Goal: Check status: Check status

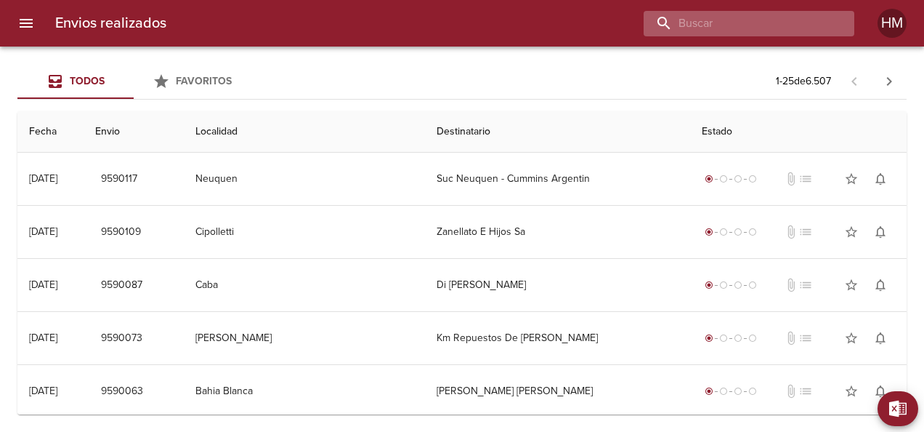
click at [791, 25] on input "buscar" at bounding box center [737, 23] width 186 height 25
paste input "65677"
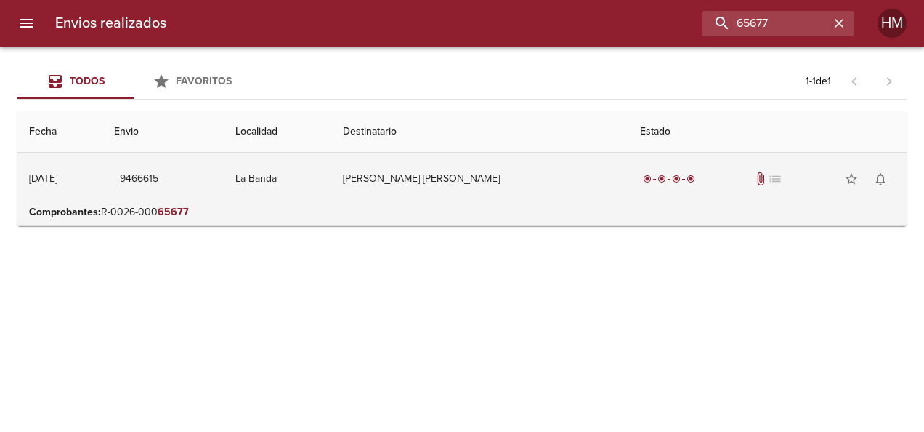
click at [429, 203] on td "[PERSON_NAME] [PERSON_NAME]" at bounding box center [479, 179] width 297 height 52
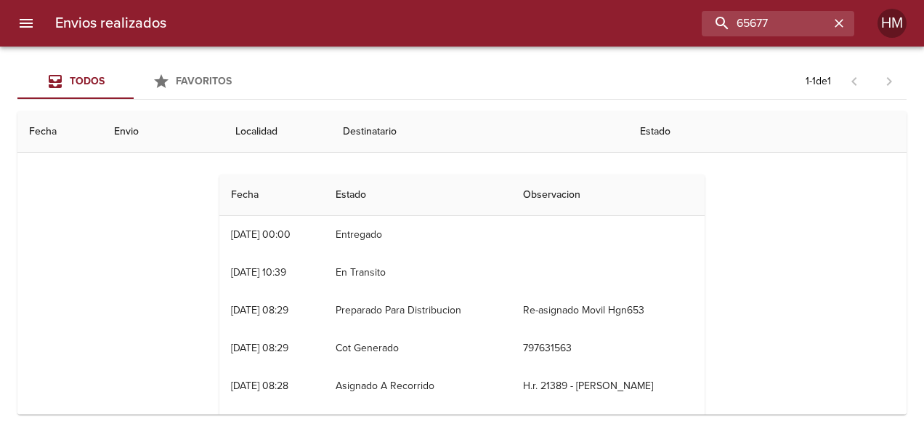
scroll to position [145, 0]
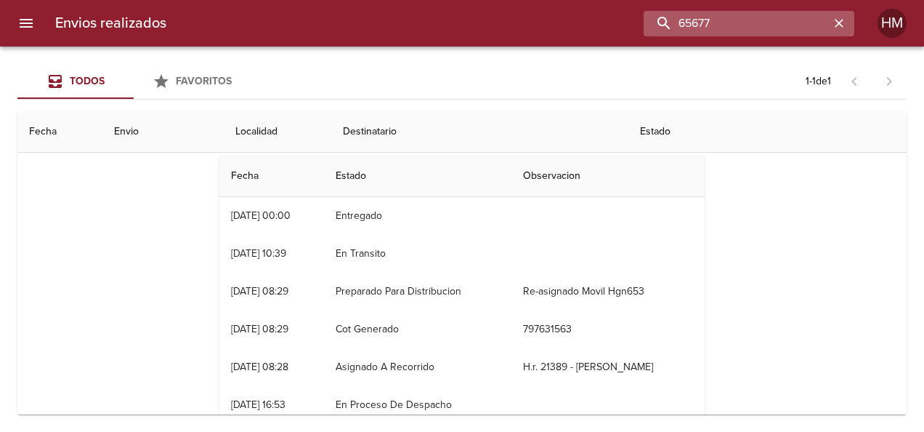
click at [772, 23] on input "65677" at bounding box center [737, 23] width 186 height 25
paste input "872"
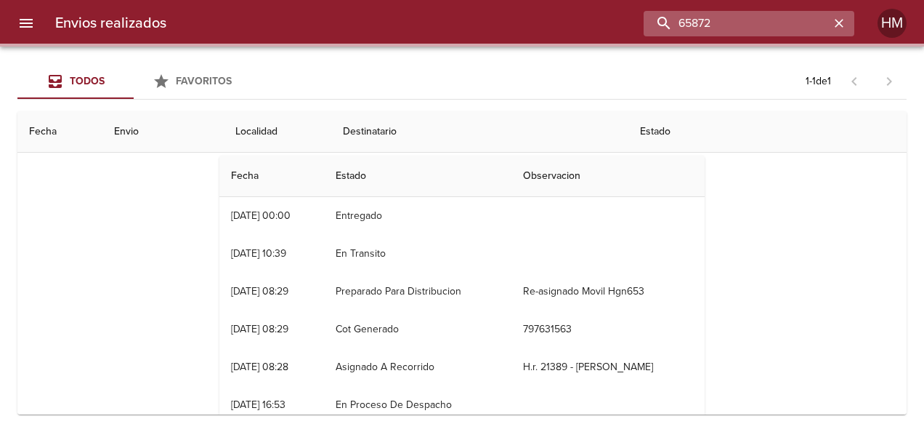
scroll to position [0, 0]
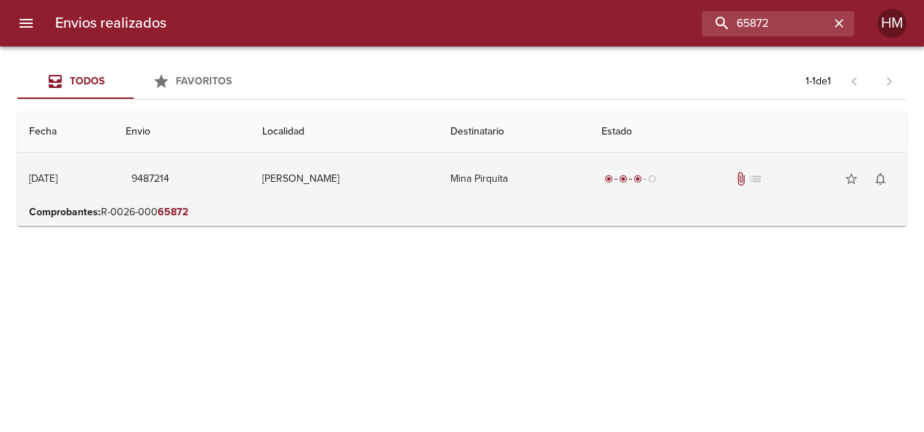
click at [478, 182] on td "Mina Pirquita" at bounding box center [514, 179] width 151 height 52
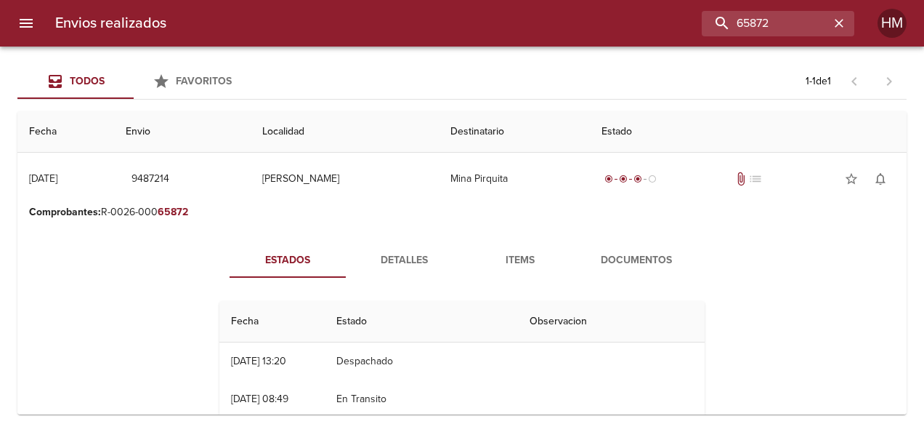
click at [397, 250] on button "Detalles" at bounding box center [404, 260] width 116 height 35
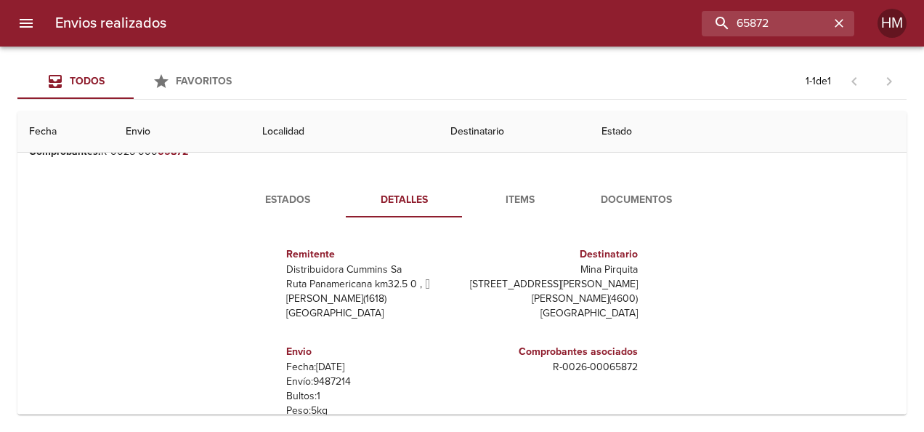
scroll to position [38, 0]
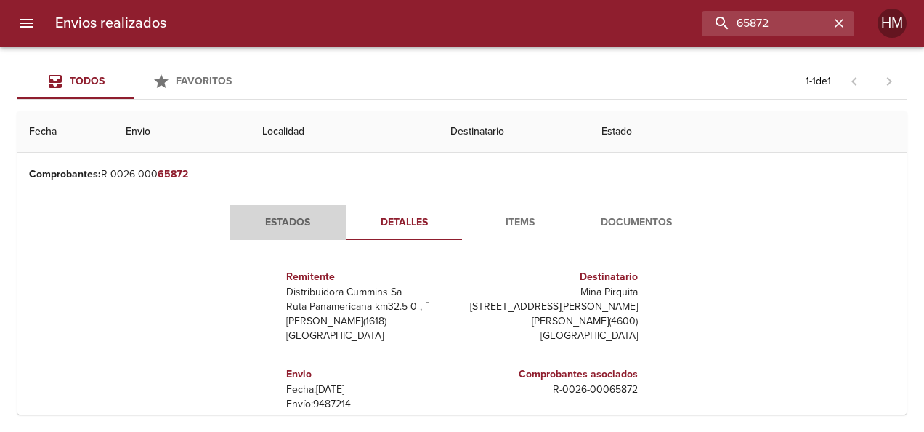
click at [266, 222] on span "Estados" at bounding box center [287, 223] width 99 height 18
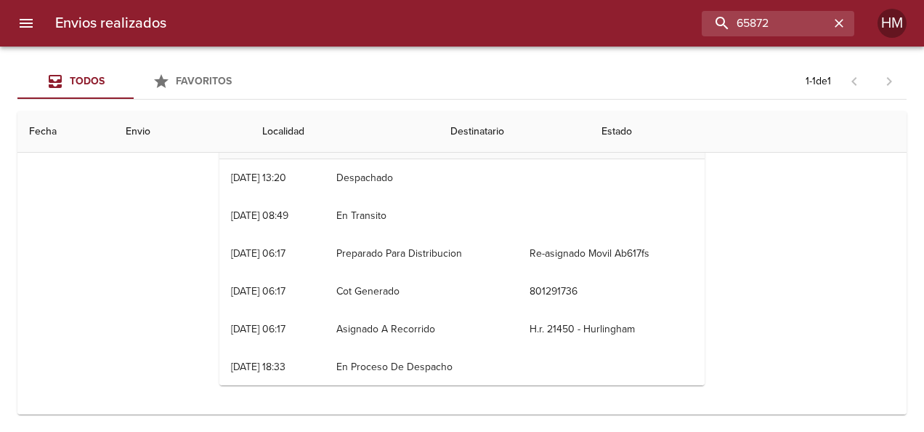
scroll to position [0, 0]
click at [778, 31] on input "65872" at bounding box center [737, 23] width 186 height 25
paste input "908"
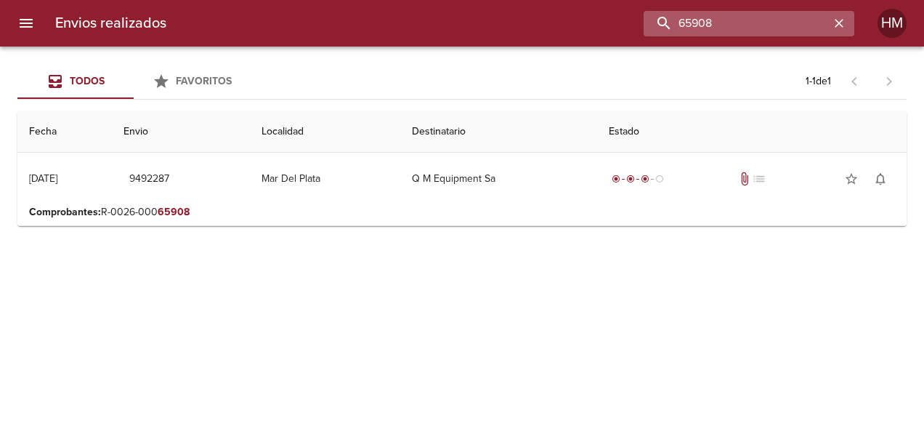
click at [751, 26] on input "65908" at bounding box center [737, 23] width 186 height 25
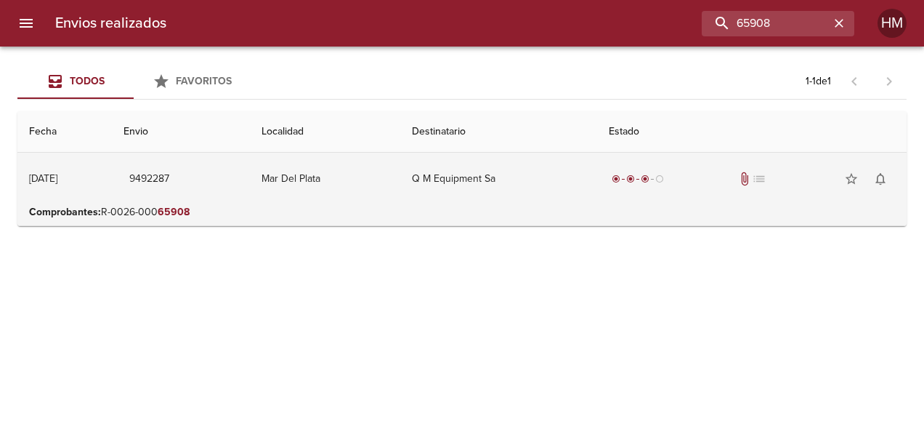
click at [544, 182] on td "Q M Equipment Sa" at bounding box center [498, 179] width 196 height 52
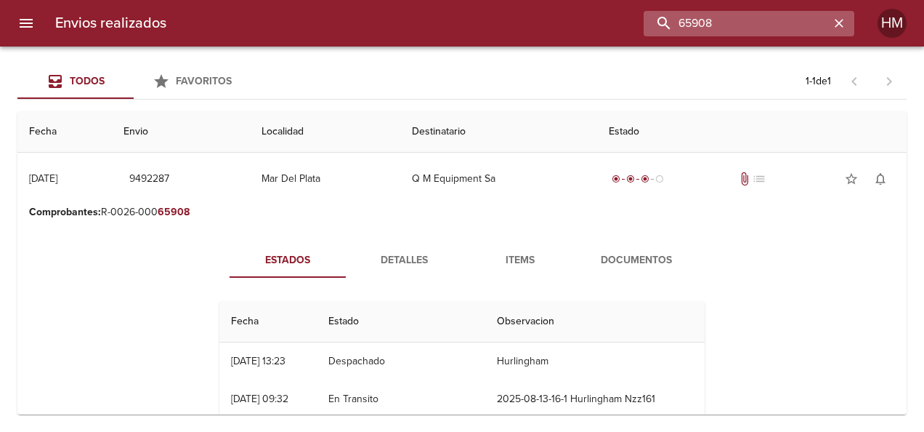
click at [762, 17] on input "65908" at bounding box center [737, 23] width 186 height 25
paste input "5"
type input "65905"
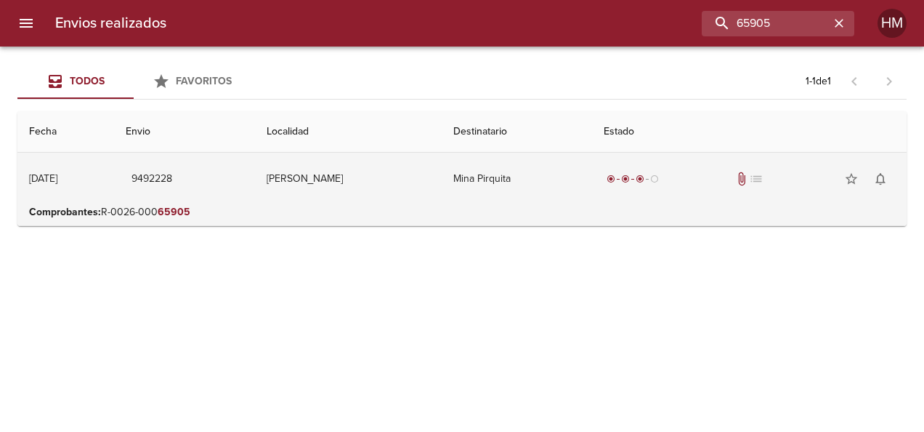
click at [504, 196] on td "Mina Pirquita" at bounding box center [517, 179] width 150 height 52
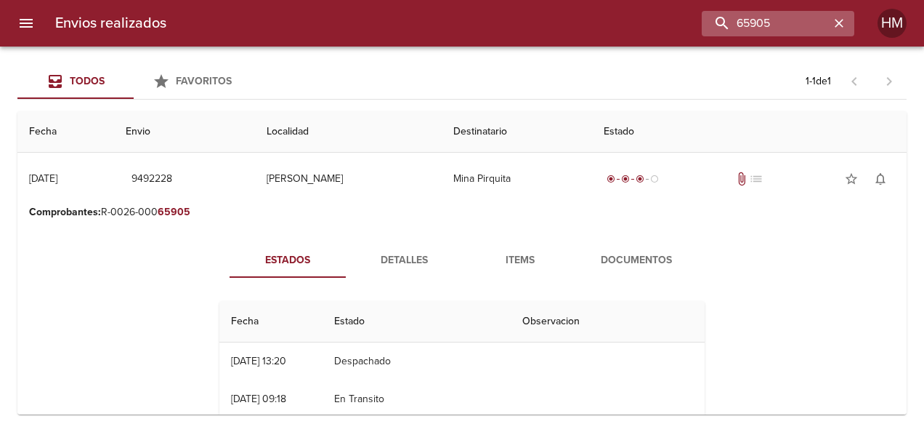
click at [839, 22] on icon "button" at bounding box center [839, 23] width 9 height 9
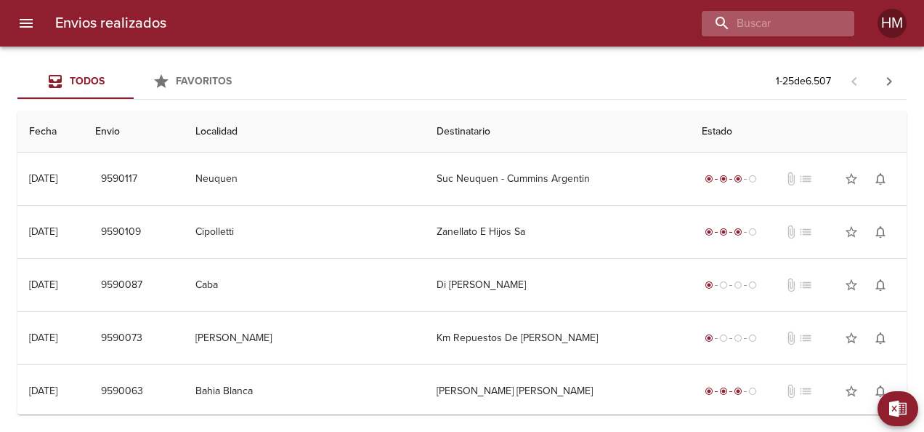
click at [839, 22] on div at bounding box center [778, 23] width 153 height 25
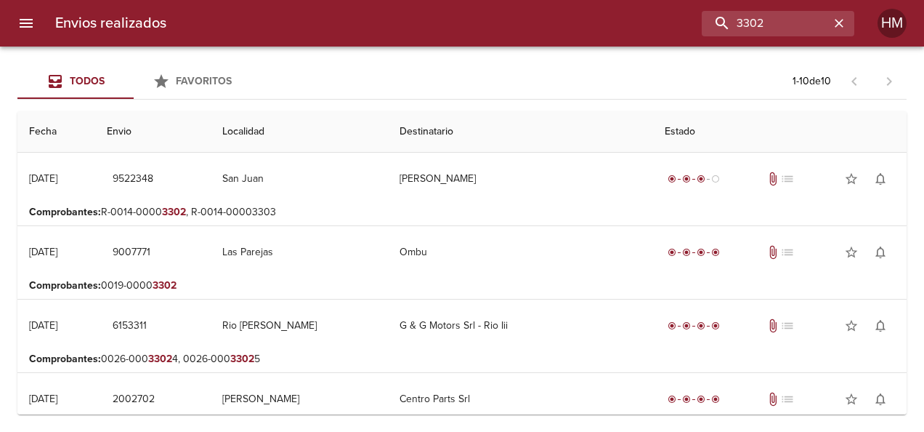
click at [387, 206] on p "Comprobantes : R-0014-0000 3302 , R-0014-00003303" at bounding box center [462, 212] width 866 height 15
click at [323, 205] on p "Comprobantes : R-0014-0000 3302 , R-0014-00003303" at bounding box center [462, 212] width 866 height 15
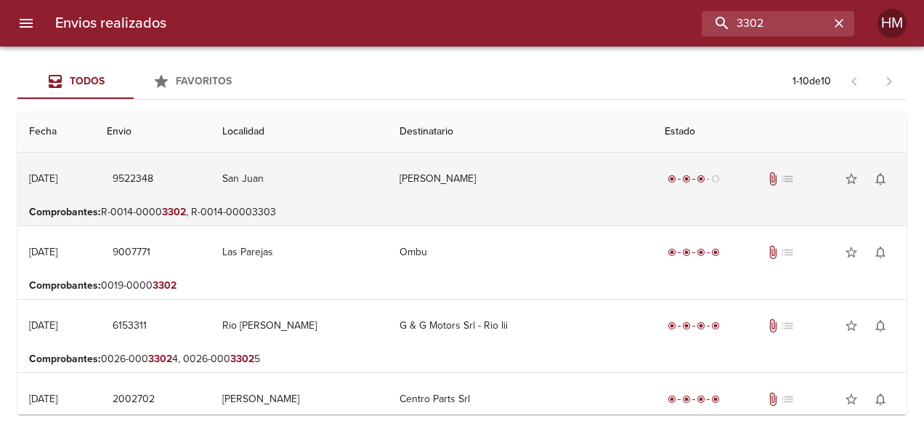
click at [424, 193] on td "[PERSON_NAME]" at bounding box center [520, 179] width 265 height 52
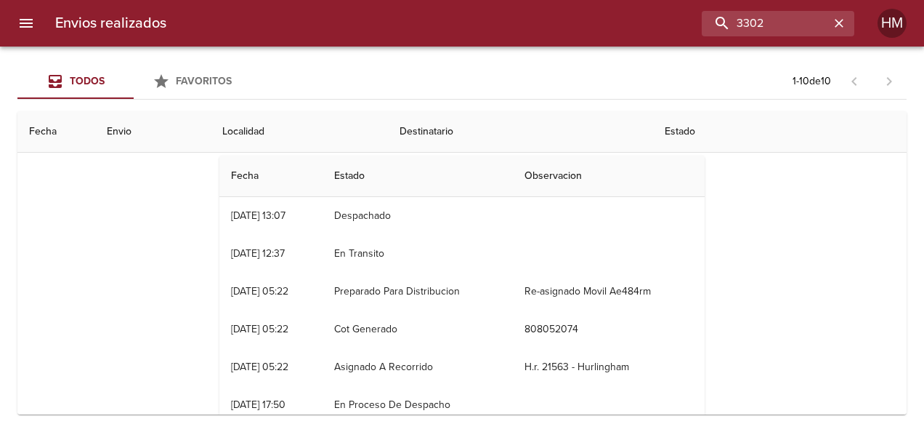
scroll to position [73, 0]
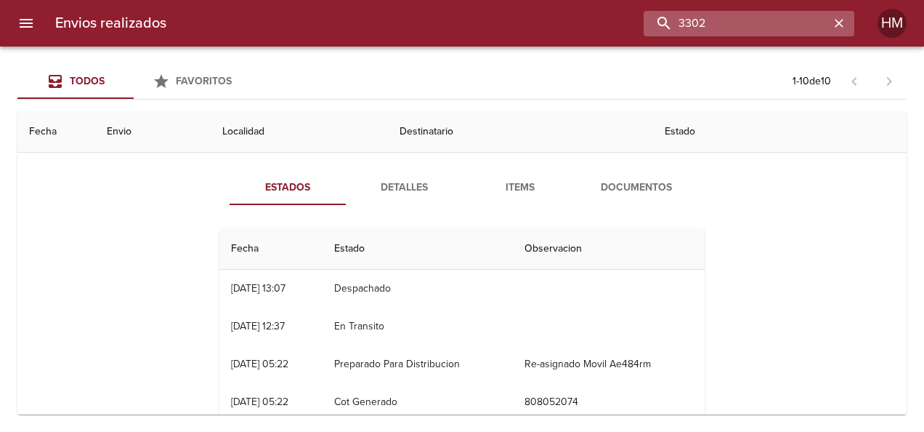
click at [802, 20] on input "3302" at bounding box center [737, 23] width 186 height 25
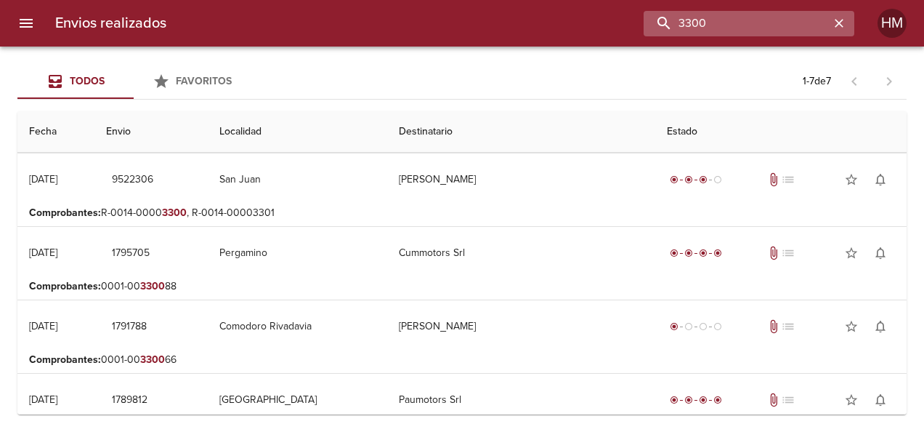
scroll to position [0, 0]
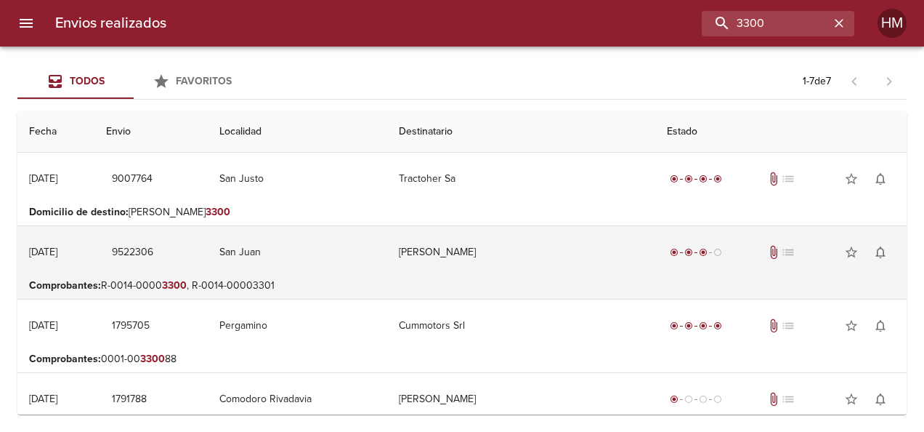
click at [387, 251] on td "San Juan" at bounding box center [297, 252] width 179 height 52
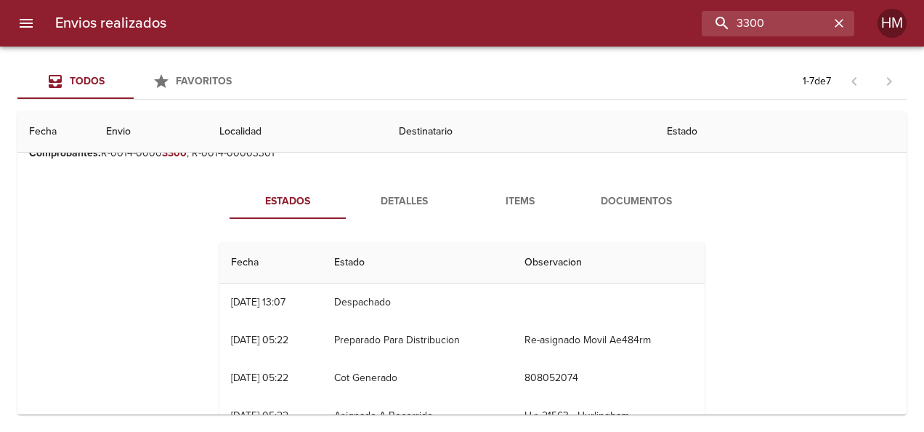
scroll to position [145, 0]
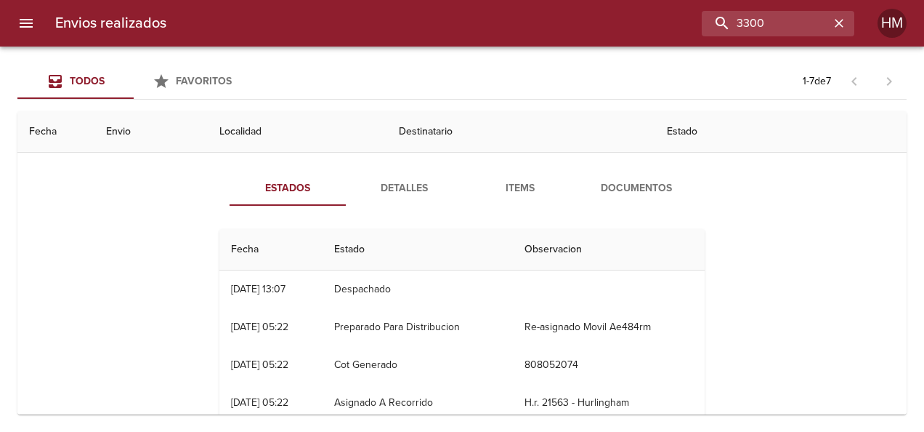
click at [737, 153] on div "Estados Detalles Items Documentos Fecha Estado Observacion 09/09 09/09/2025 13:…" at bounding box center [462, 320] width 866 height 335
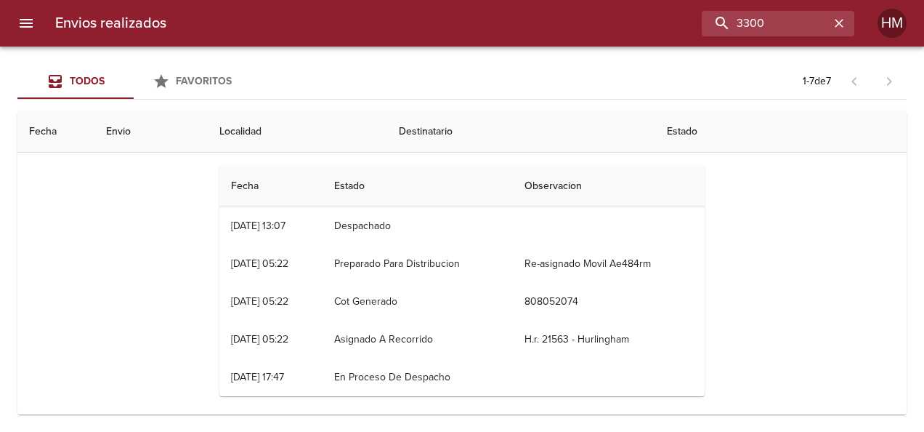
scroll to position [291, 0]
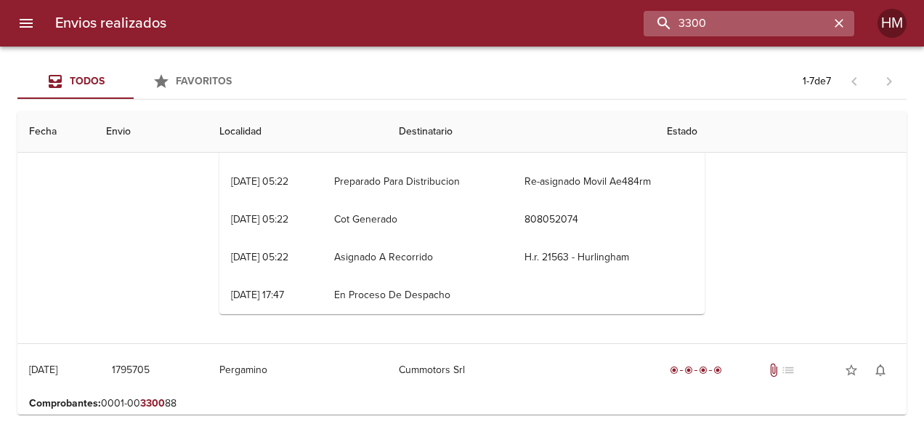
click at [771, 20] on input "3300" at bounding box center [737, 23] width 186 height 25
paste input "66314"
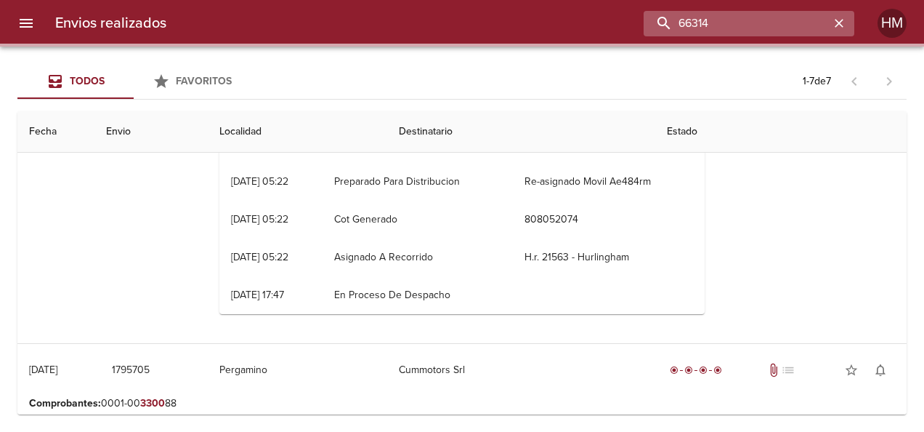
scroll to position [0, 0]
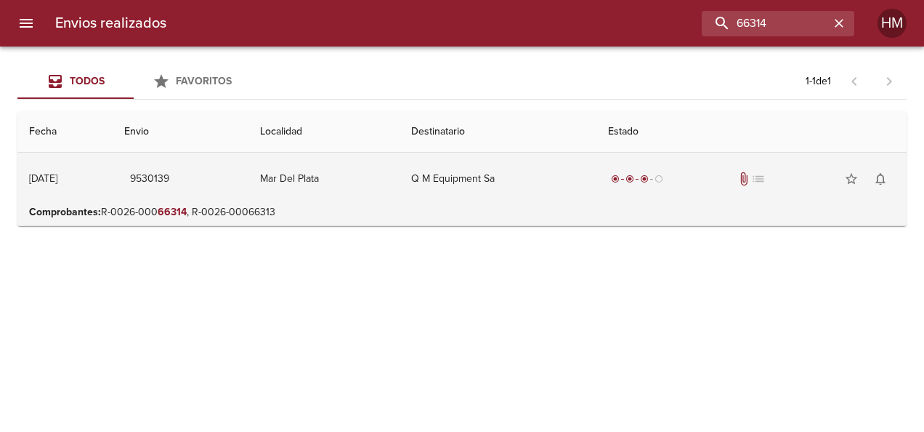
click at [352, 185] on td "Mar Del Plata" at bounding box center [324, 179] width 151 height 52
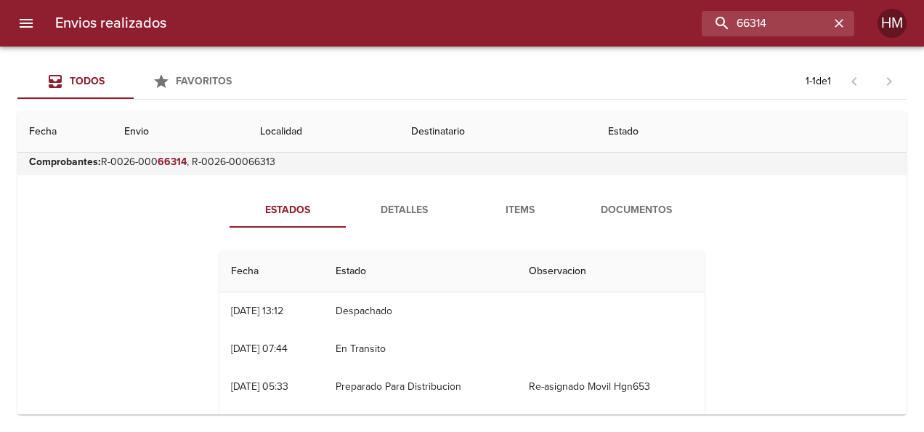
scroll to position [73, 0]
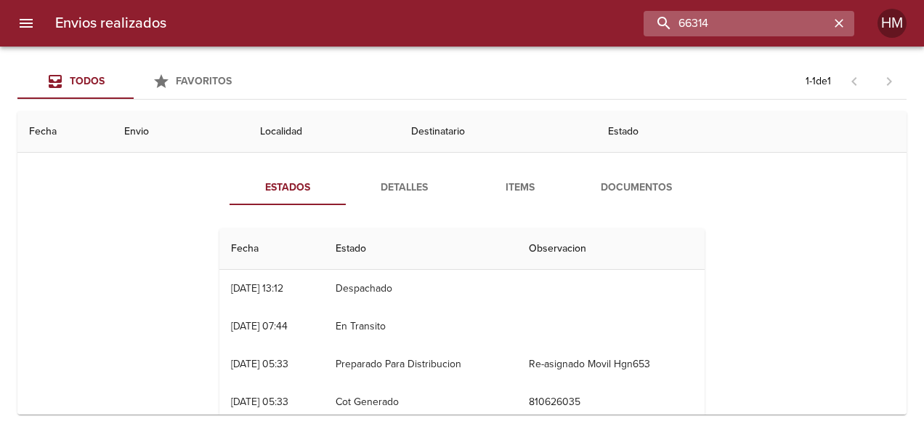
click at [778, 28] on input "66314" at bounding box center [737, 23] width 186 height 25
paste input "45"
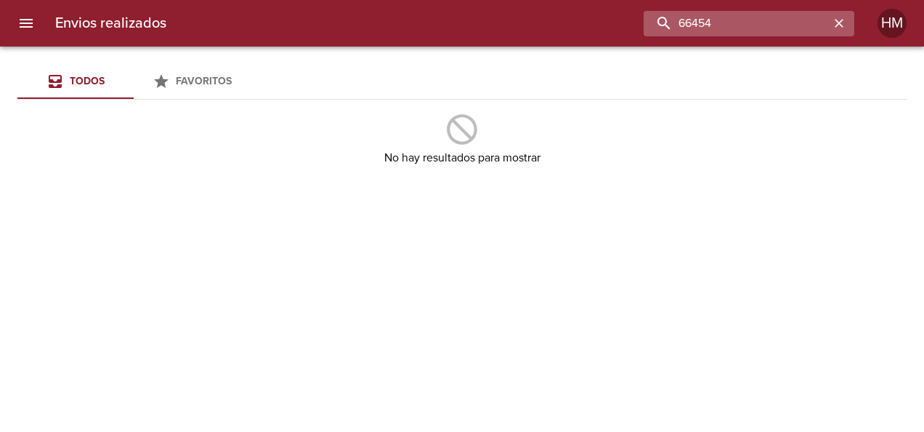
click at [777, 21] on input "66454" at bounding box center [737, 23] width 186 height 25
paste input "0"
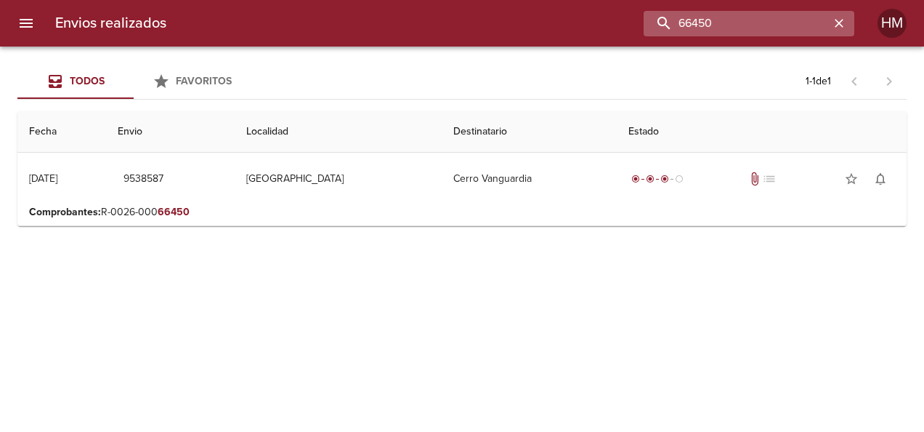
click at [778, 23] on input "66450" at bounding box center [737, 23] width 186 height 25
paste input "313"
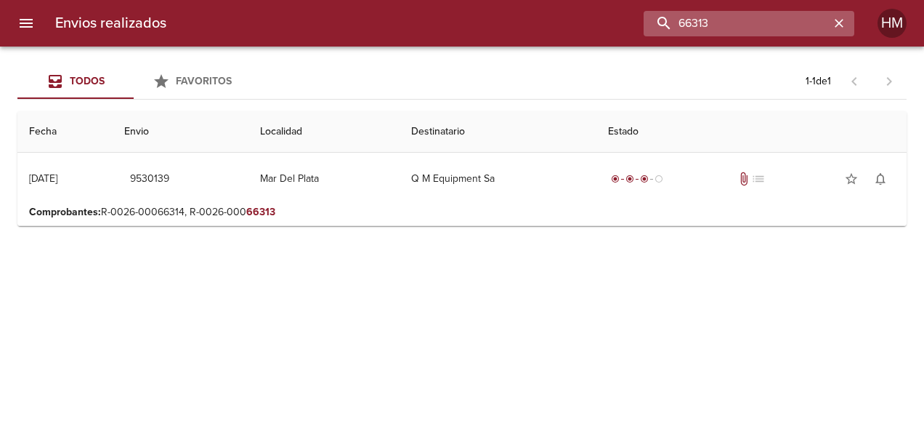
click at [745, 22] on input "66313" at bounding box center [737, 23] width 186 height 25
paste input "3317"
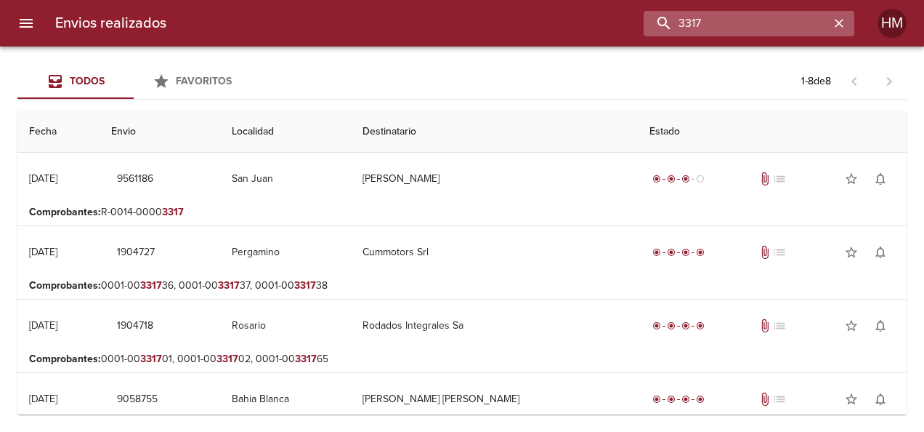
click at [770, 17] on input "3317" at bounding box center [737, 23] width 186 height 25
paste input "66664"
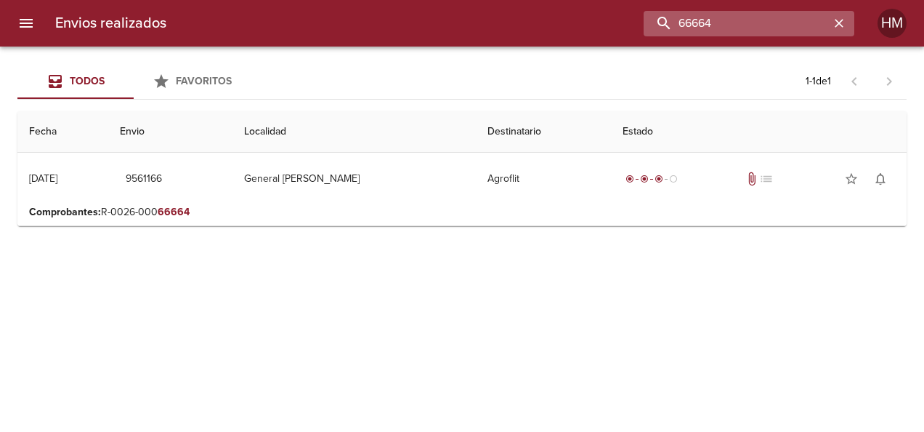
click at [753, 25] on input "66664" at bounding box center [737, 23] width 186 height 25
paste input "81"
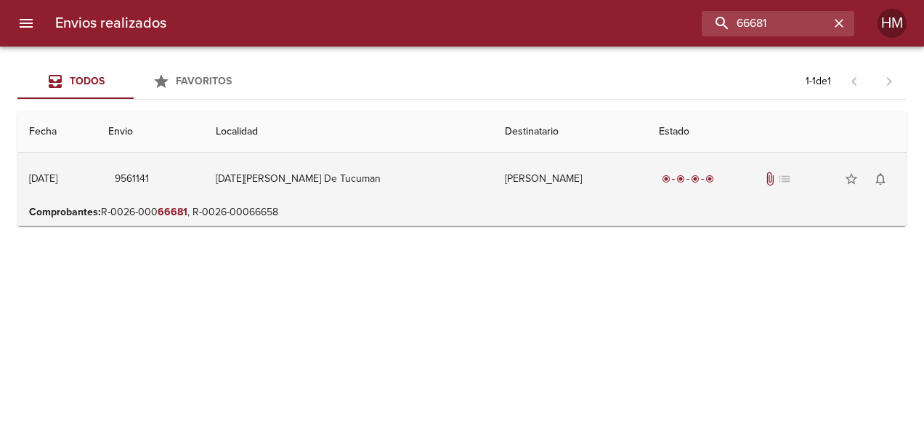
click at [389, 177] on td "[DATE][PERSON_NAME] De Tucuman" at bounding box center [348, 179] width 289 height 52
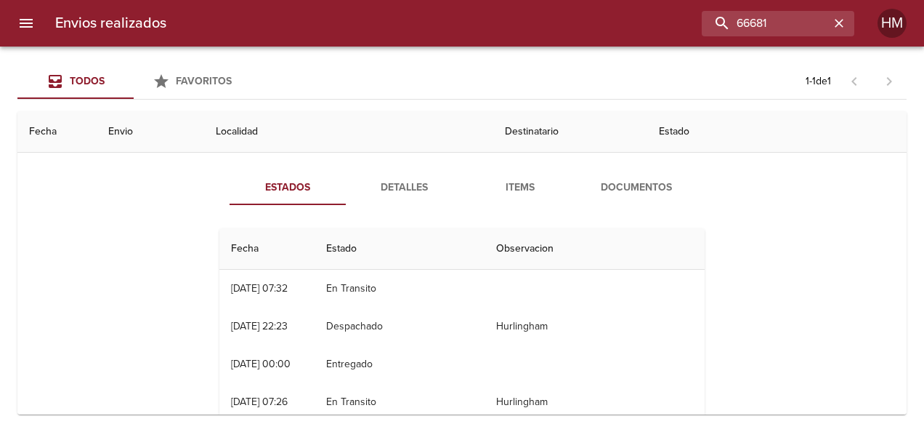
click at [267, 286] on div "11/09/2025 07:32" at bounding box center [259, 288] width 57 height 12
click at [397, 179] on span "Detalles" at bounding box center [404, 188] width 99 height 18
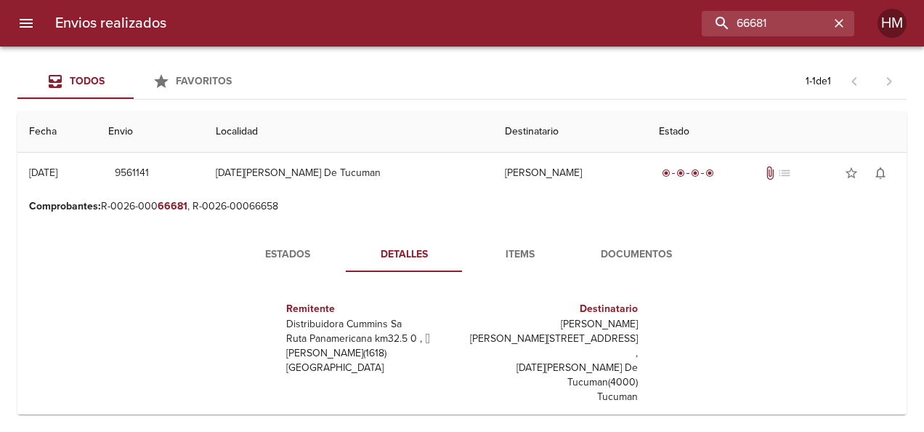
scroll to position [0, 0]
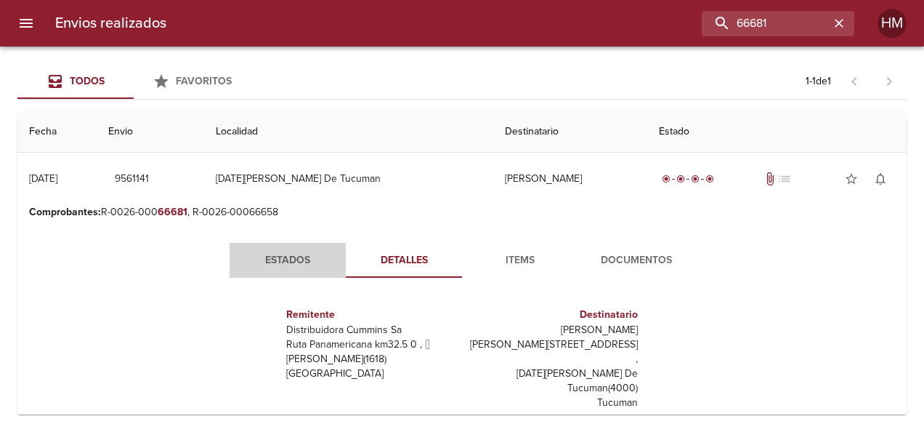
click at [289, 249] on button "Estados" at bounding box center [288, 260] width 116 height 35
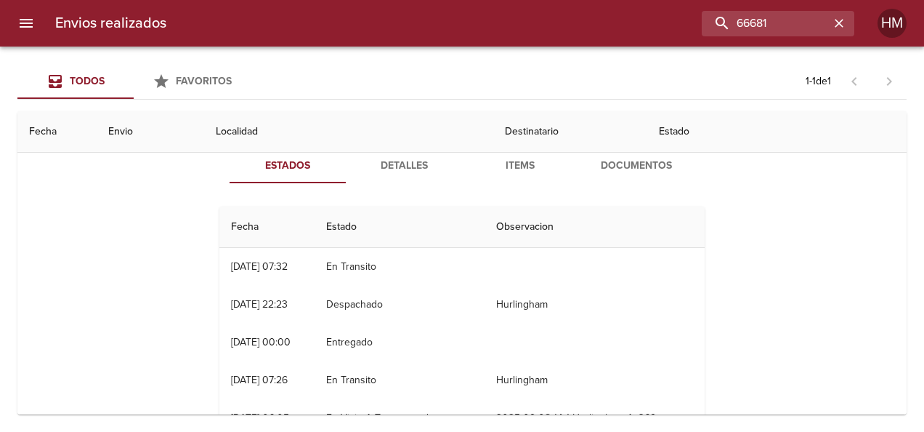
scroll to position [73, 0]
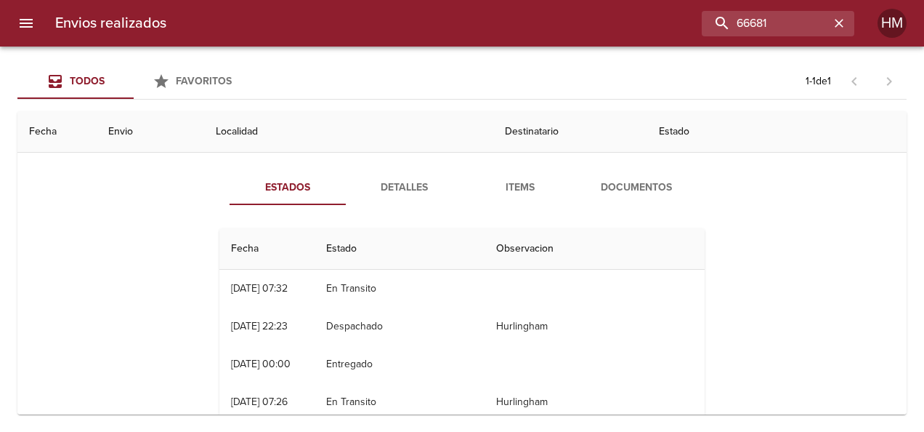
click at [237, 369] on td "09/09 09/09/2025 00:00" at bounding box center [266, 364] width 95 height 38
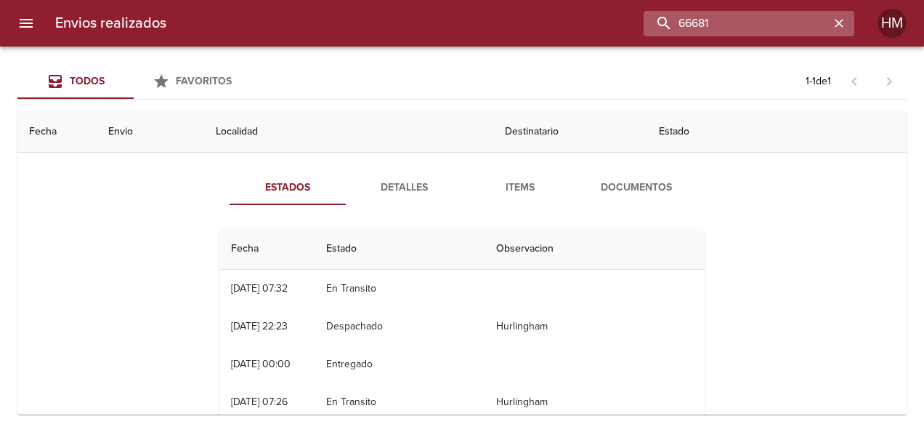
click at [789, 26] on input "66681" at bounding box center [737, 23] width 186 height 25
paste input "0"
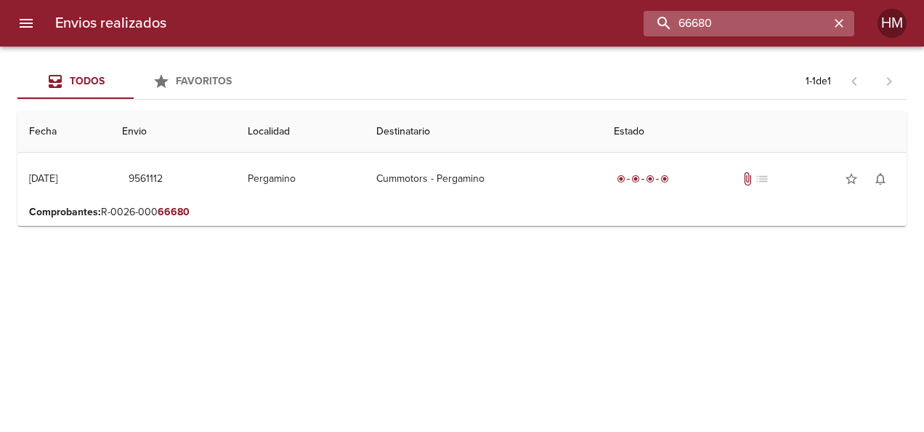
scroll to position [0, 0]
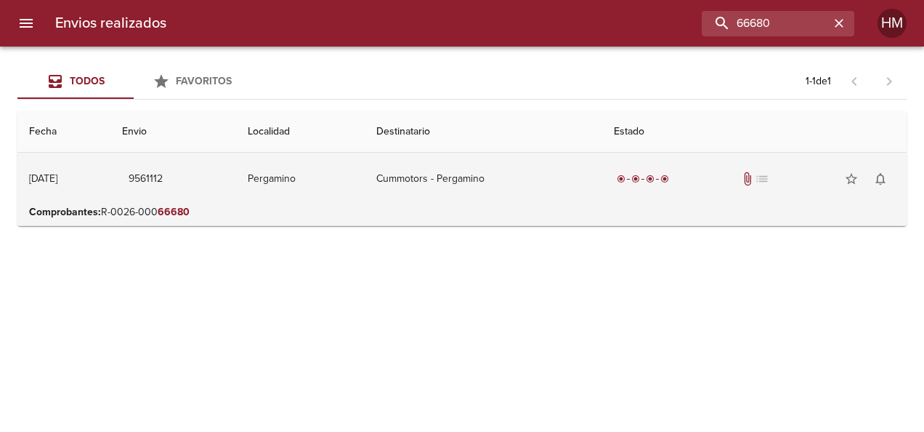
click at [360, 200] on td "Pergamino" at bounding box center [300, 179] width 129 height 52
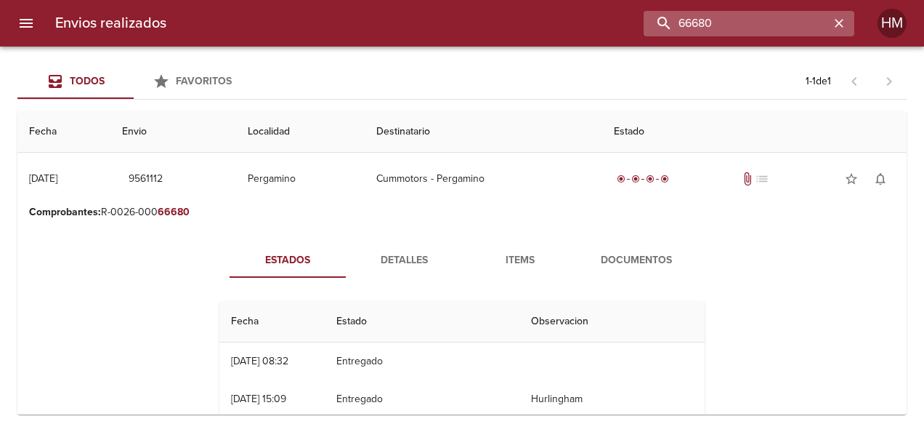
click at [763, 25] on input "66680" at bounding box center [737, 23] width 186 height 25
paste input "5"
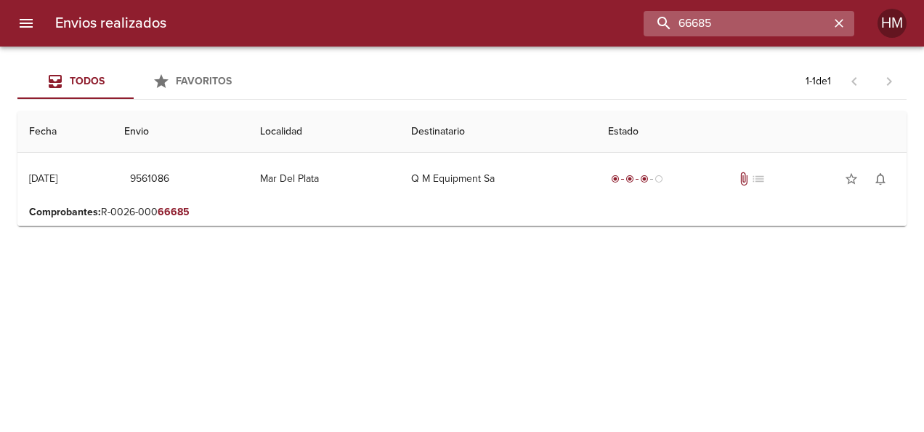
click at [750, 19] on input "66685" at bounding box center [737, 23] width 186 height 25
paste input "3"
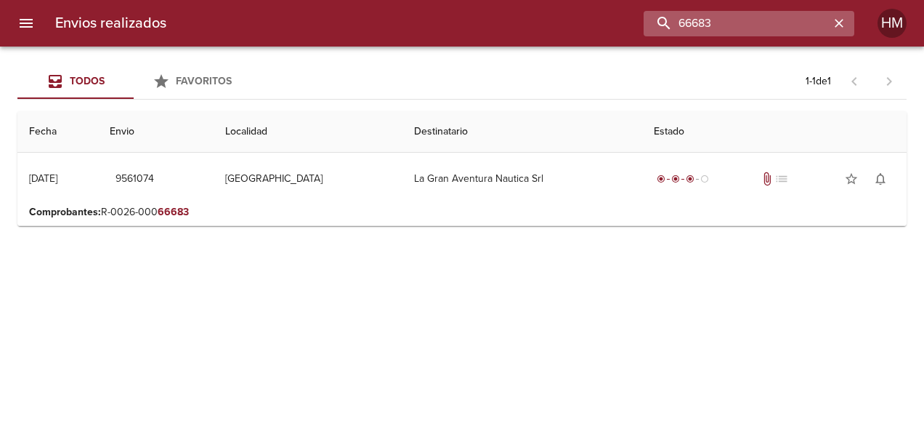
click at [741, 28] on input "66683" at bounding box center [737, 23] width 186 height 25
paste input "50"
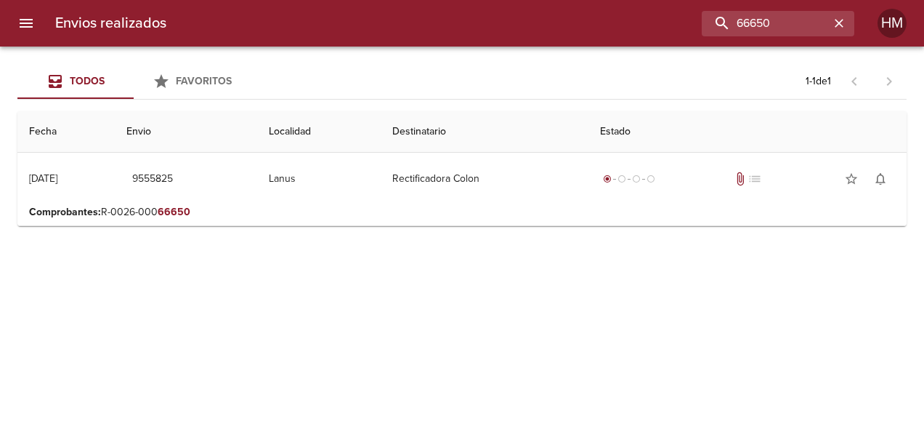
click at [754, 6] on div "Envios realizados 66650 HM" at bounding box center [462, 23] width 924 height 47
click at [759, 38] on div "Envios realizados 66650 HM" at bounding box center [462, 23] width 924 height 47
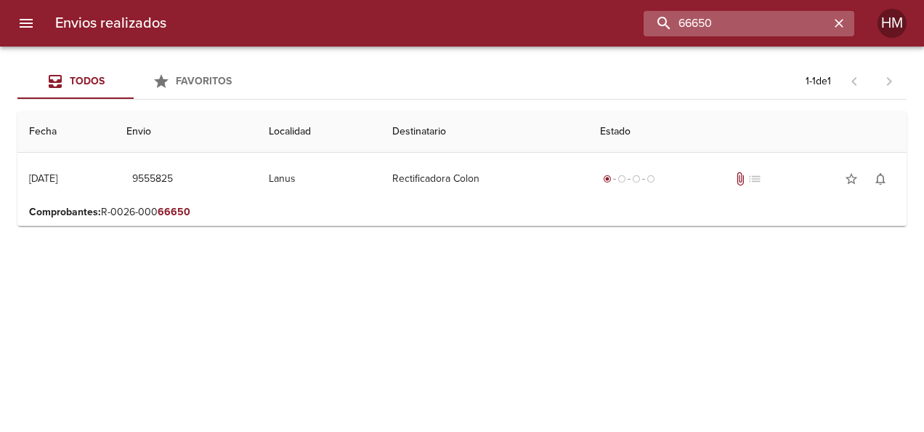
click at [763, 25] on input "66650" at bounding box center [737, 23] width 186 height 25
type input "v"
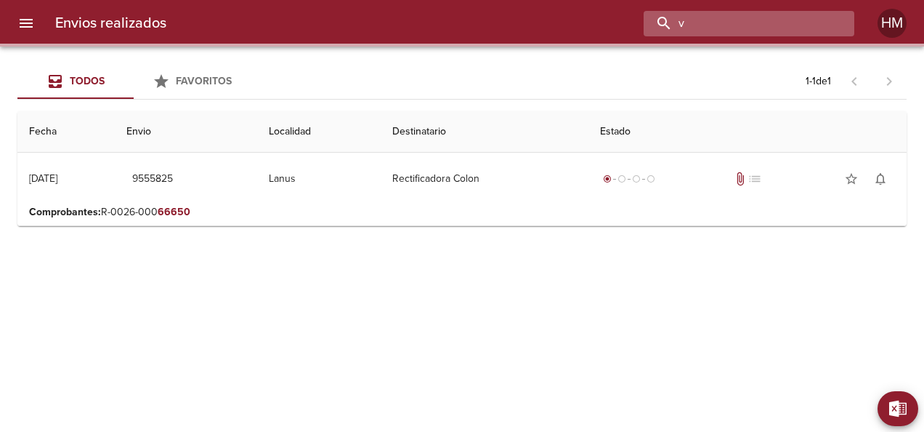
click at [763, 25] on input "v" at bounding box center [737, 23] width 186 height 25
paste input "66652"
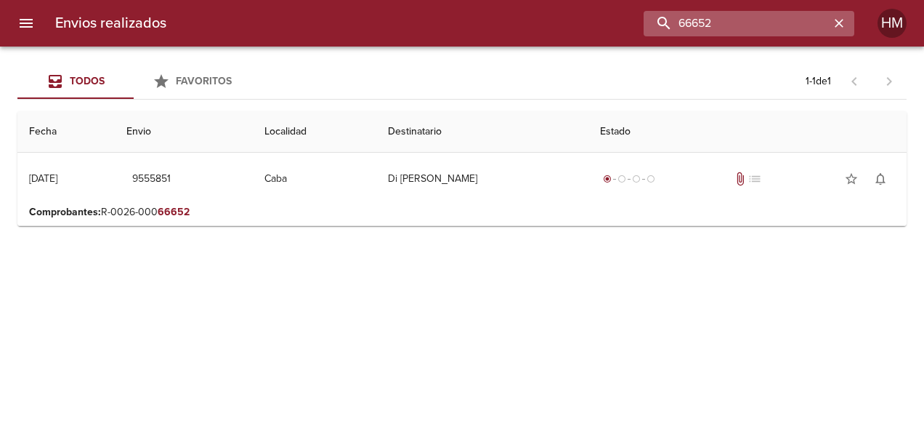
click at [715, 12] on input "66652" at bounding box center [737, 23] width 186 height 25
click at [715, 16] on input "66652" at bounding box center [737, 23] width 186 height 25
paste input "720"
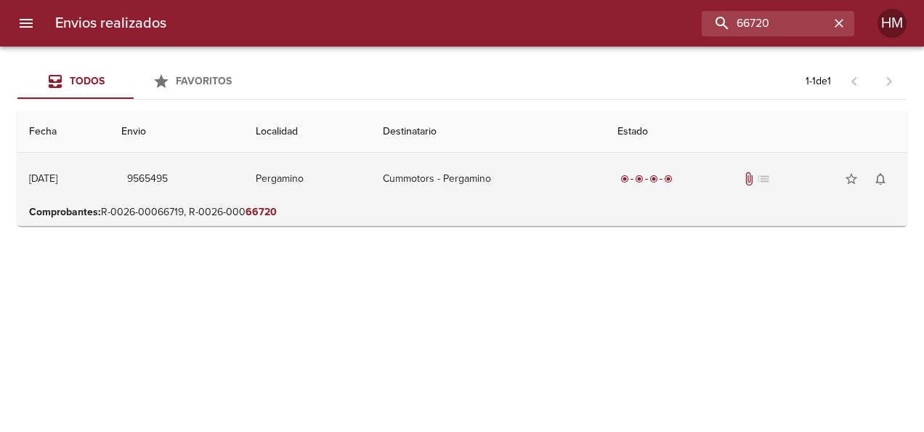
click at [480, 196] on td "Cummotors - Pergamino" at bounding box center [488, 179] width 235 height 52
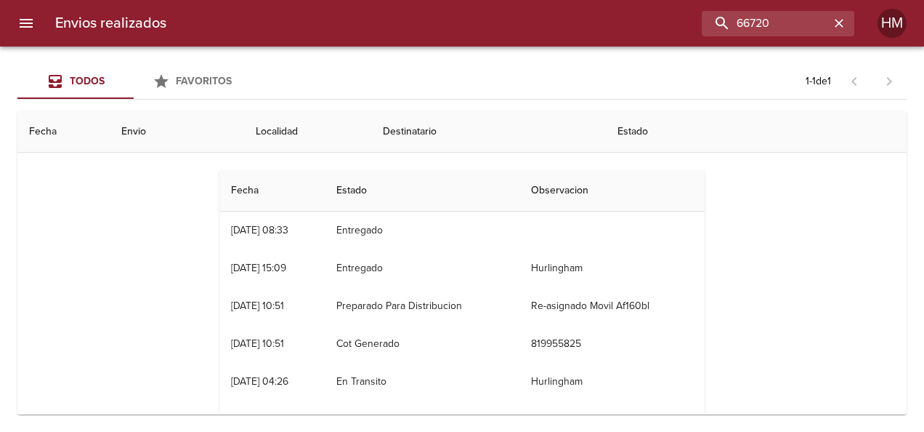
scroll to position [145, 0]
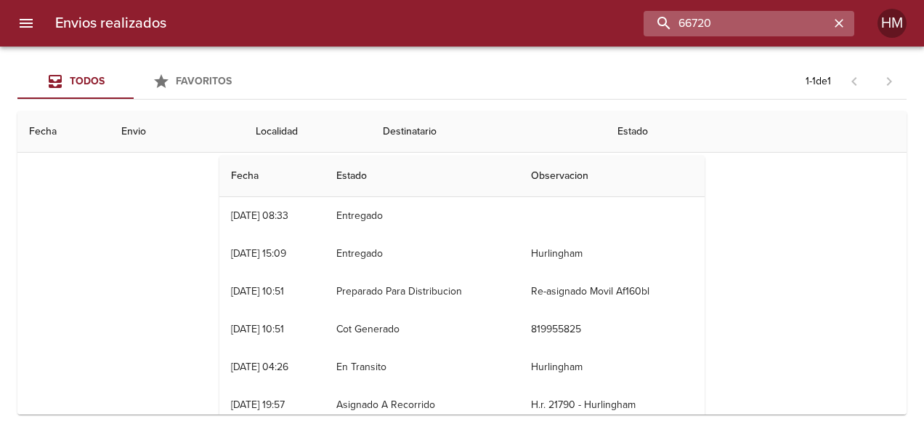
click at [756, 25] on input "66720" at bounding box center [737, 23] width 186 height 25
paste input "31"
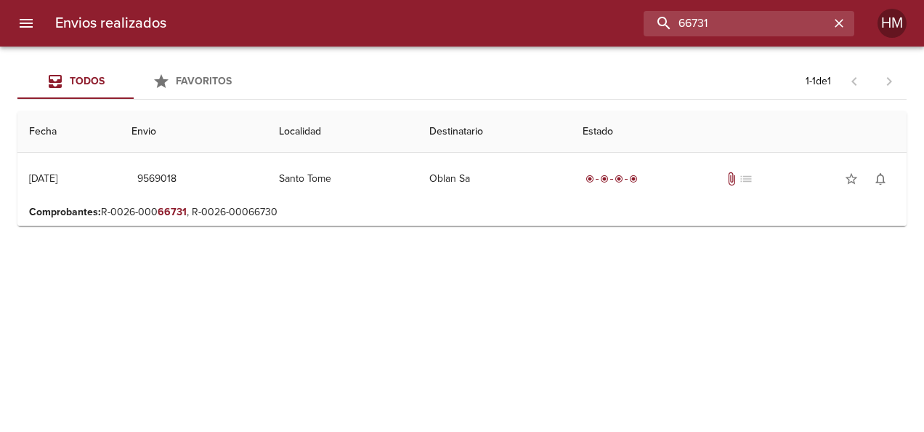
scroll to position [0, 0]
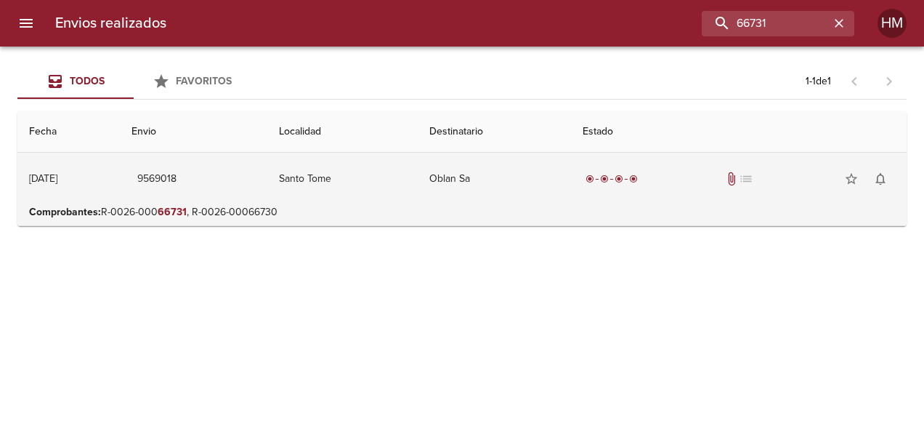
click at [455, 174] on td "Oblan Sa" at bounding box center [494, 179] width 153 height 52
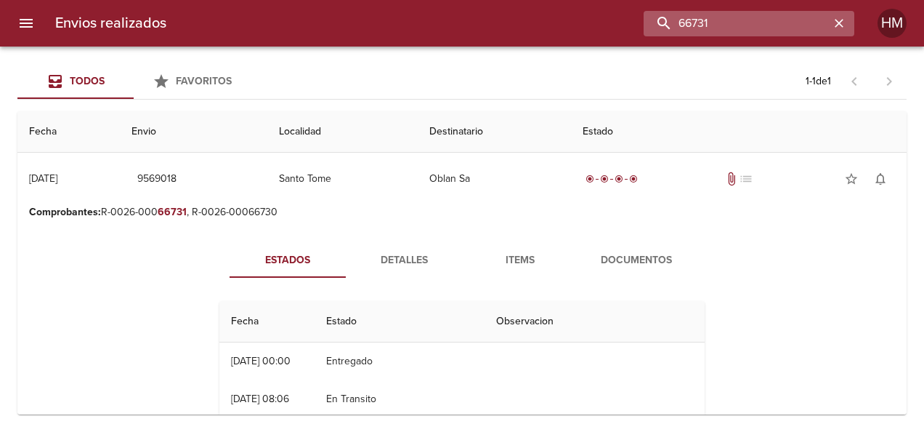
click at [775, 23] on input "66731" at bounding box center [737, 23] width 186 height 25
paste input "460"
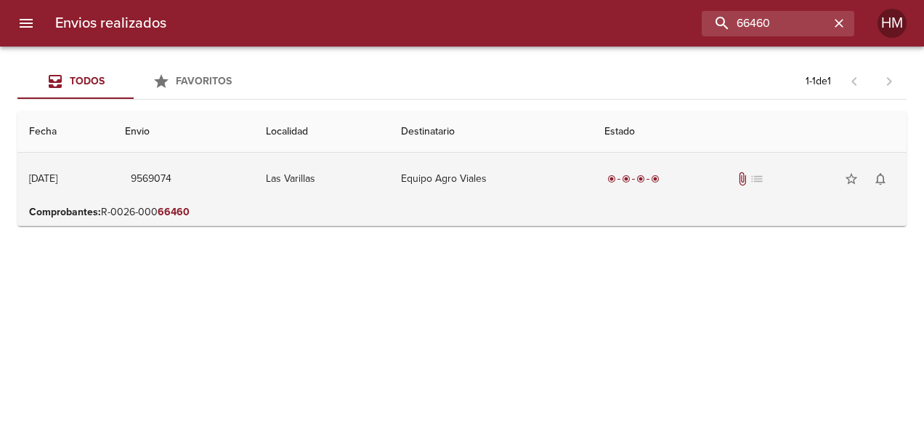
click at [372, 172] on td "Las Varillas" at bounding box center [321, 179] width 135 height 52
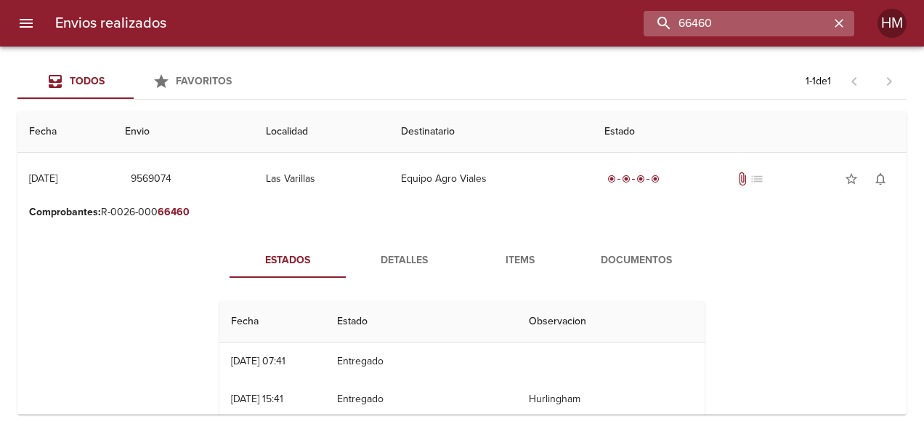
click at [748, 28] on input "66460" at bounding box center [737, 23] width 186 height 25
paste input "231"
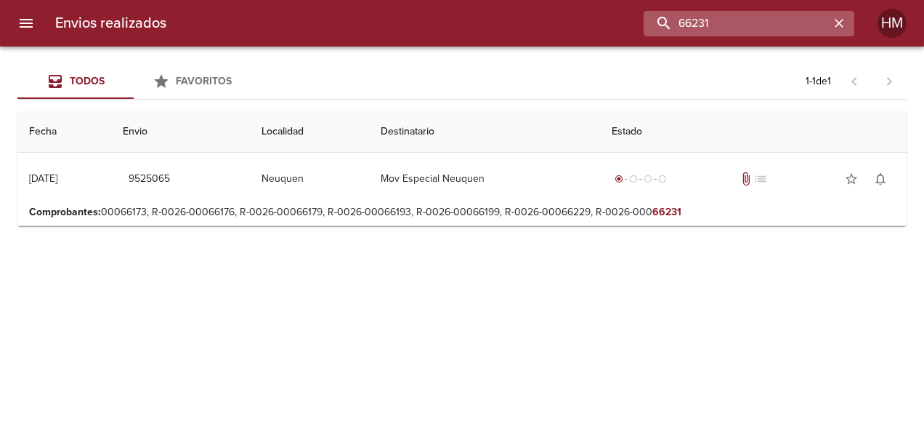
click at [775, 29] on input "66231" at bounding box center [737, 23] width 186 height 25
paste input "646"
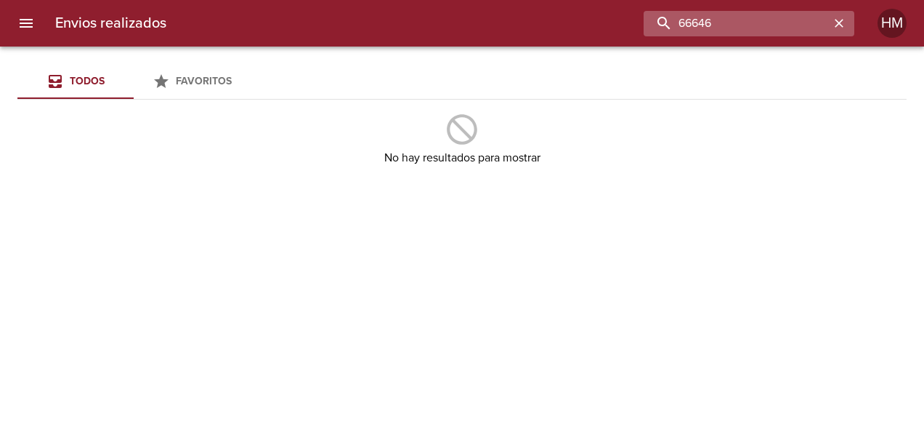
click at [748, 15] on input "66646" at bounding box center [737, 23] width 186 height 25
paste input "3321"
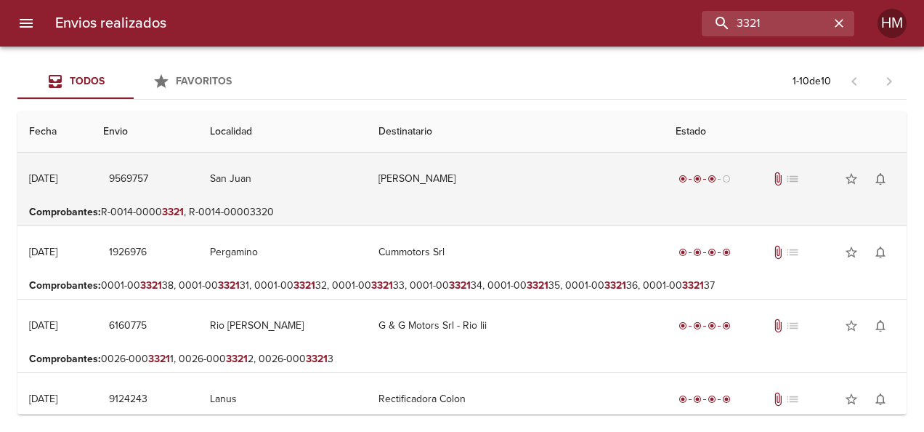
click at [564, 185] on td "[PERSON_NAME]" at bounding box center [515, 179] width 297 height 52
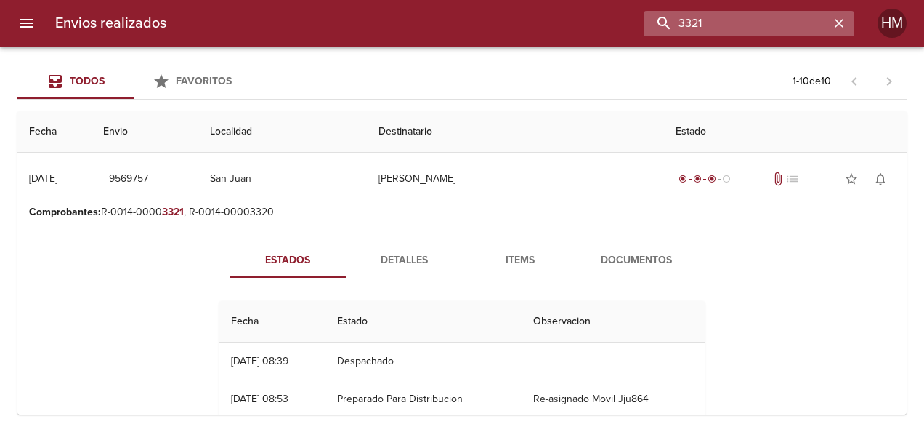
click at [791, 26] on input "3321" at bounding box center [737, 23] width 186 height 25
paste input "66797"
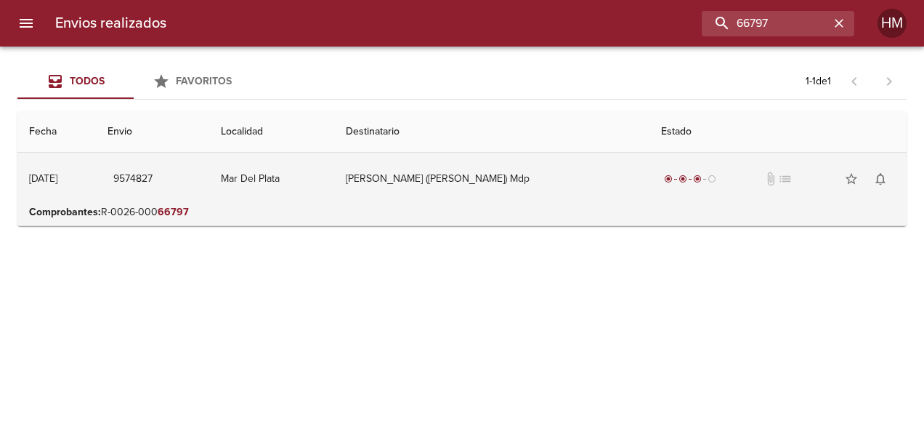
click at [446, 174] on td "[PERSON_NAME] ([PERSON_NAME]) Mdp" at bounding box center [491, 179] width 315 height 52
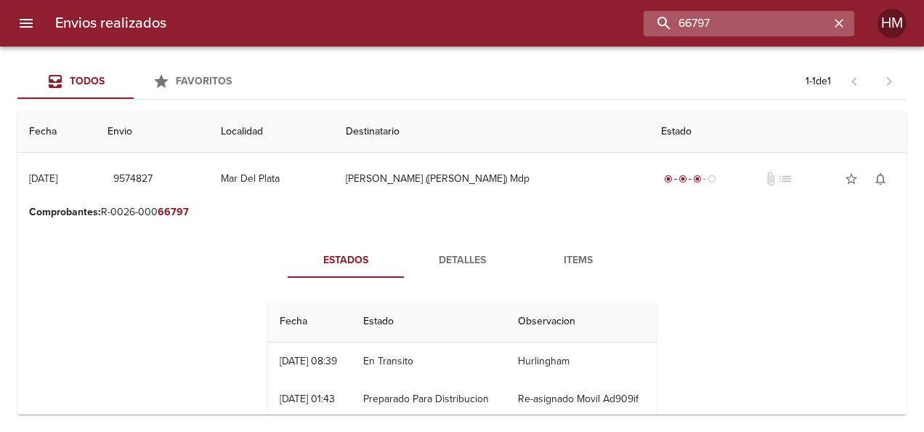
click at [810, 20] on input "66797" at bounding box center [737, 23] width 186 height 25
paste input "86"
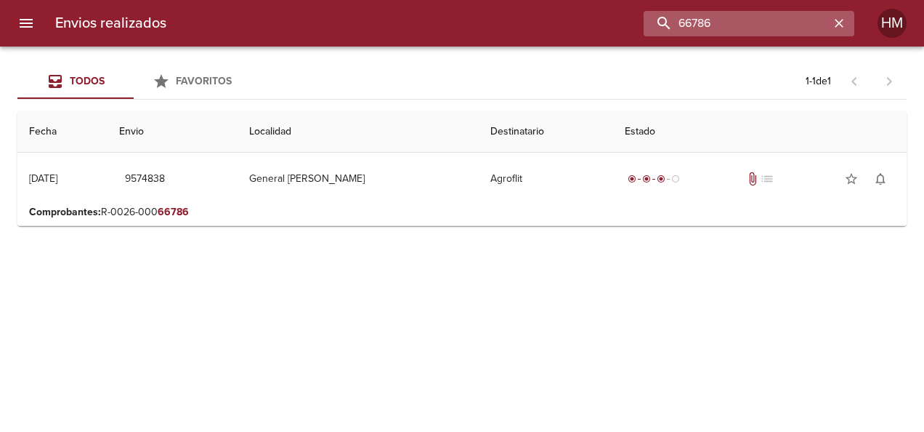
click at [716, 20] on input "66786" at bounding box center [737, 23] width 186 height 25
paste input "807"
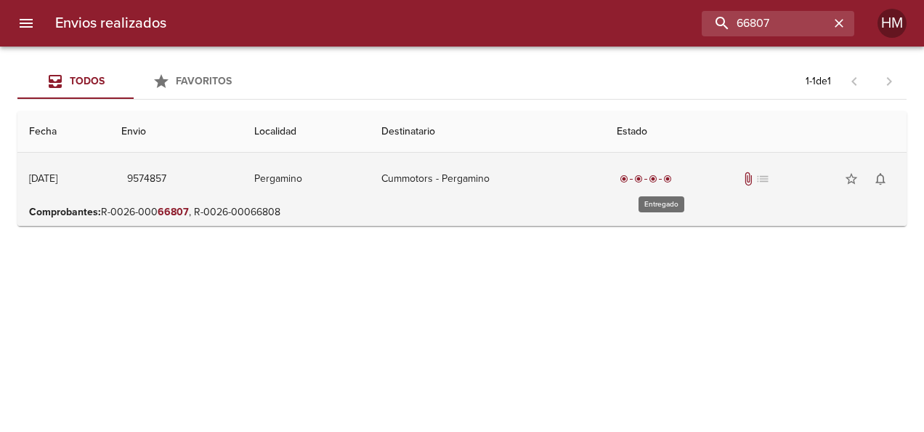
click at [672, 180] on span "radio_button_checked" at bounding box center [667, 178] width 9 height 9
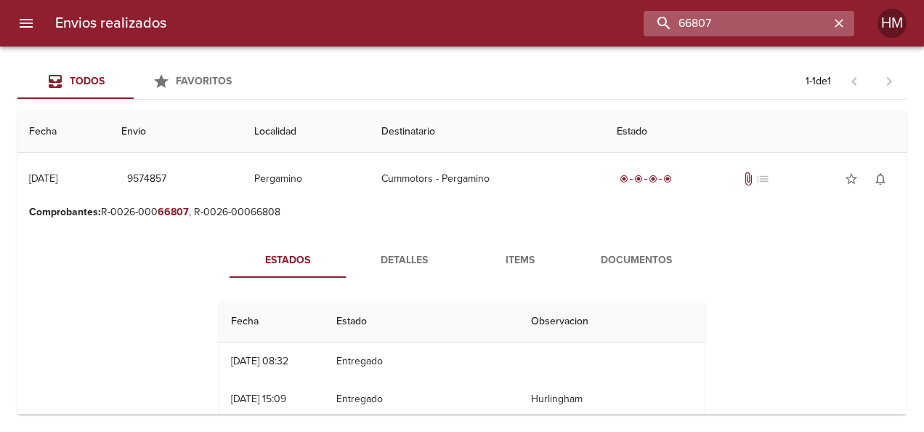
click at [783, 28] on input "66807" at bounding box center [737, 23] width 186 height 25
paste input "5"
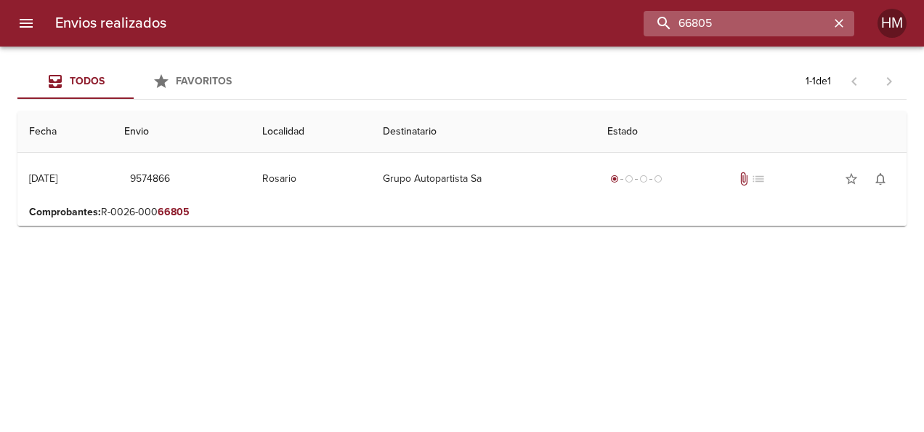
click at [698, 21] on input "66805" at bounding box center [737, 23] width 186 height 25
paste input "798"
type input "66798"
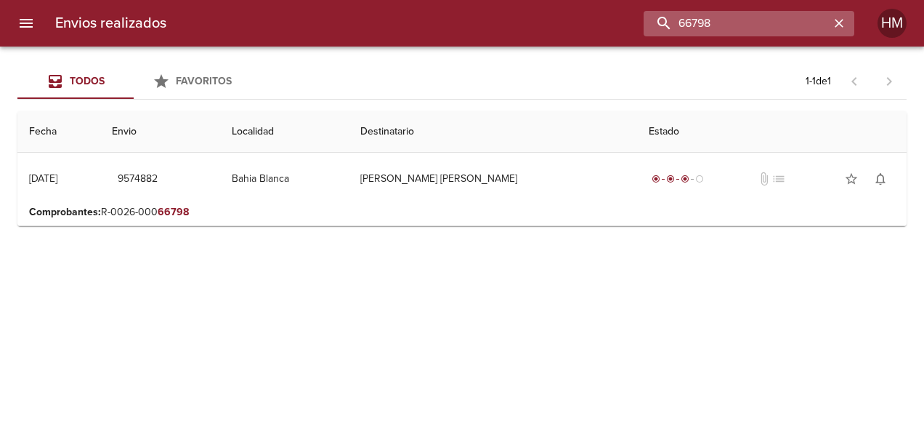
click at [706, 22] on input "66798" at bounding box center [737, 23] width 186 height 25
paste input "buscar"
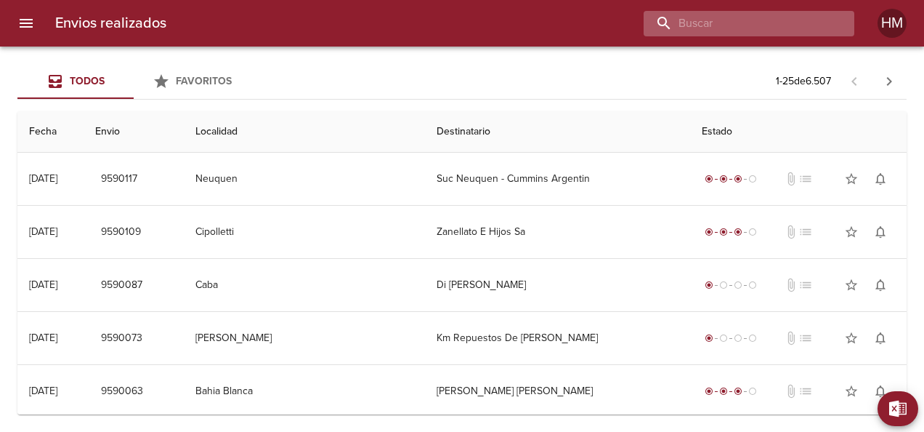
click at [730, 31] on input "buscar" at bounding box center [737, 23] width 186 height 25
paste input "66812"
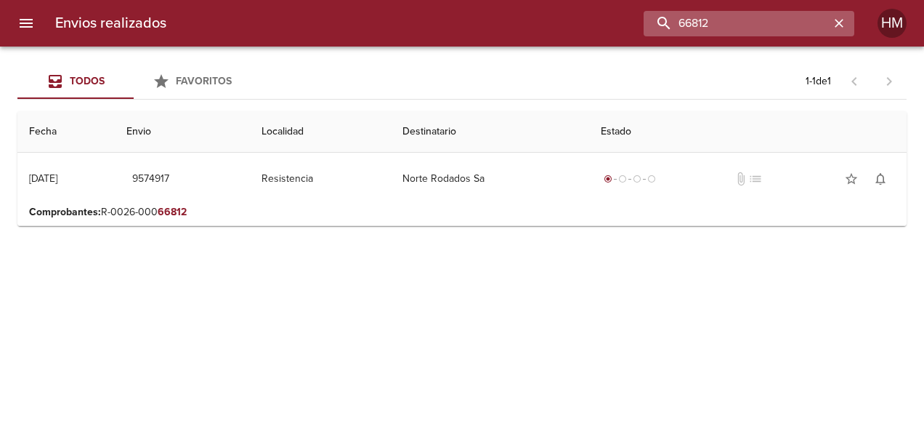
click at [703, 26] on input "66812" at bounding box center [737, 23] width 186 height 25
paste input "784"
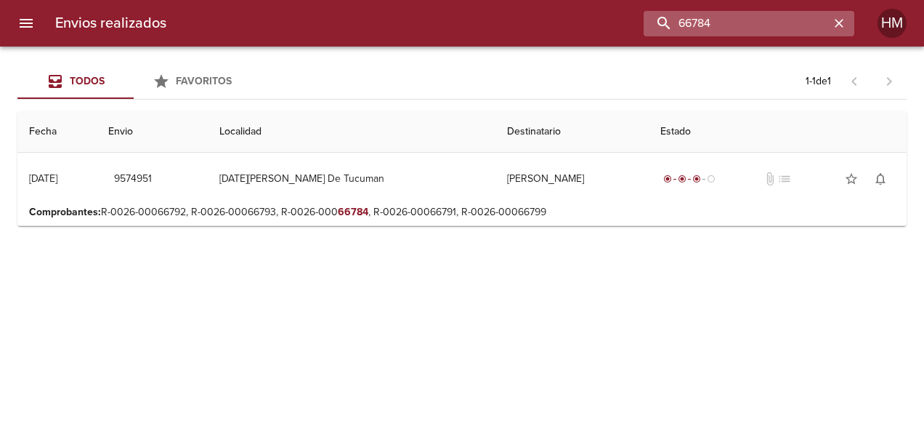
click at [717, 19] on input "66784" at bounding box center [737, 23] width 186 height 25
paste input "801"
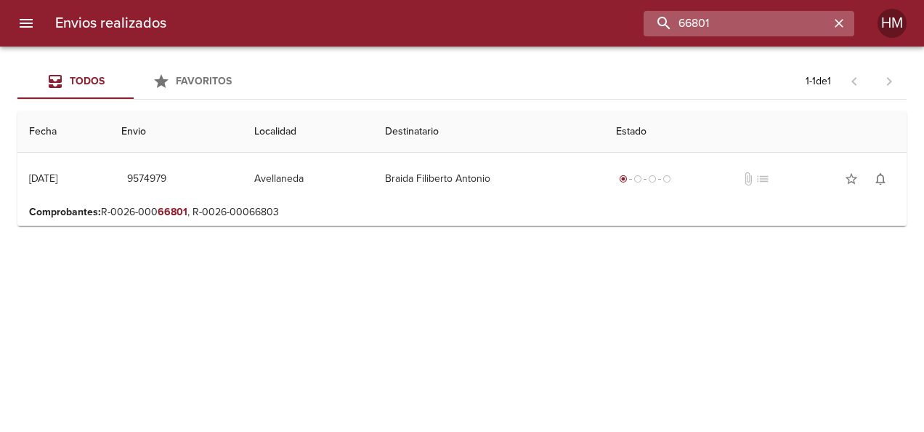
click at [753, 23] on input "66801" at bounding box center [737, 23] width 186 height 25
paste input "4"
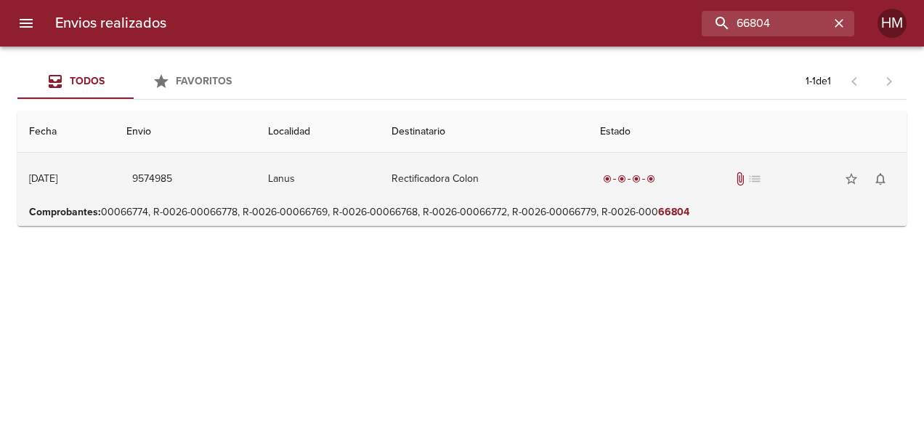
click at [294, 181] on td "Lanus" at bounding box center [319, 179] width 124 height 52
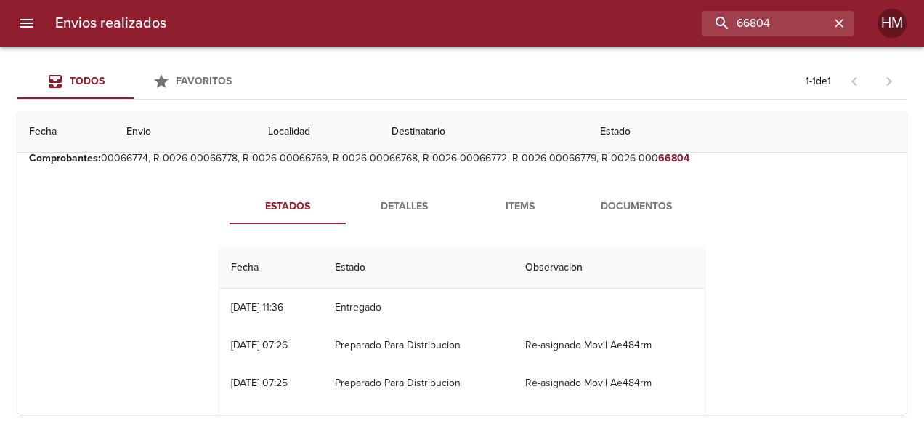
scroll to position [73, 0]
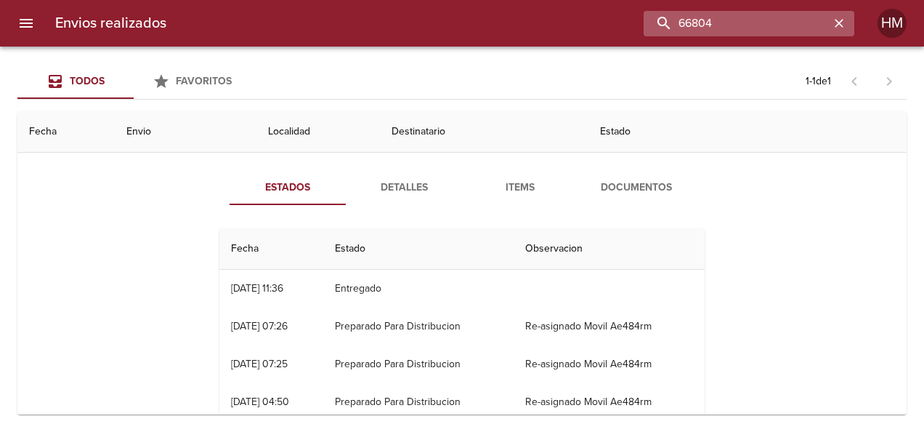
click at [810, 29] on input "66804" at bounding box center [737, 23] width 186 height 25
paste input "5"
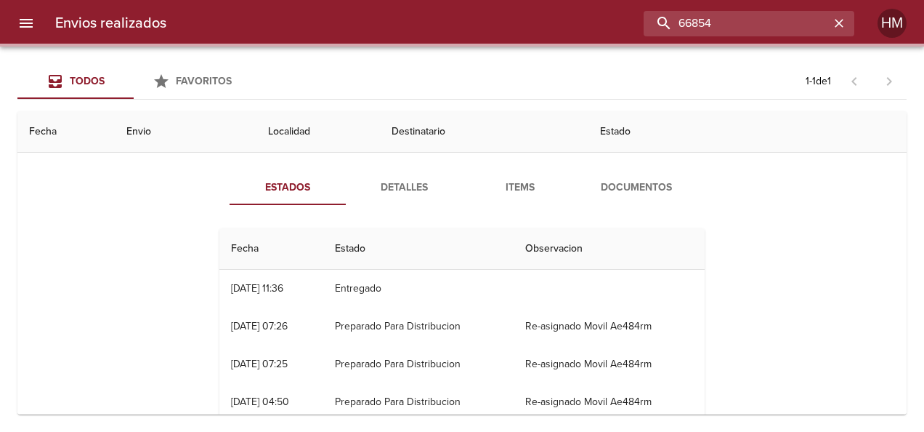
scroll to position [0, 0]
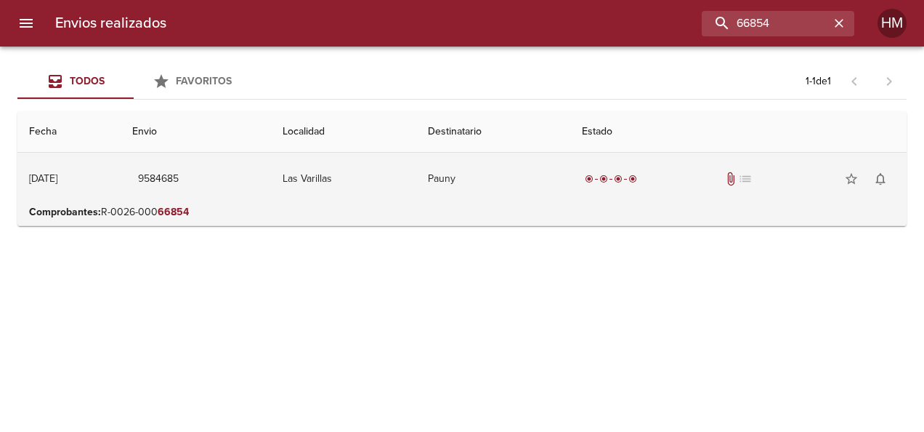
click at [517, 176] on td "Pauny" at bounding box center [493, 179] width 154 height 52
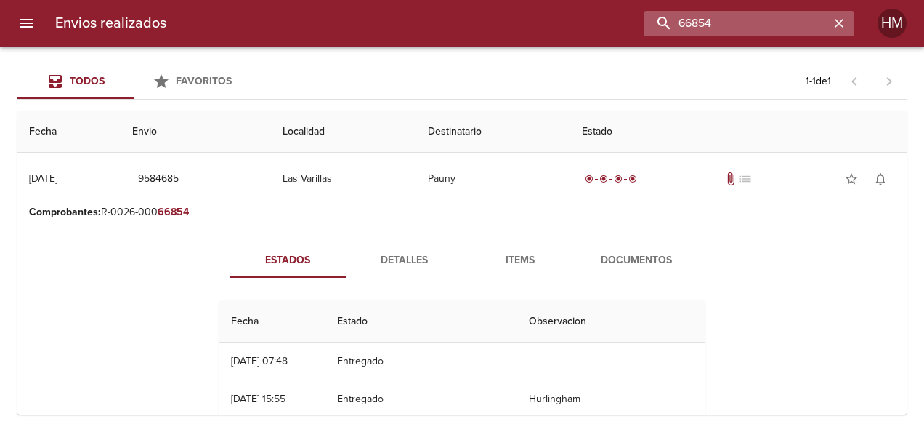
click at [782, 27] on input "66854" at bounding box center [737, 23] width 186 height 25
paste input "3329"
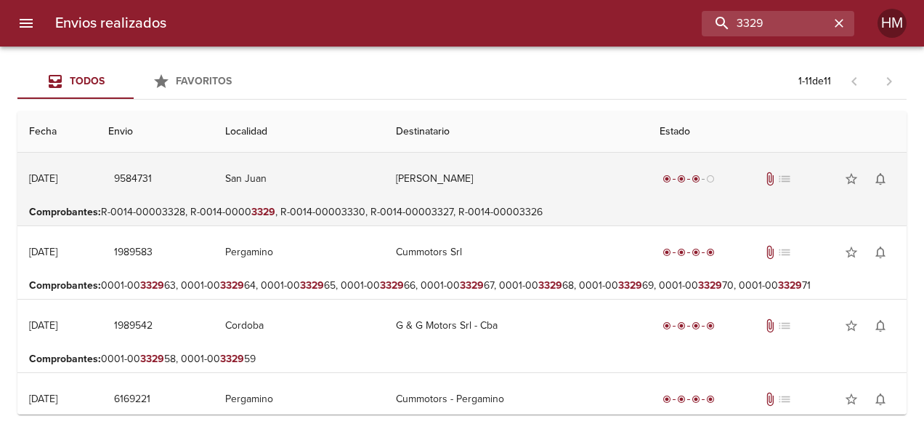
click at [435, 182] on td "[PERSON_NAME]" at bounding box center [516, 179] width 264 height 52
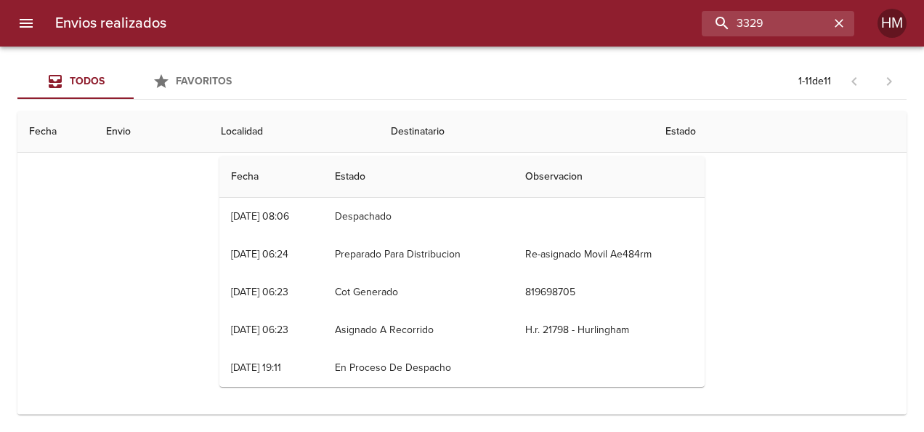
scroll to position [145, 0]
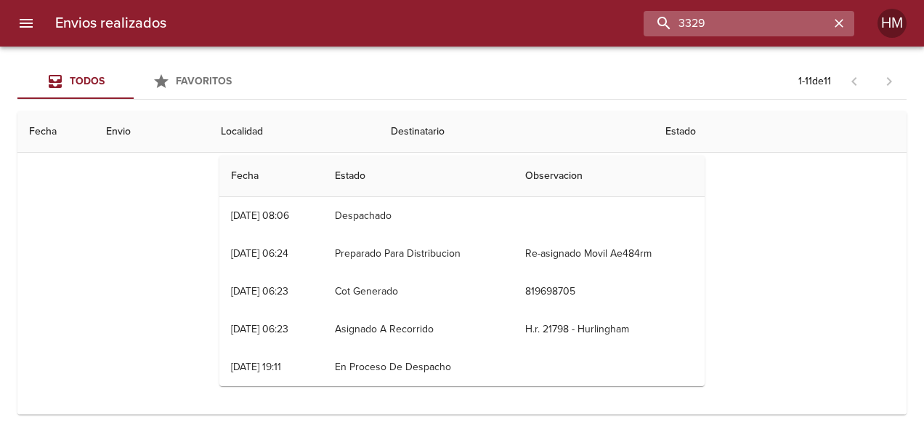
click at [748, 23] on input "3329" at bounding box center [737, 23] width 186 height 25
paste input "66872"
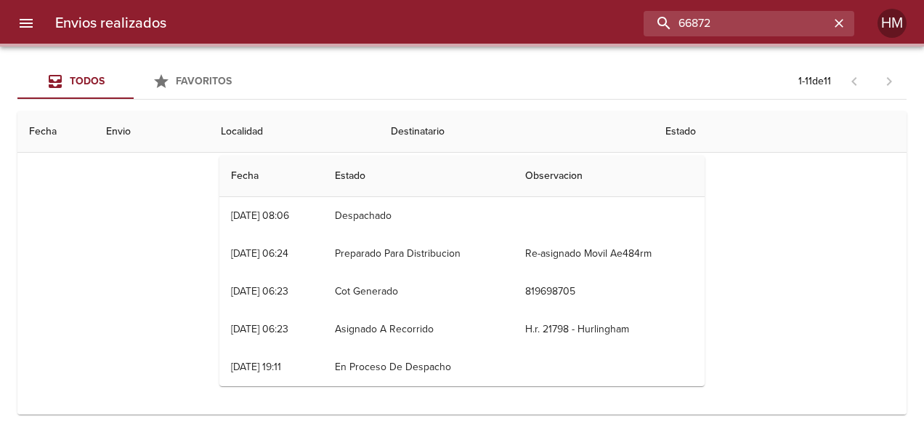
scroll to position [0, 0]
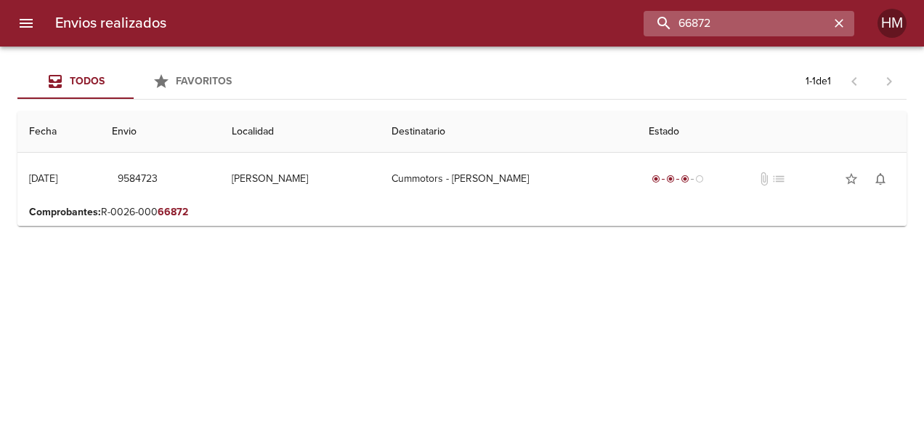
click at [709, 25] on input "66872" at bounding box center [737, 23] width 186 height 25
paste input "5"
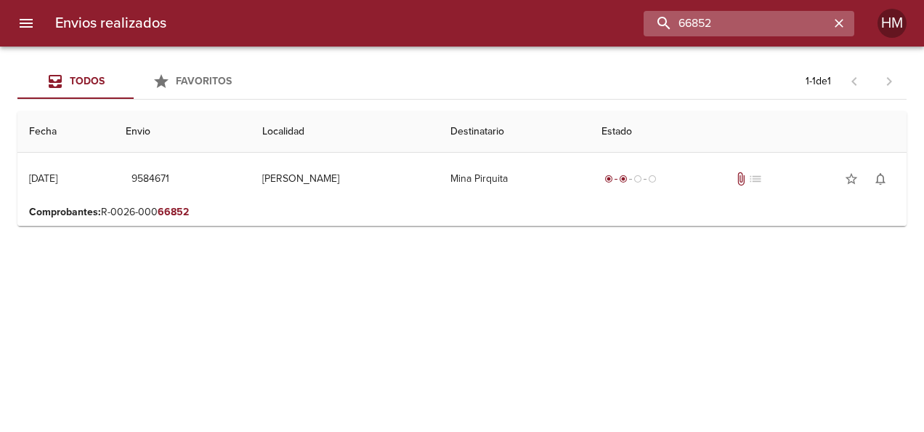
click at [793, 24] on input "66852" at bounding box center [737, 23] width 186 height 25
paste input "60"
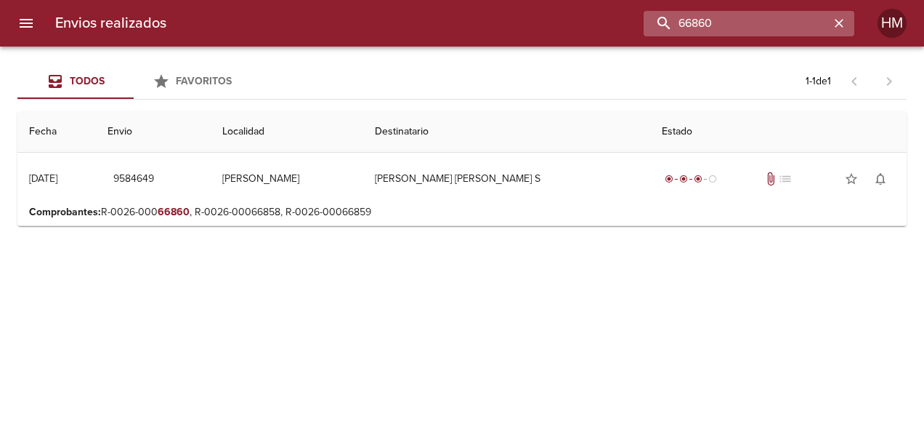
click at [767, 26] on input "66860" at bounding box center [737, 23] width 186 height 25
paste input "59"
click at [698, 19] on input "66859" at bounding box center [737, 23] width 186 height 25
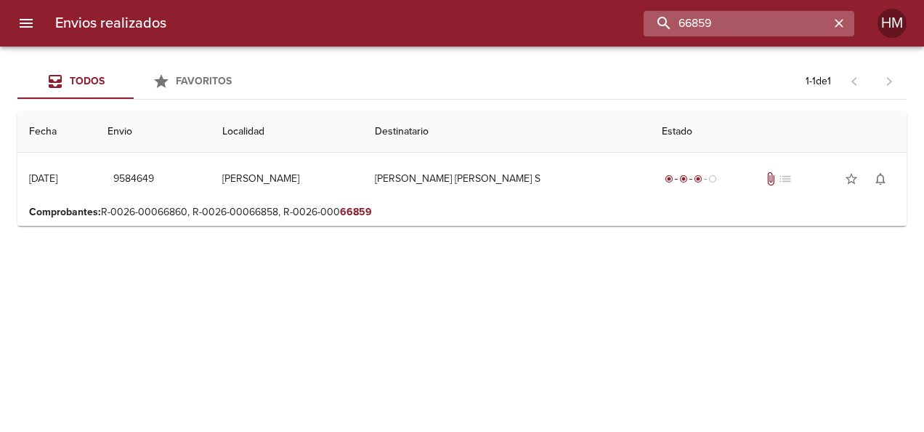
paste input "67"
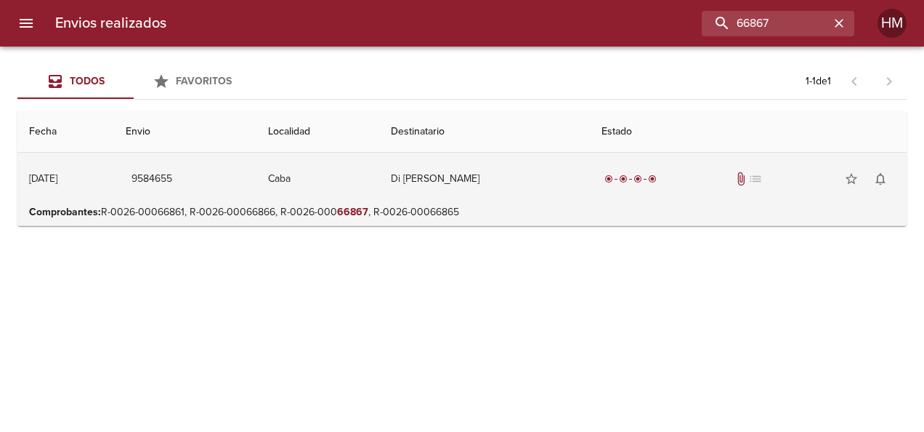
click at [343, 193] on td "Caba" at bounding box center [318, 179] width 123 height 52
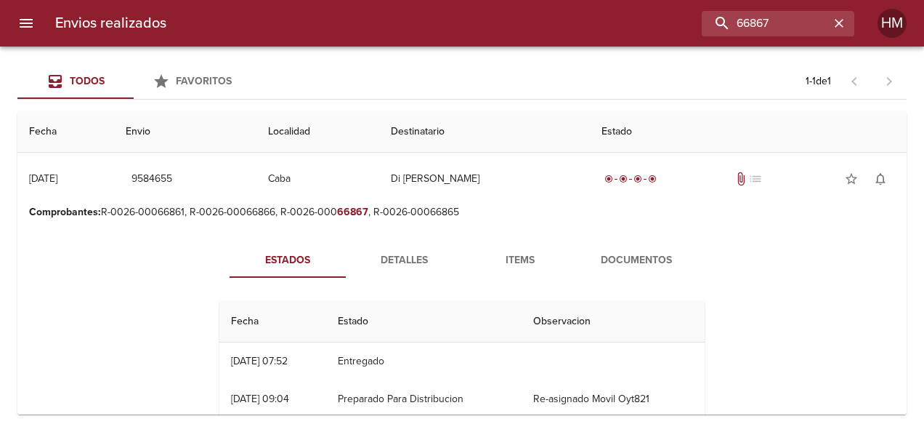
scroll to position [73, 0]
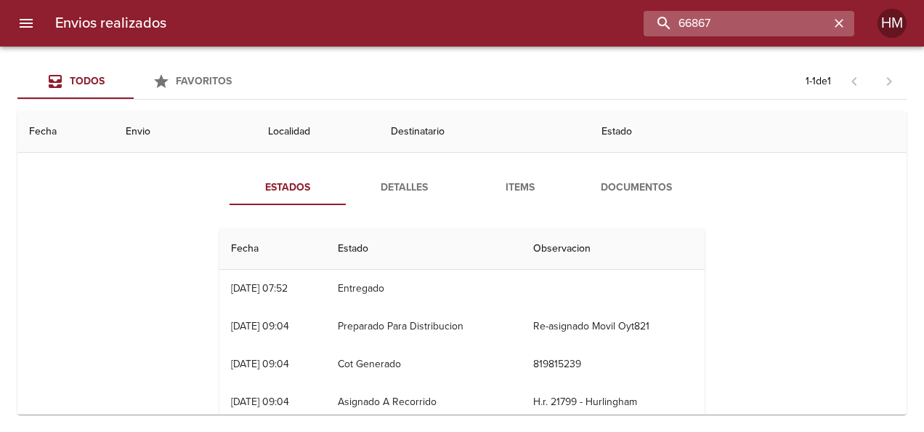
click at [774, 19] on input "66867" at bounding box center [737, 23] width 186 height 25
paste input "55"
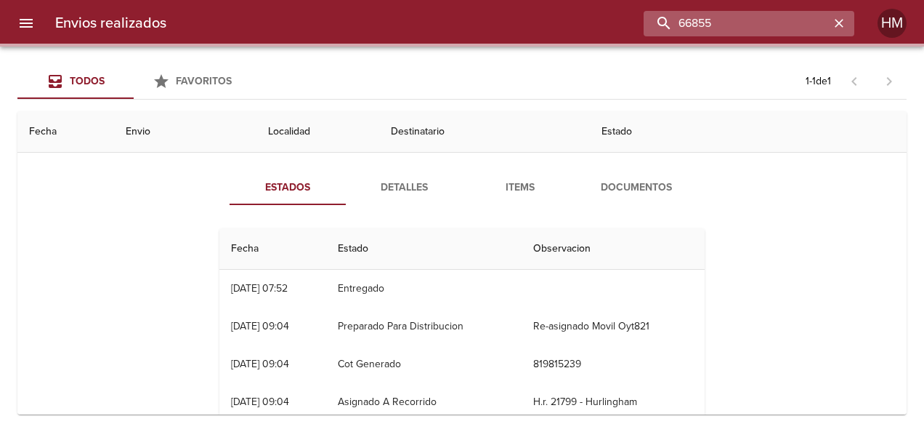
scroll to position [0, 0]
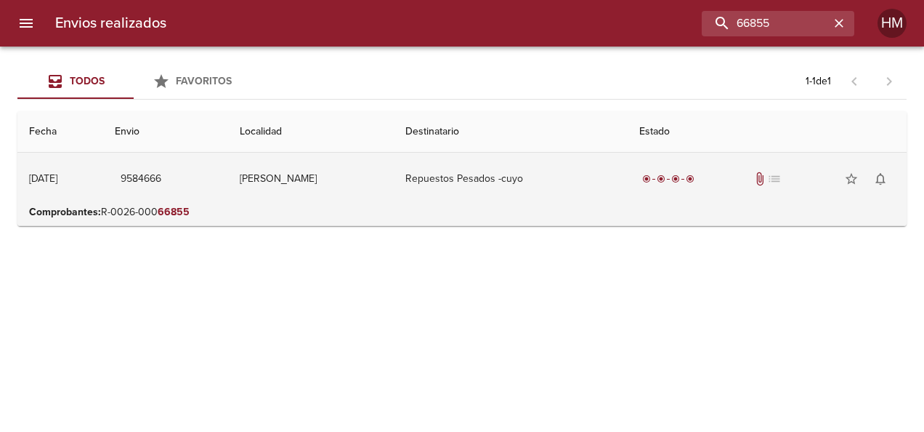
click at [367, 198] on td "Lujan De Cuyo" at bounding box center [311, 179] width 166 height 52
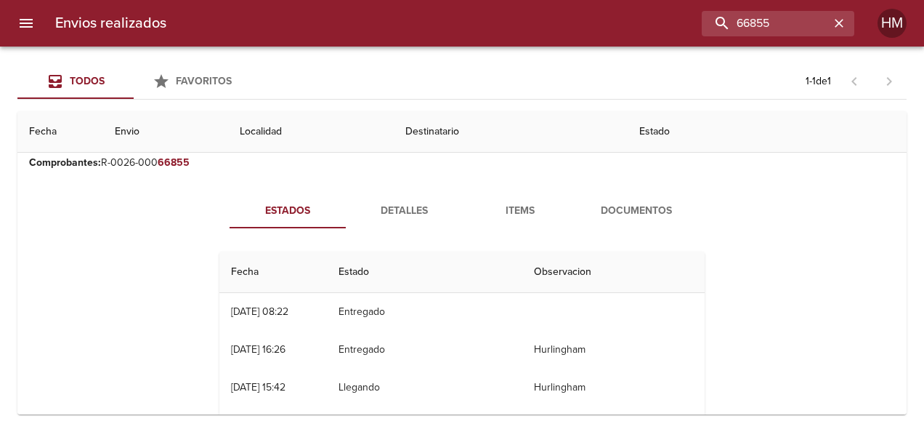
scroll to position [73, 0]
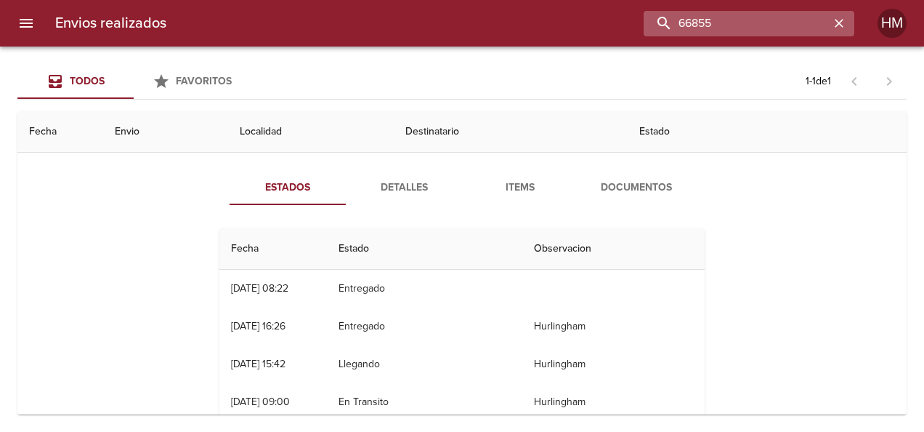
click at [766, 28] on input "66855" at bounding box center [737, 23] width 186 height 25
paste input "3"
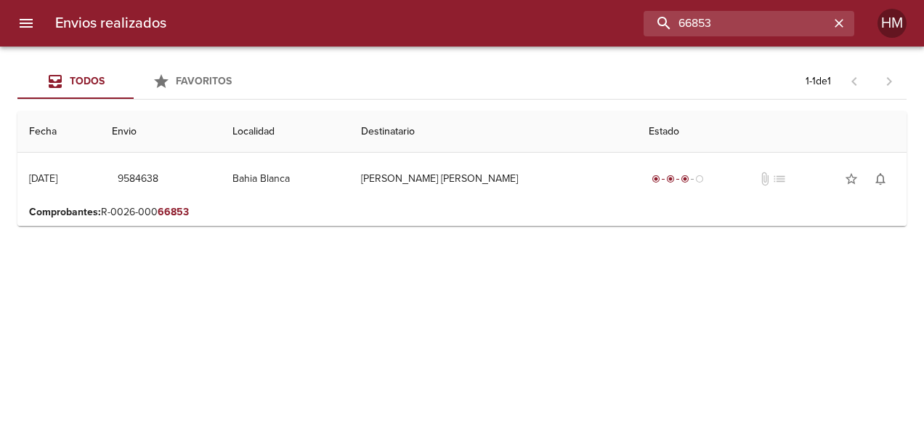
scroll to position [0, 0]
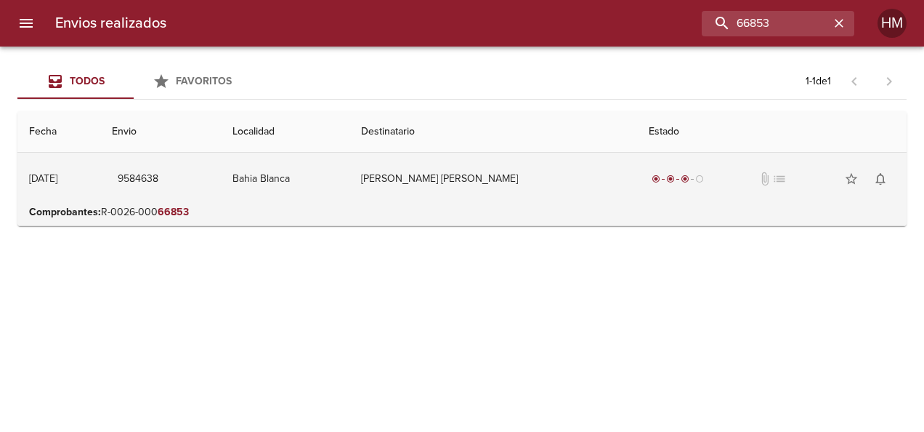
click at [441, 190] on td "[PERSON_NAME] [PERSON_NAME]" at bounding box center [494, 179] width 288 height 52
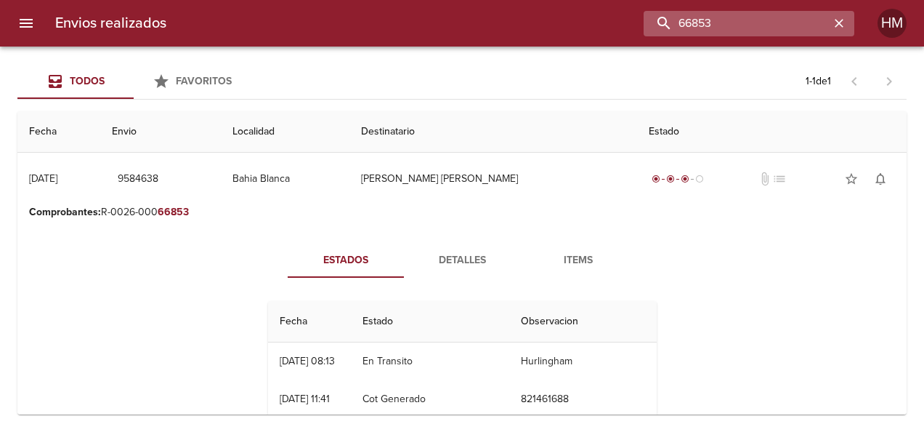
click at [770, 20] on input "66853" at bounding box center [737, 23] width 186 height 25
paste input "7"
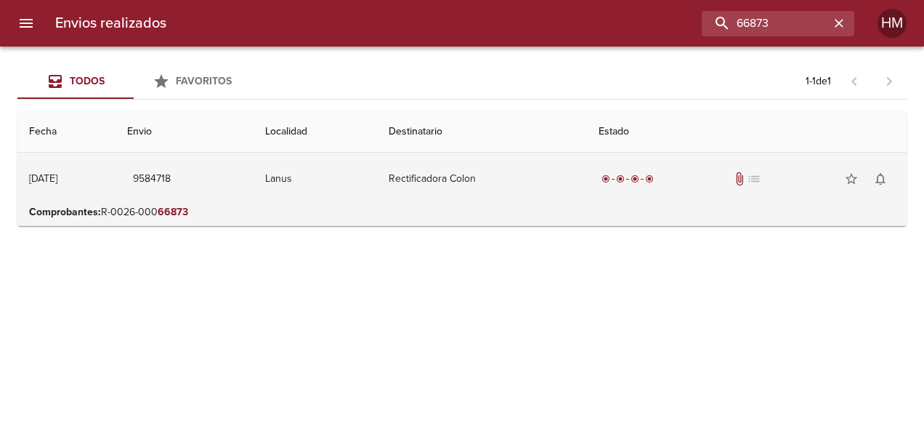
click at [378, 187] on td "Lanus" at bounding box center [316, 179] width 124 height 52
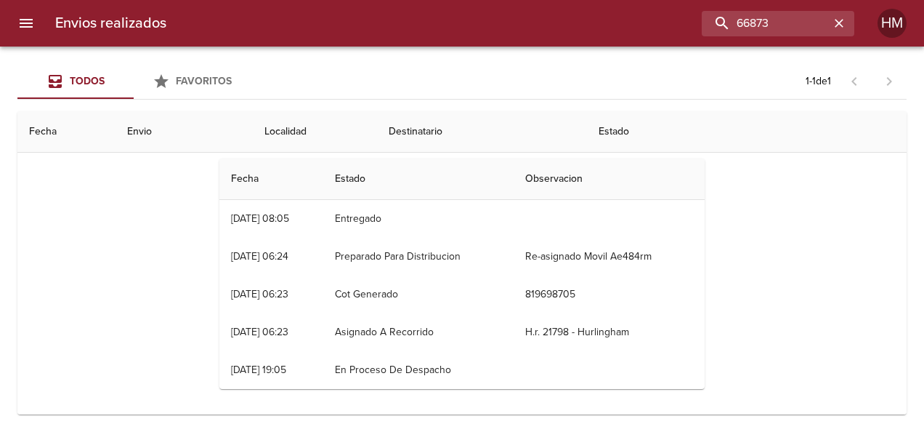
scroll to position [145, 0]
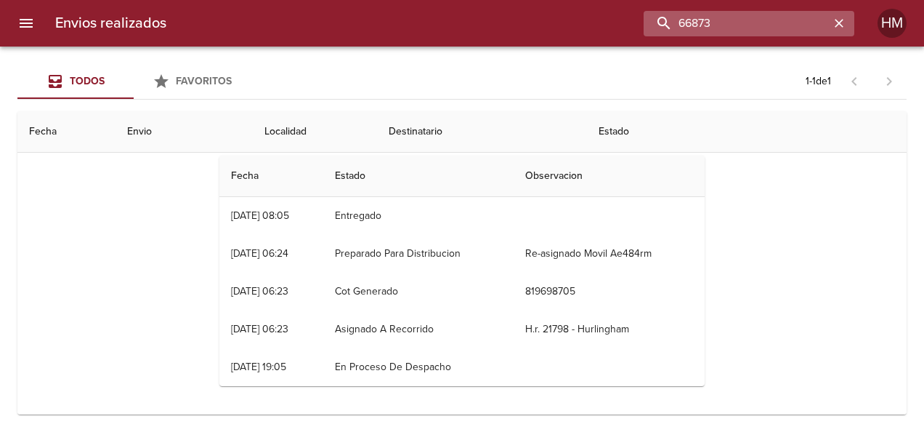
click at [785, 31] on input "66873" at bounding box center [737, 23] width 186 height 25
paste input "57"
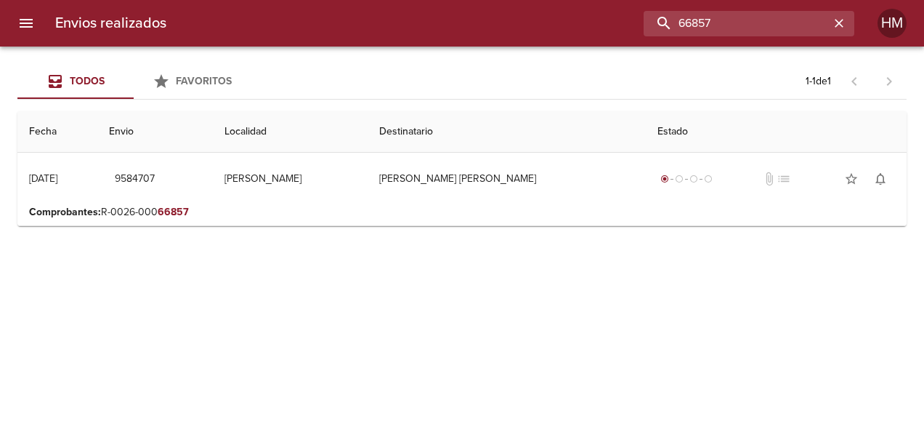
scroll to position [0, 0]
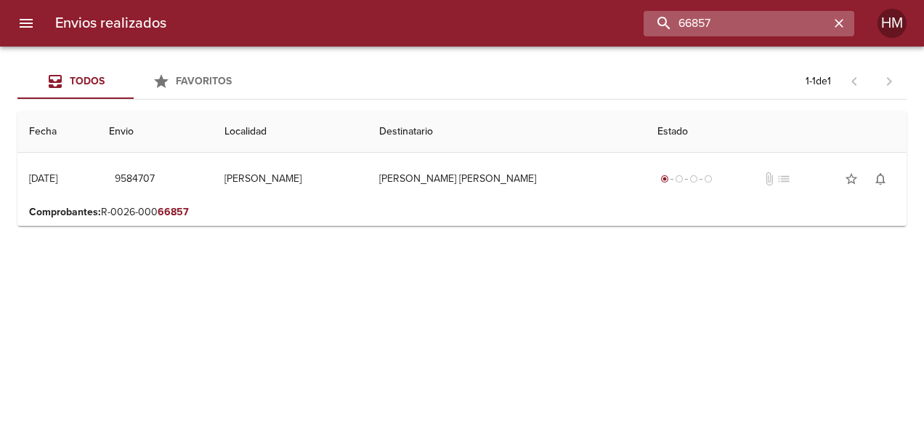
click at [721, 19] on input "66857" at bounding box center [737, 23] width 186 height 25
paste input "62"
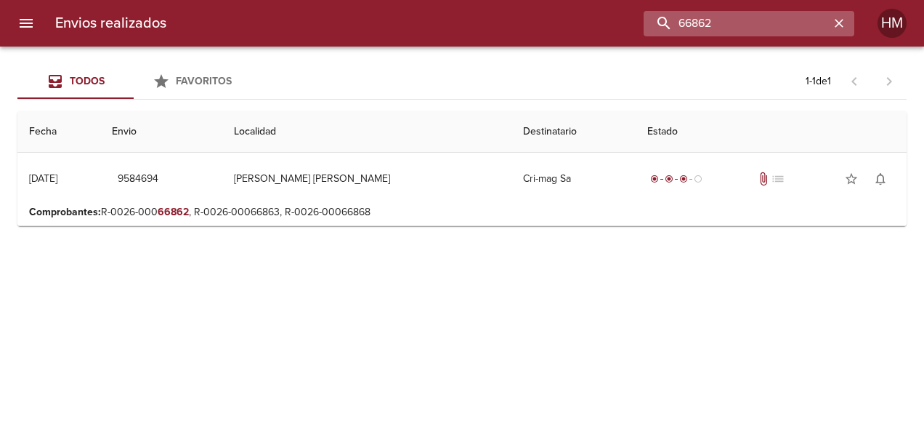
click at [788, 16] on input "66862" at bounding box center [737, 23] width 186 height 25
paste input "3"
click at [782, 23] on input "66863" at bounding box center [737, 23] width 186 height 25
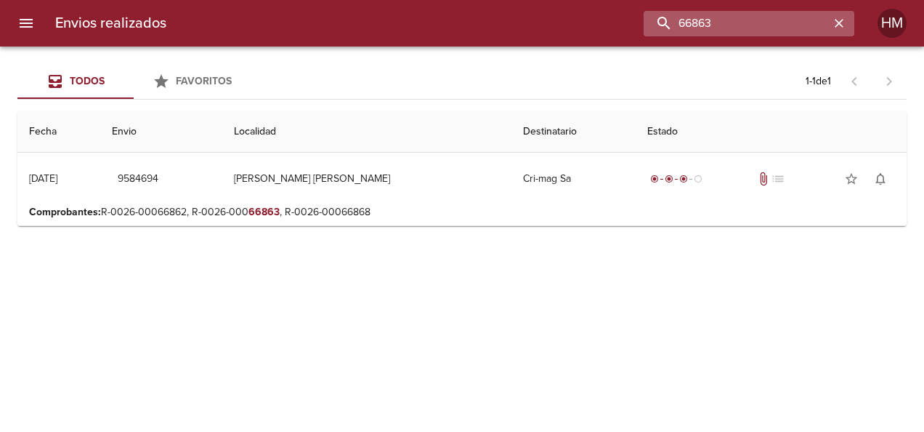
paste input "8"
click at [751, 23] on input "66868" at bounding box center [737, 23] width 186 height 25
paste input "36"
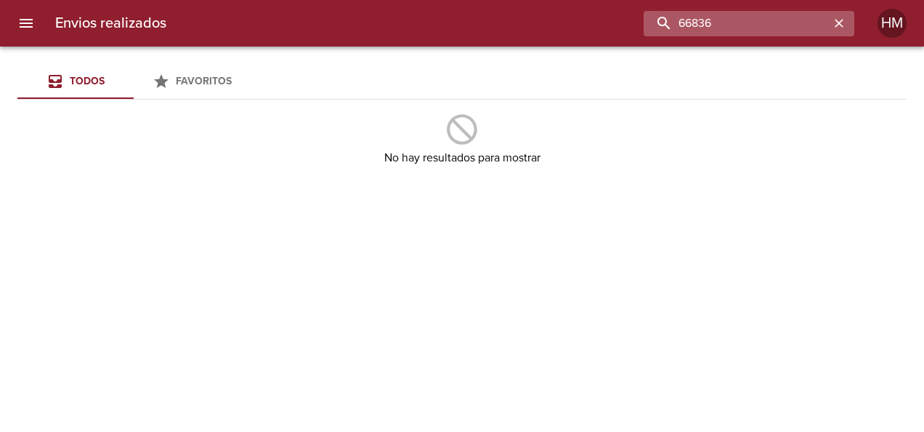
click at [768, 23] on input "66836" at bounding box center [737, 23] width 186 height 25
paste input "1"
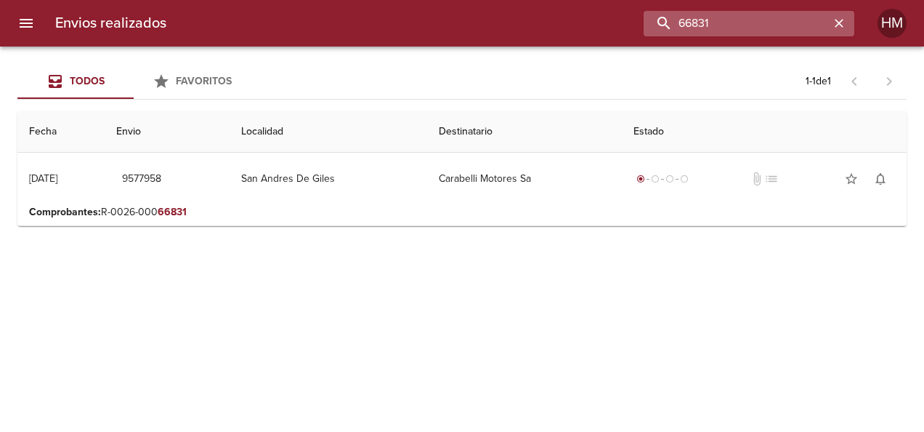
click at [758, 35] on input "66831" at bounding box center [737, 23] width 186 height 25
paste input "3"
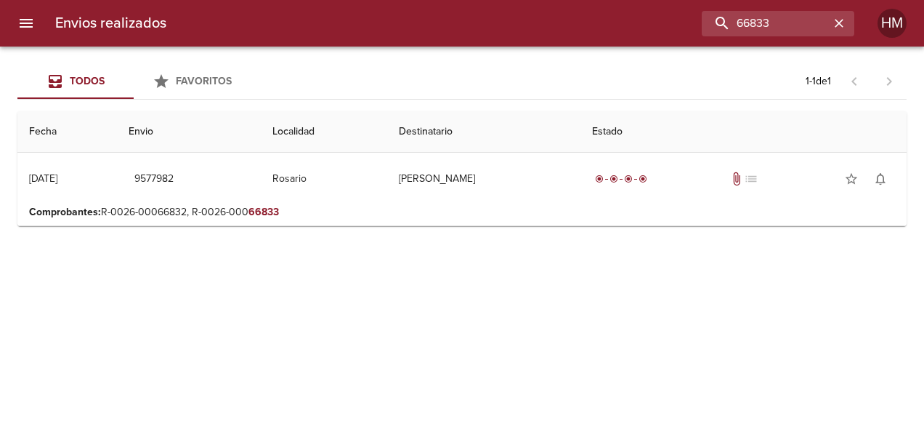
click at [365, 214] on p "Comprobantes : R-0026-00066832, R-0026-000 66833" at bounding box center [462, 212] width 866 height 15
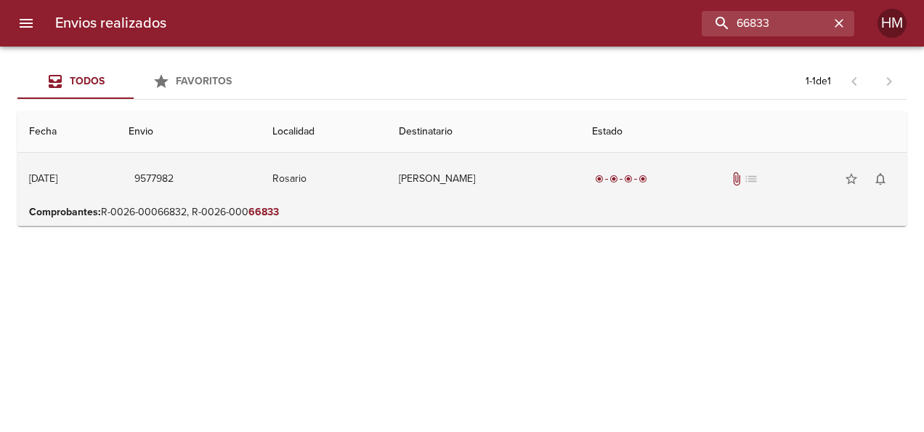
click at [359, 181] on td "Rosario" at bounding box center [324, 179] width 126 height 52
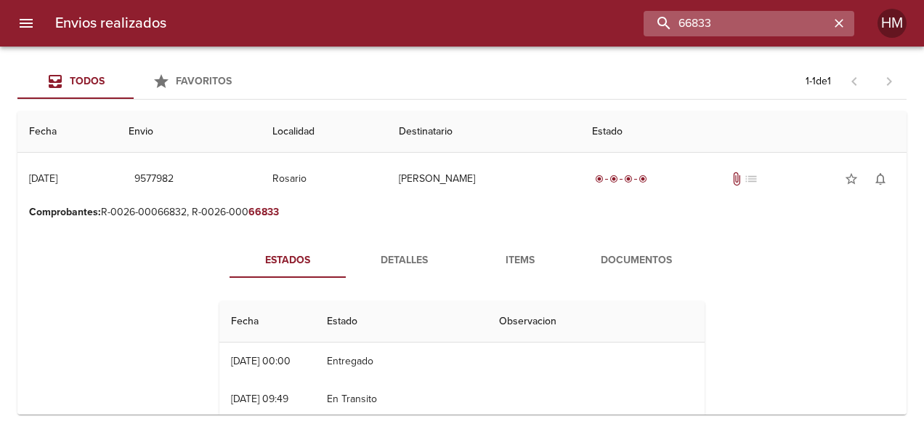
click at [760, 15] on input "66833" at bounding box center [737, 23] width 186 height 25
paste input "2"
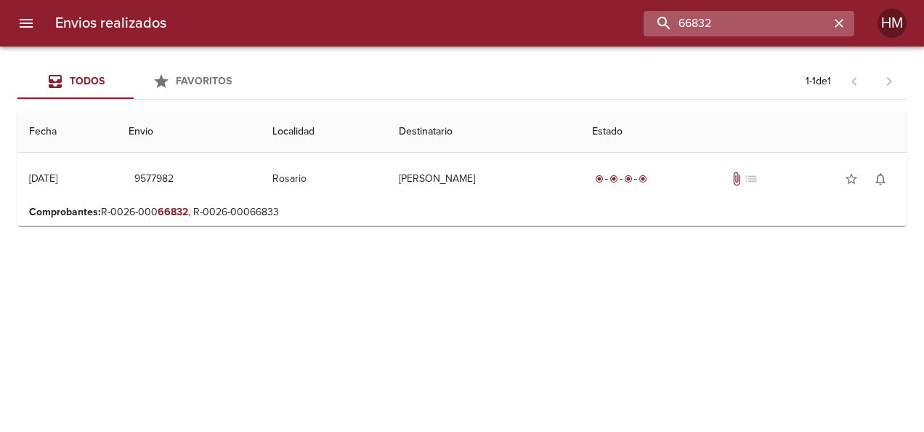
click at [717, 25] on input "66832" at bounding box center [737, 23] width 186 height 25
paste input "4"
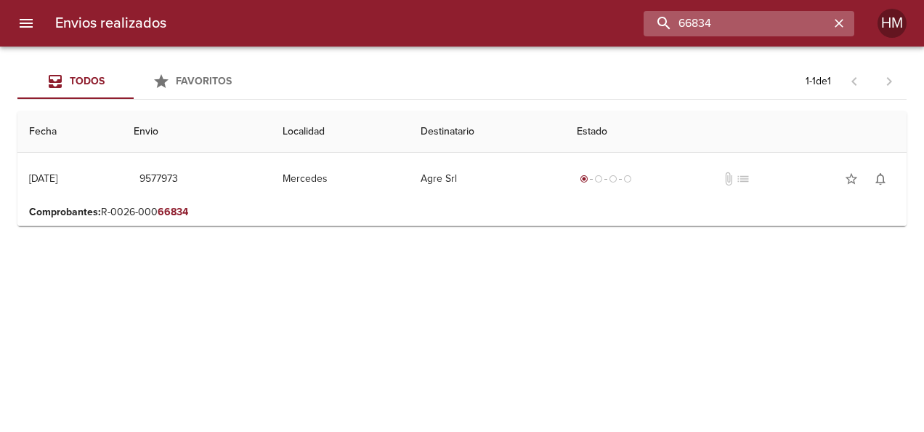
click at [756, 24] on input "66834" at bounding box center [737, 23] width 186 height 25
paste input "5"
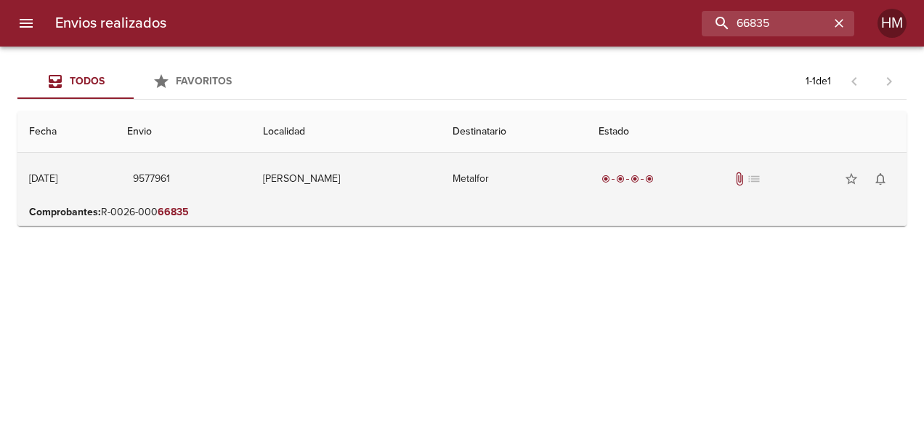
click at [541, 198] on td "Metalfor" at bounding box center [514, 179] width 146 height 52
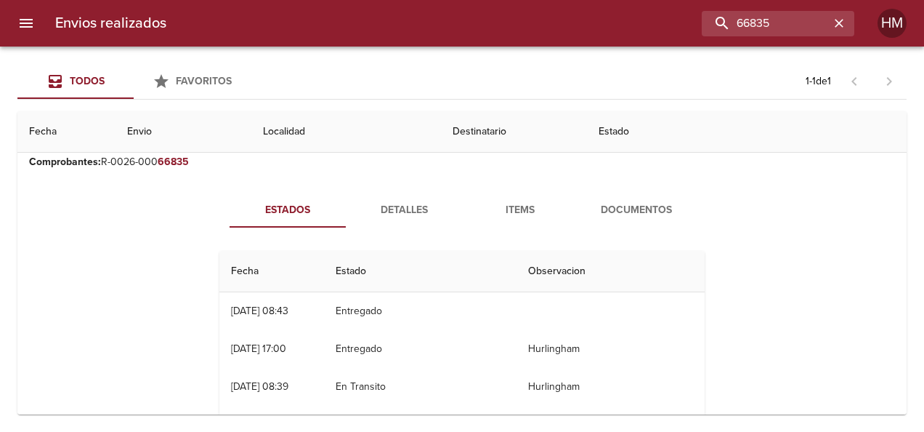
scroll to position [73, 0]
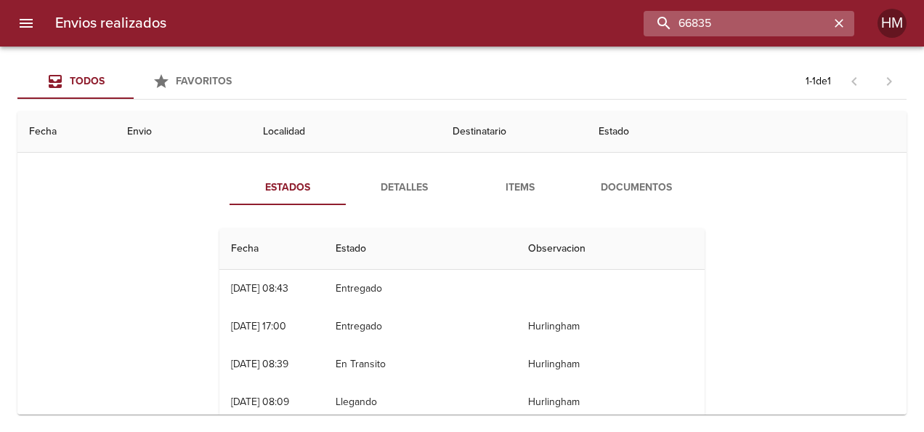
click at [791, 20] on input "66835" at bounding box center [737, 23] width 186 height 25
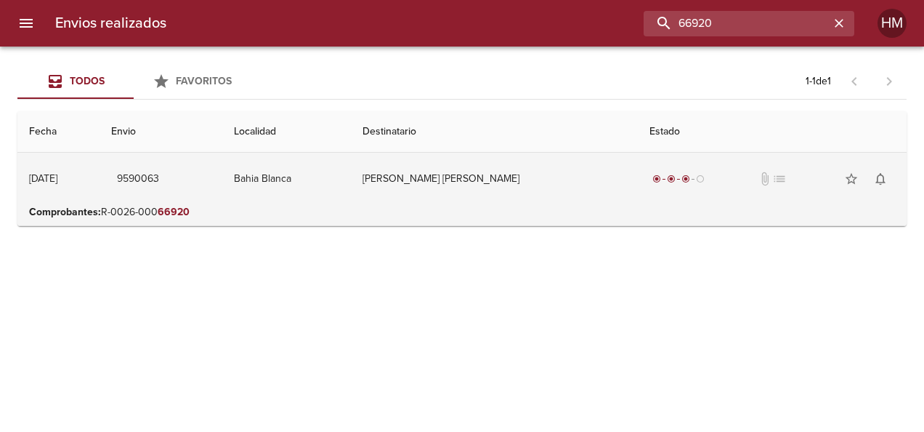
scroll to position [0, 0]
click at [450, 183] on td "[PERSON_NAME] [PERSON_NAME]" at bounding box center [494, 179] width 287 height 52
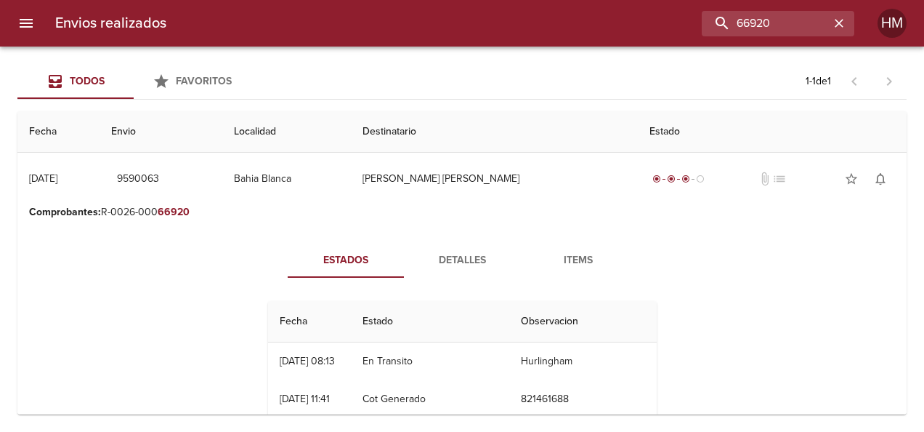
click at [459, 254] on span "Detalles" at bounding box center [462, 260] width 99 height 18
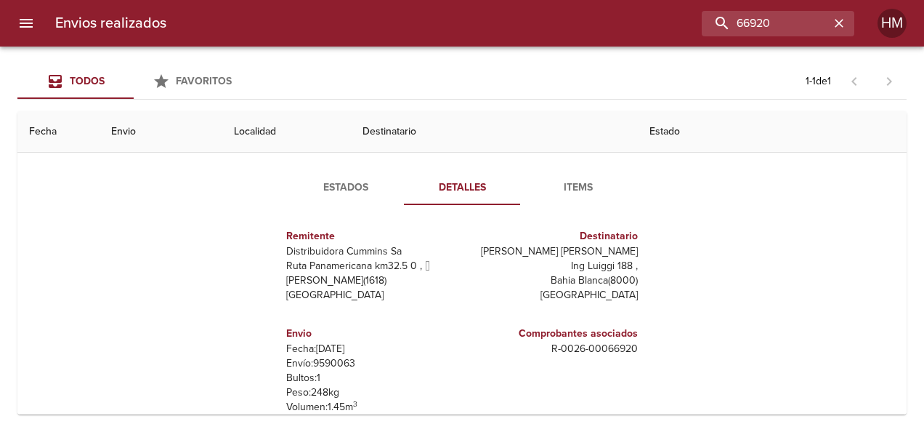
scroll to position [7, 0]
click at [325, 359] on p "Envío: 9590063" at bounding box center [371, 362] width 170 height 15
copy p "9590063"
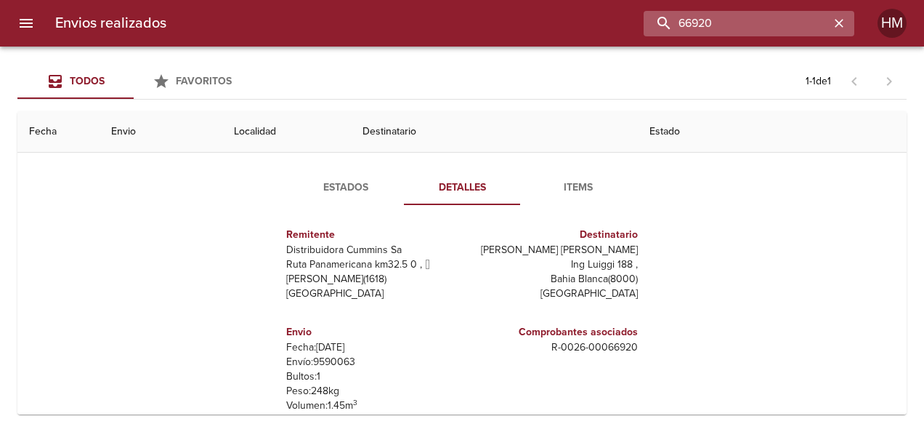
click at [786, 25] on input "66920" at bounding box center [737, 23] width 186 height 25
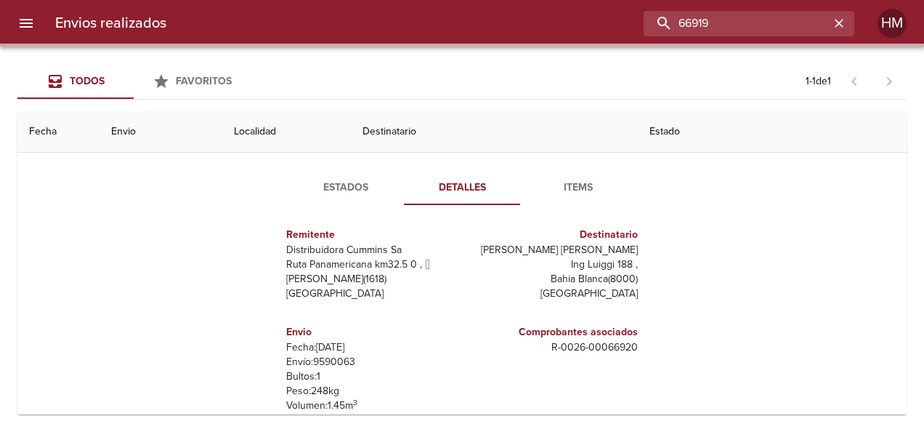
scroll to position [0, 0]
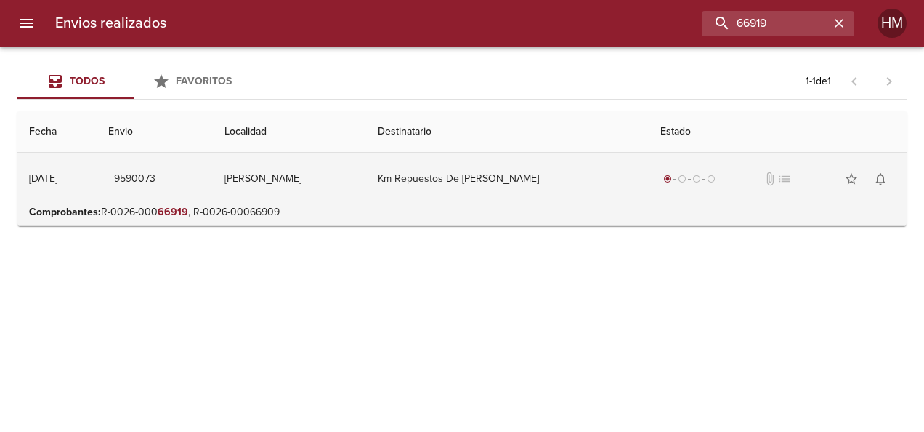
click at [443, 179] on td "Km Repuestos De [PERSON_NAME]" at bounding box center [507, 179] width 283 height 52
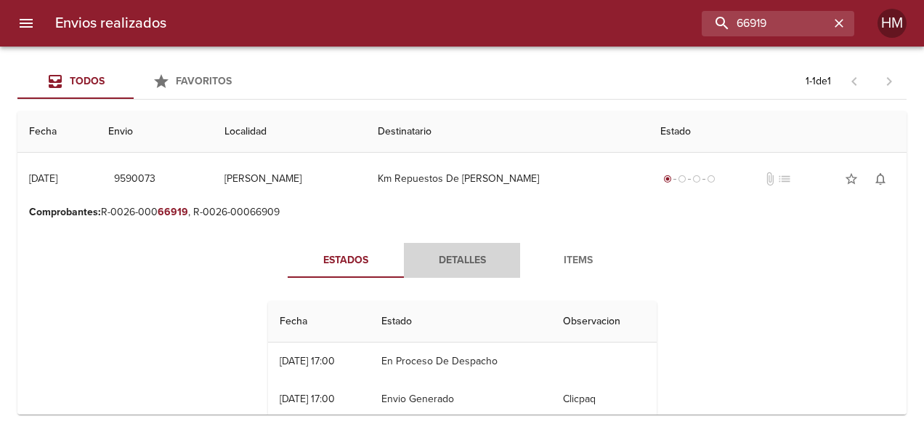
click at [436, 257] on span "Detalles" at bounding box center [462, 260] width 99 height 18
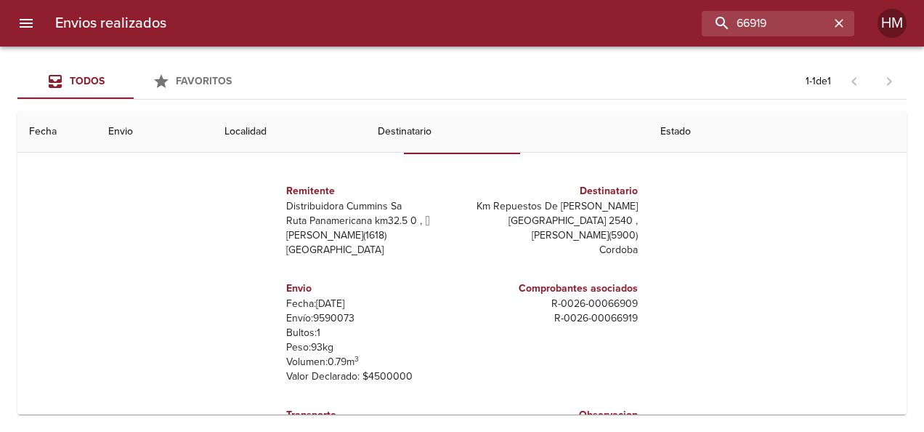
scroll to position [145, 0]
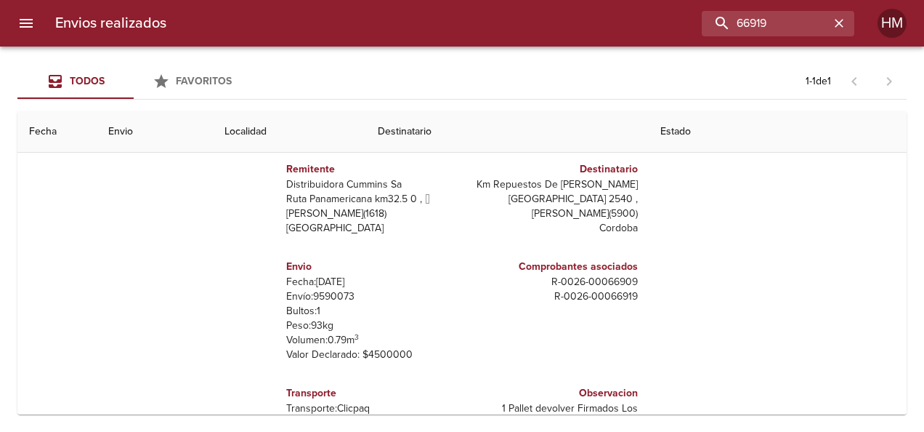
click at [317, 296] on p "Envío: 9590073" at bounding box center [371, 296] width 170 height 15
copy p "9590073"
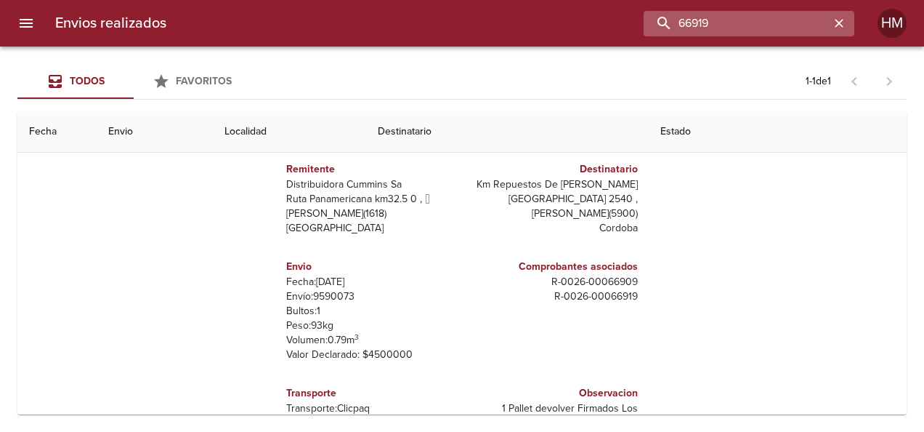
click at [812, 19] on input "66919" at bounding box center [737, 23] width 186 height 25
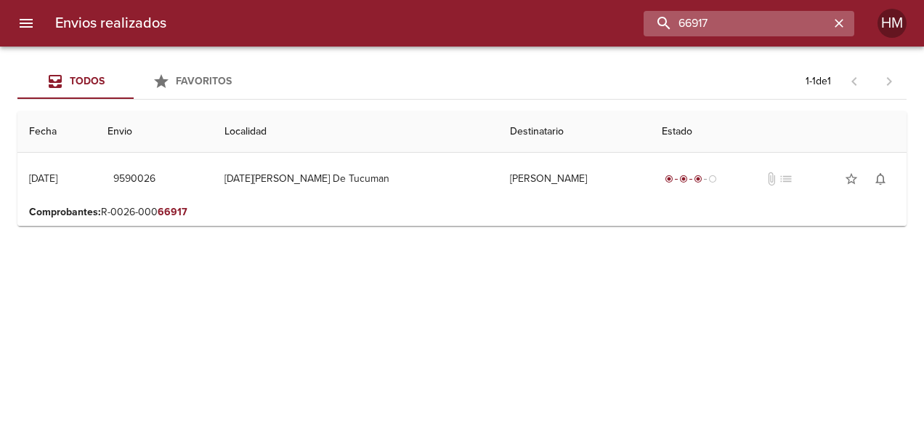
scroll to position [0, 0]
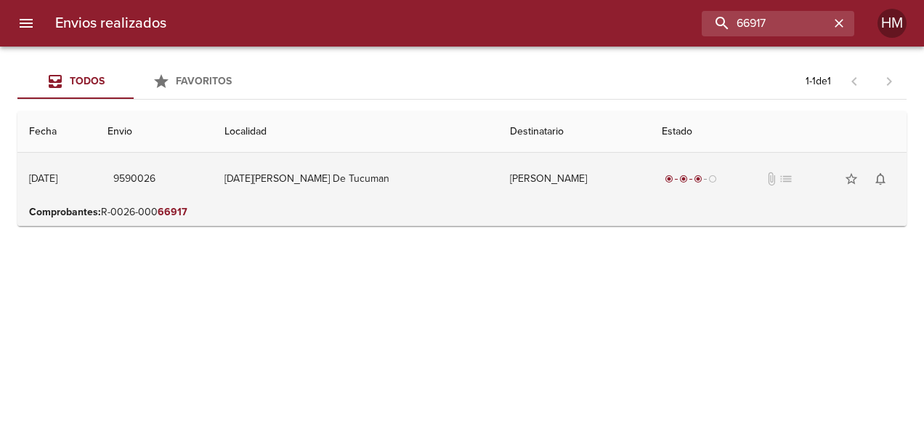
click at [544, 182] on td "[PERSON_NAME]" at bounding box center [575, 179] width 152 height 52
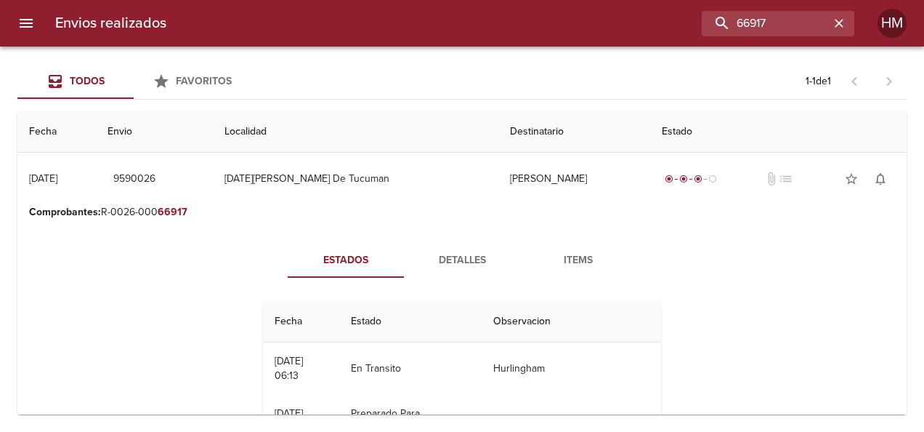
click at [414, 257] on span "Detalles" at bounding box center [462, 260] width 99 height 18
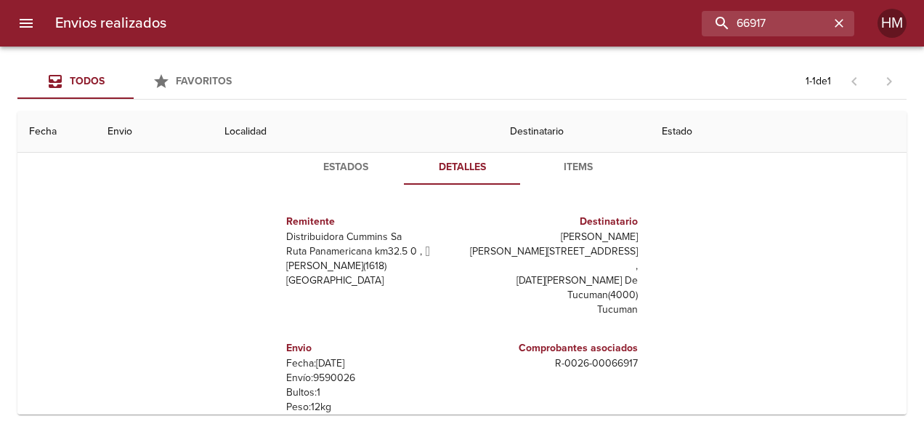
scroll to position [145, 0]
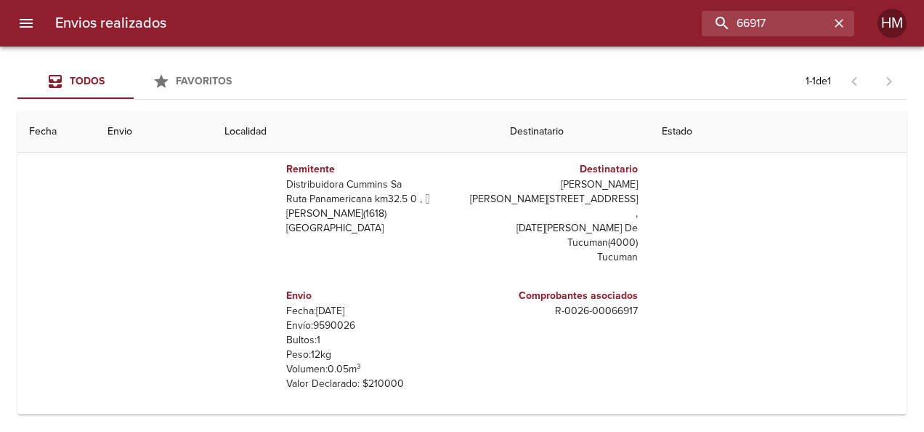
click at [330, 318] on p "Envío: 9590026" at bounding box center [371, 325] width 170 height 15
copy p "9590026"
click at [789, 17] on input "66917" at bounding box center [737, 23] width 186 height 25
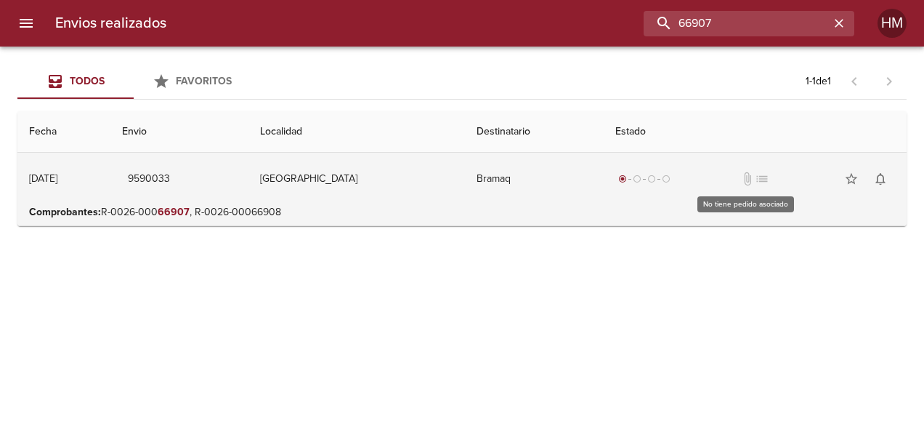
scroll to position [0, 0]
click at [342, 180] on td "[GEOGRAPHIC_DATA]" at bounding box center [357, 179] width 217 height 52
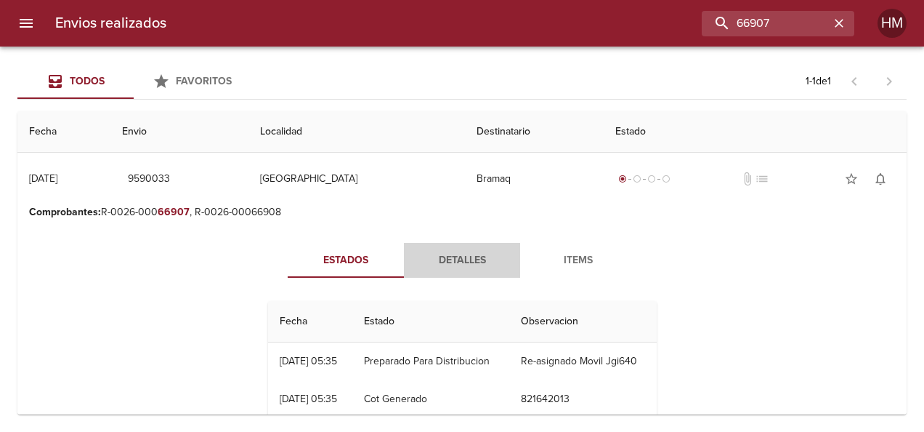
click at [455, 257] on span "Detalles" at bounding box center [462, 260] width 99 height 18
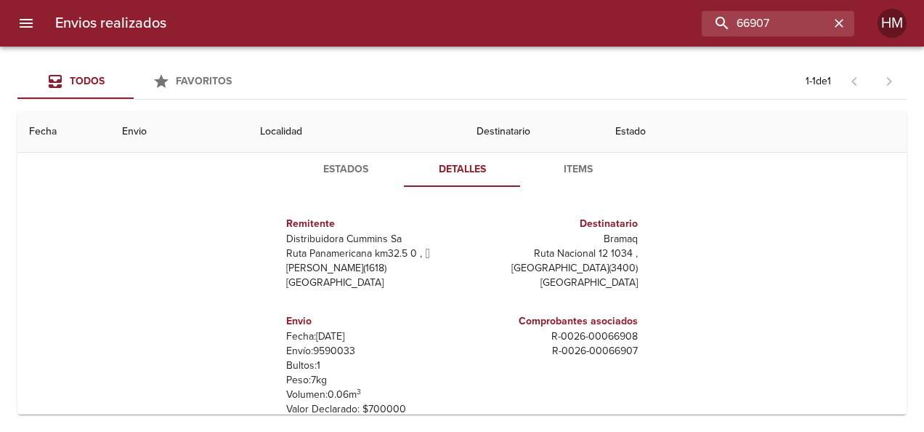
scroll to position [183, 0]
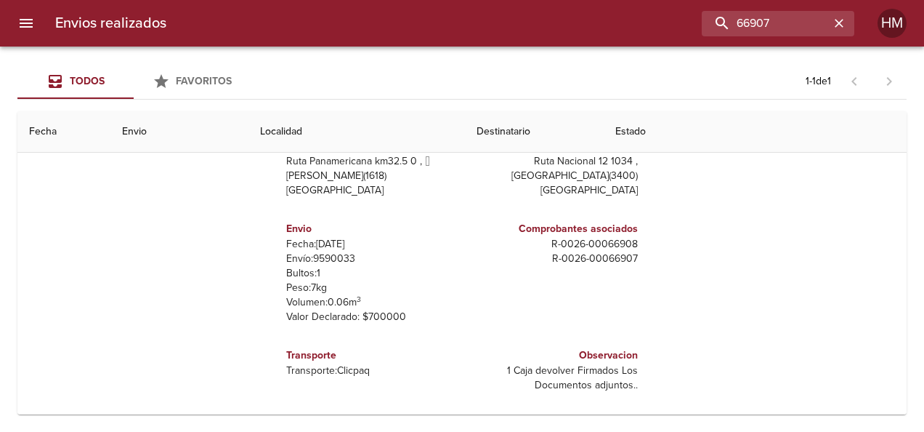
click at [323, 256] on p "Envío: 9590033" at bounding box center [371, 258] width 170 height 15
copy p "9590033"
click at [767, 20] on input "66907" at bounding box center [737, 23] width 186 height 25
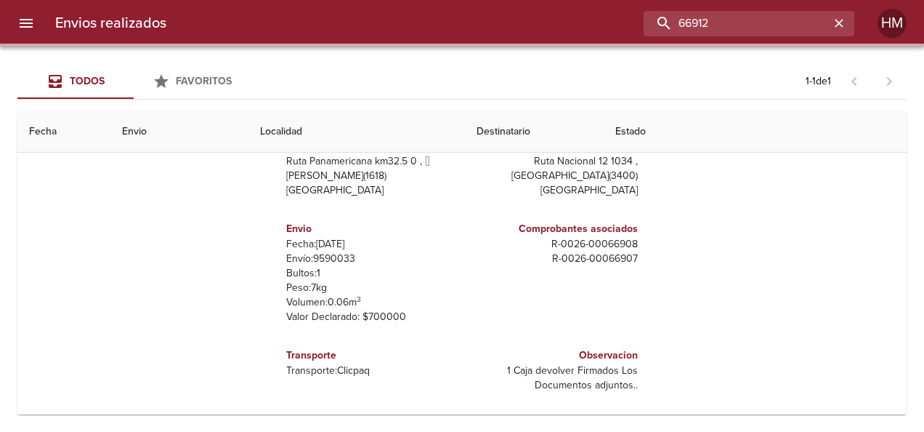
scroll to position [0, 0]
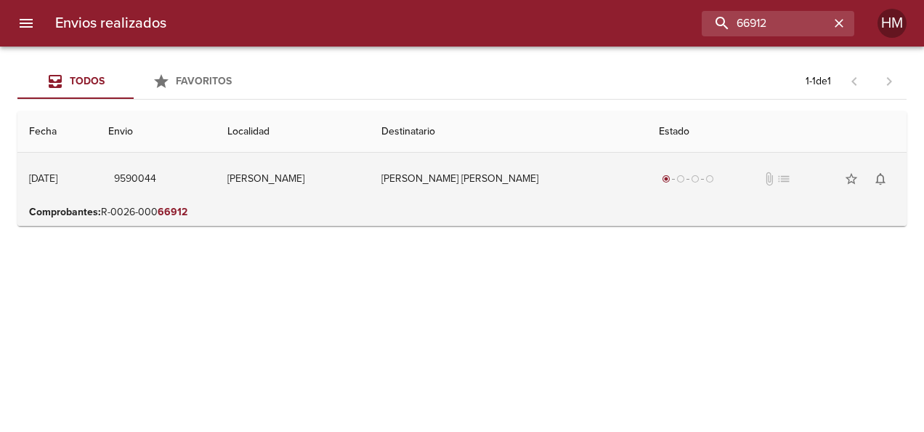
click at [370, 183] on td "[PERSON_NAME]" at bounding box center [293, 179] width 154 height 52
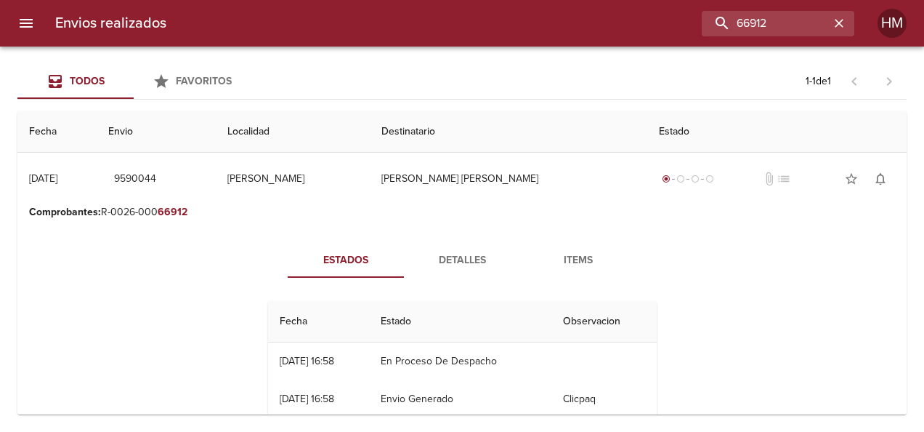
click at [485, 257] on span "Detalles" at bounding box center [462, 260] width 99 height 18
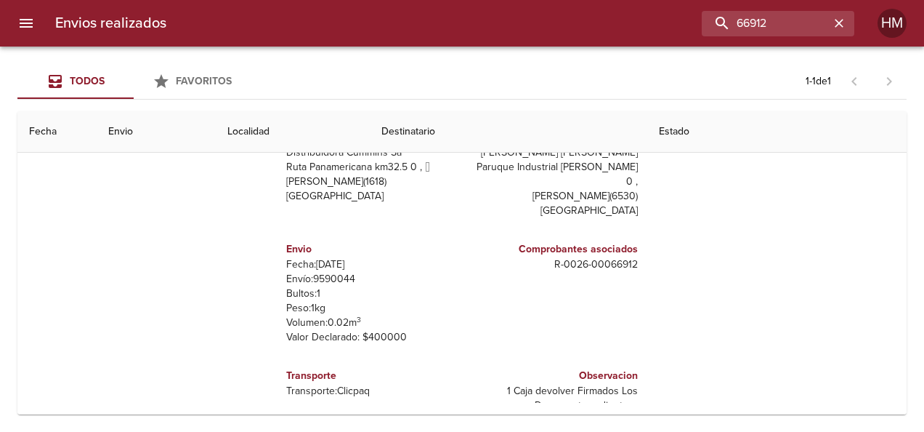
scroll to position [183, 0]
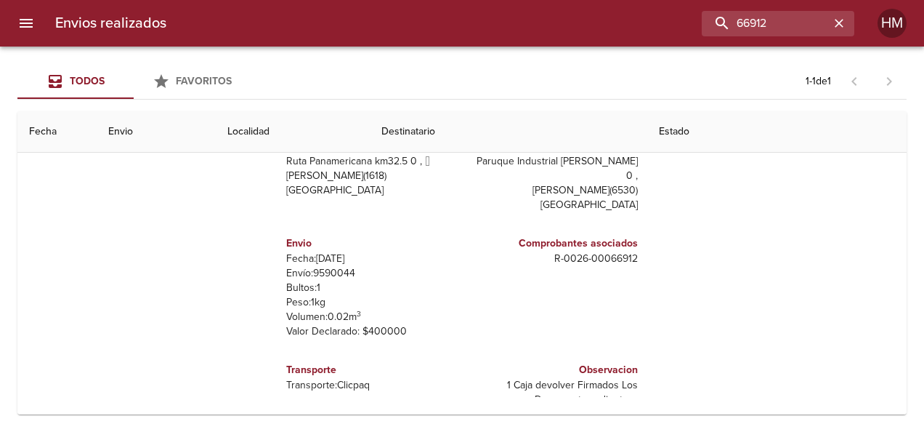
click at [336, 266] on p "Envío: 9590044" at bounding box center [371, 273] width 170 height 15
copy p "9590044"
click at [807, 37] on div "Envios realizados 66912 HM" at bounding box center [462, 23] width 924 height 47
click at [806, 25] on input "66912" at bounding box center [737, 23] width 186 height 25
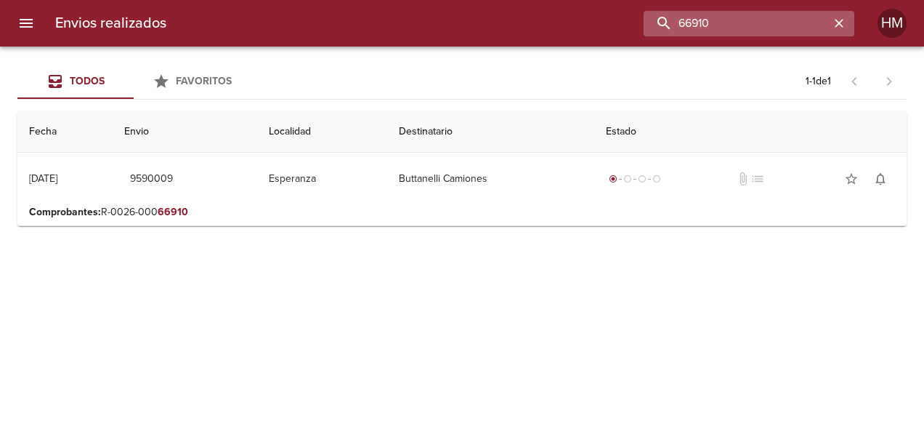
scroll to position [0, 0]
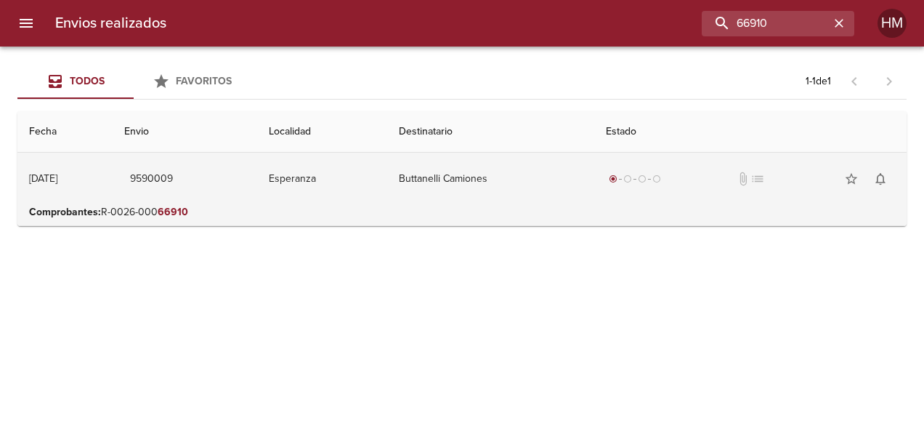
click at [388, 180] on td "Esperanza" at bounding box center [322, 179] width 131 height 52
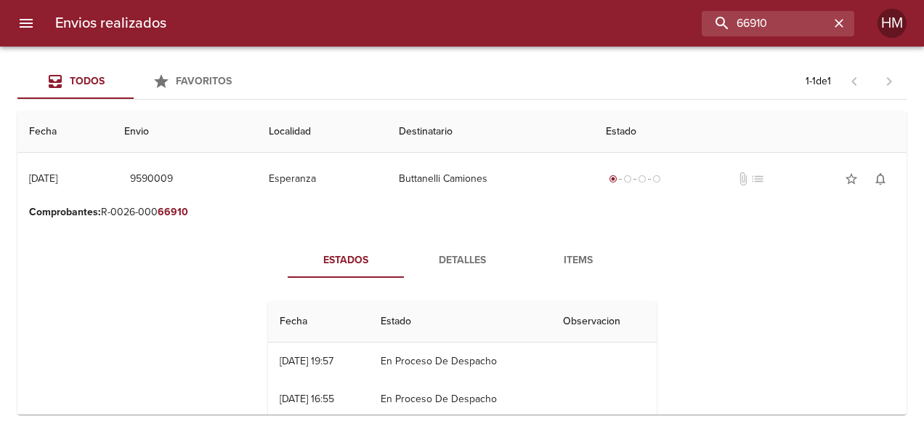
click at [452, 254] on span "Detalles" at bounding box center [462, 260] width 99 height 18
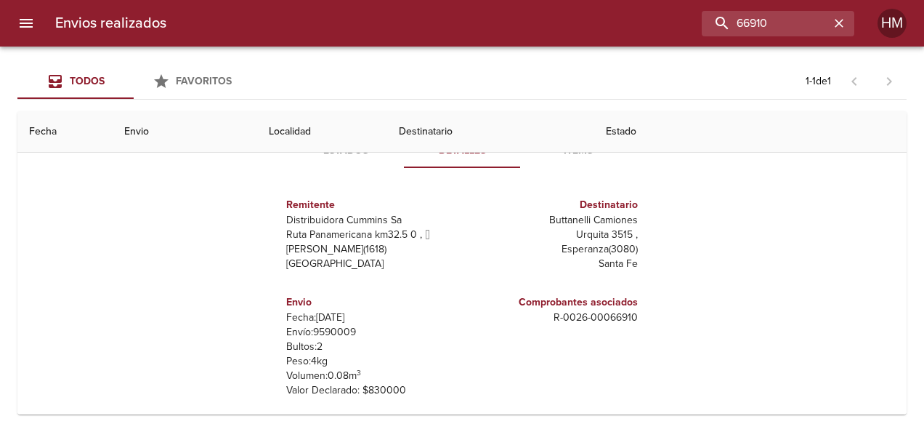
scroll to position [145, 0]
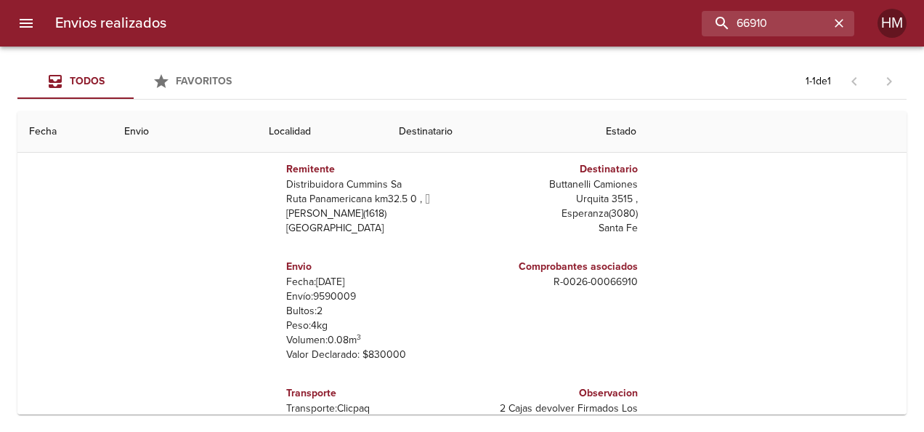
click at [340, 295] on p "Envío: 9590009" at bounding box center [371, 296] width 170 height 15
copy p "9590009"
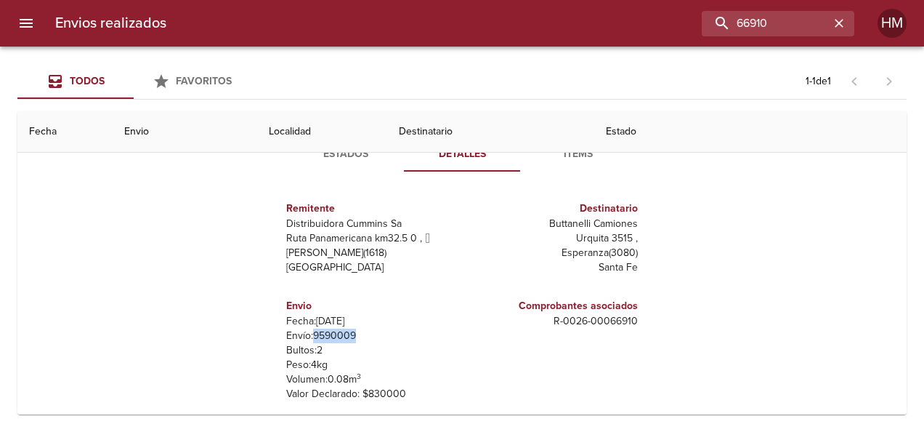
scroll to position [0, 0]
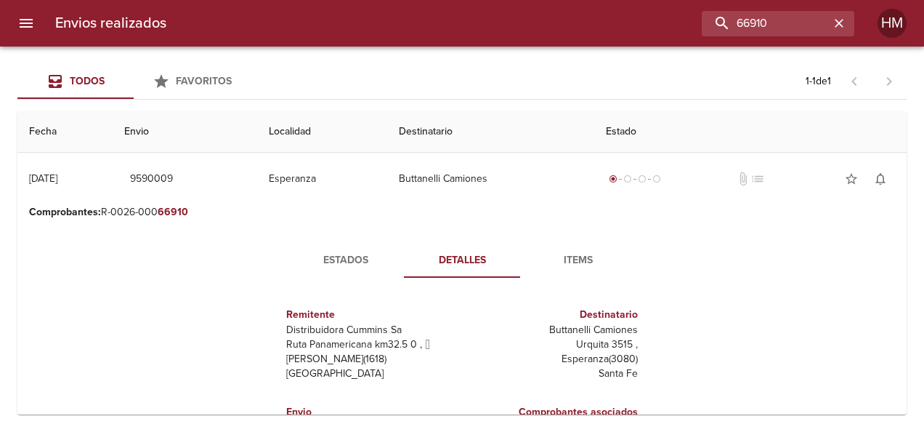
click at [327, 261] on span "Estados" at bounding box center [345, 260] width 99 height 18
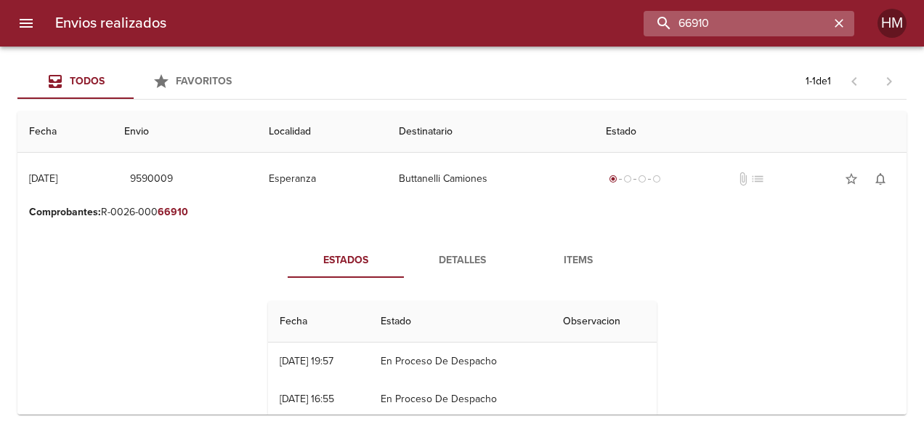
click at [788, 20] on input "66910" at bounding box center [737, 23] width 186 height 25
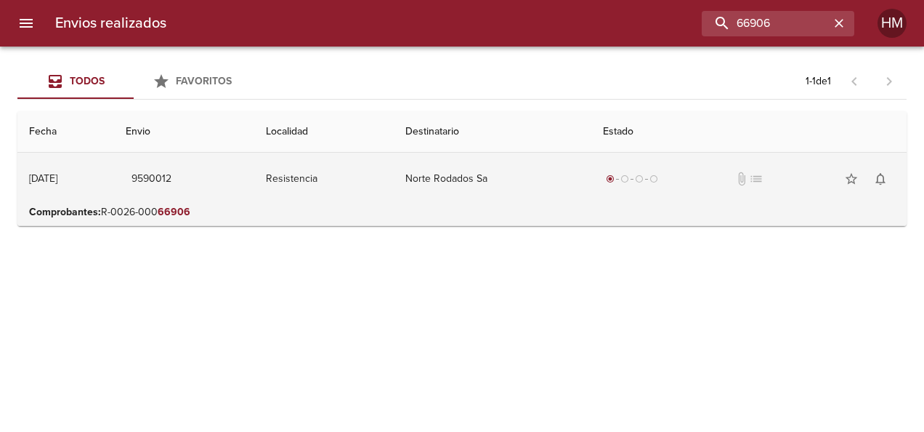
click at [395, 185] on td "Resistencia" at bounding box center [324, 179] width 140 height 52
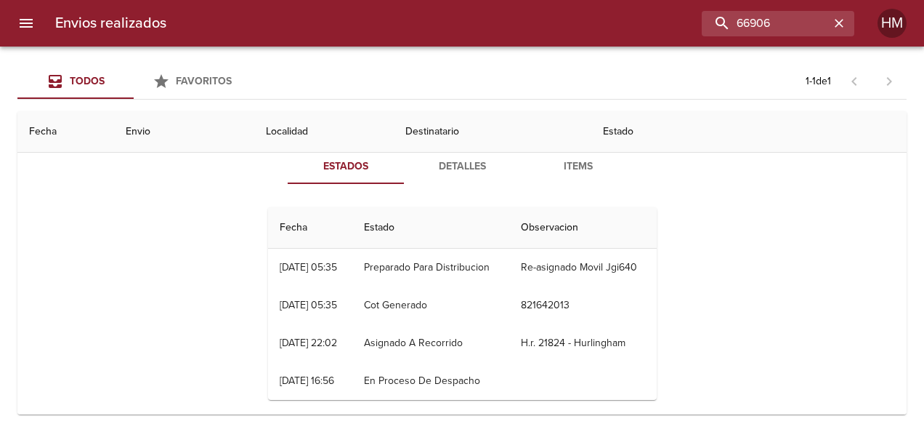
scroll to position [73, 0]
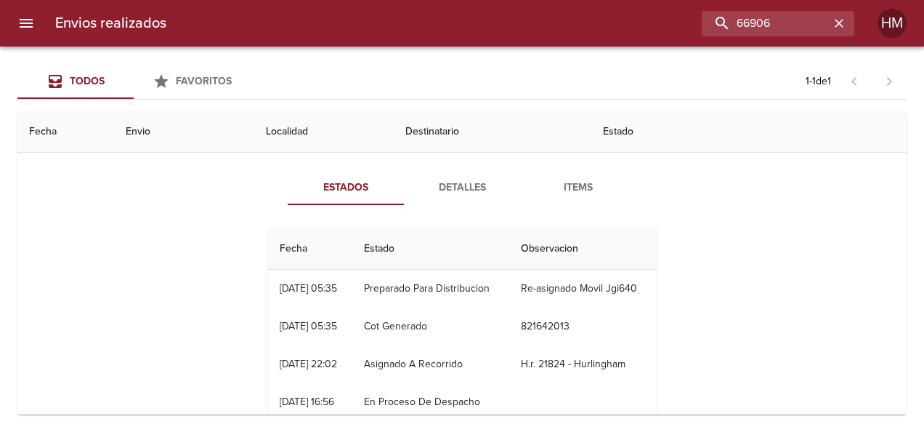
click at [442, 187] on span "Detalles" at bounding box center [462, 188] width 99 height 18
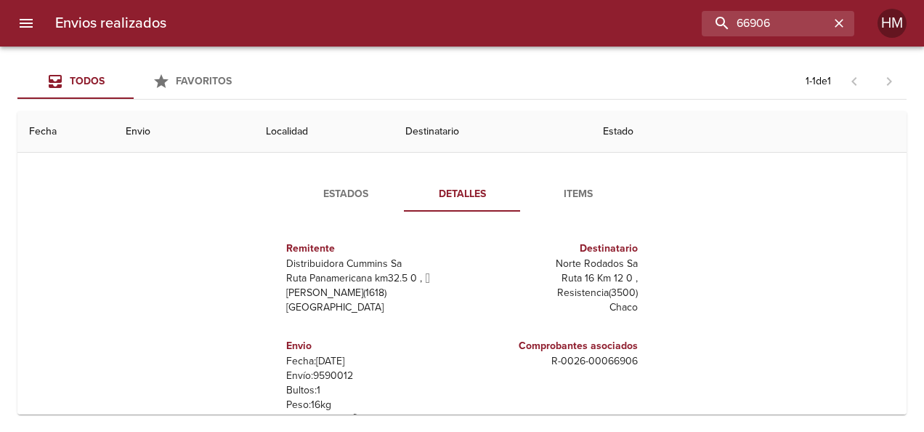
scroll to position [145, 0]
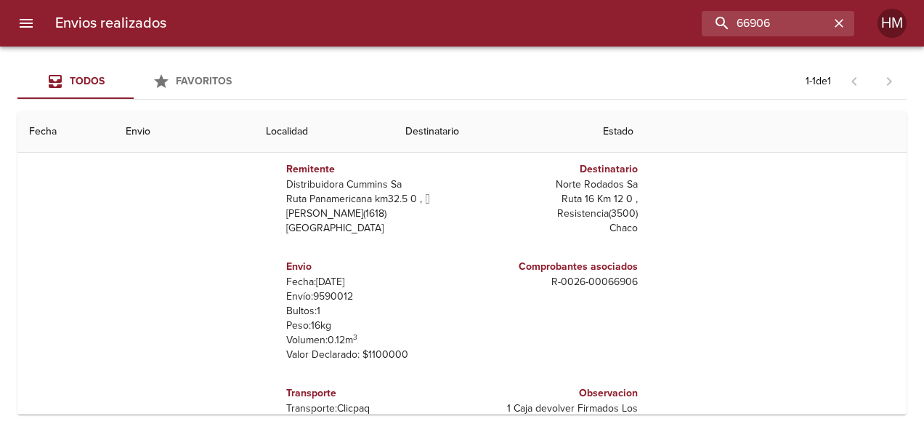
click at [324, 292] on p "Envío: 9590012" at bounding box center [371, 296] width 170 height 15
copy p "9590012"
click at [778, 17] on input "66906" at bounding box center [737, 23] width 186 height 25
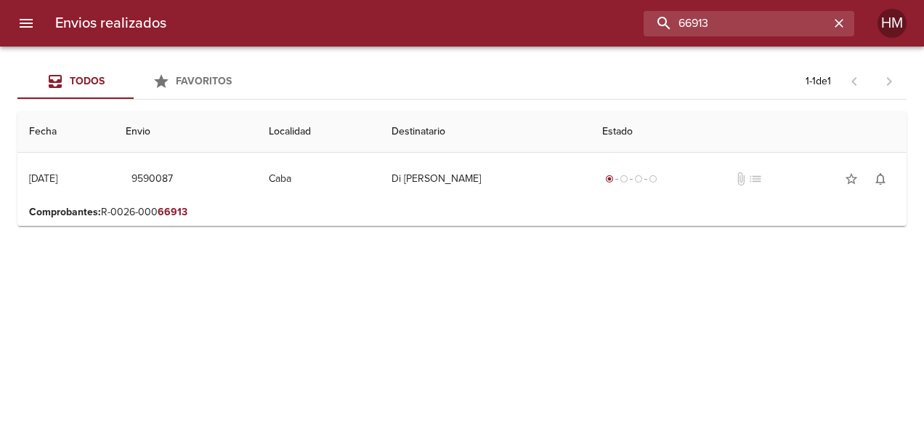
scroll to position [0, 0]
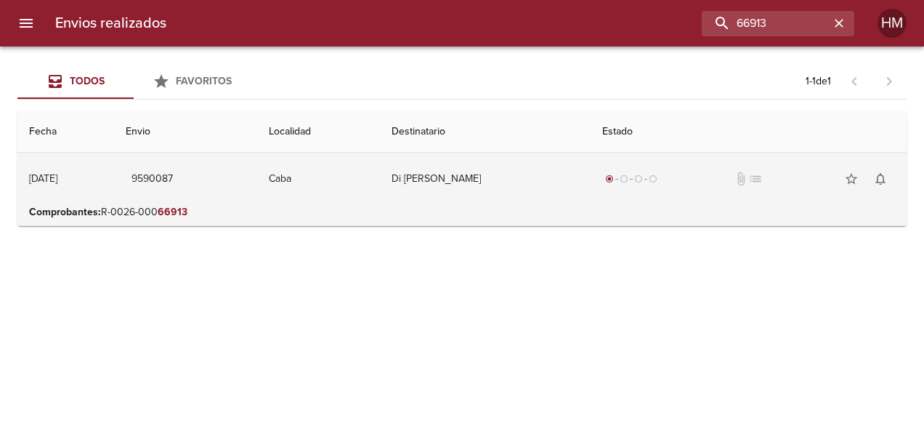
click at [504, 192] on td "Di [PERSON_NAME]" at bounding box center [485, 179] width 211 height 52
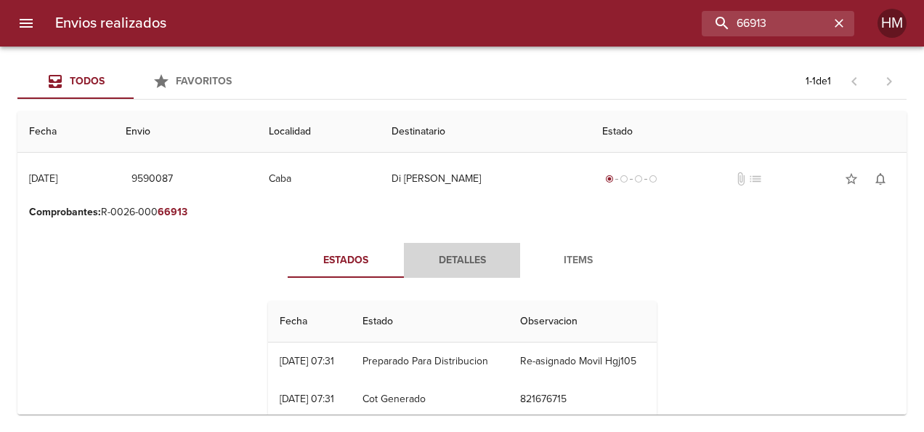
click at [456, 259] on span "Detalles" at bounding box center [462, 260] width 99 height 18
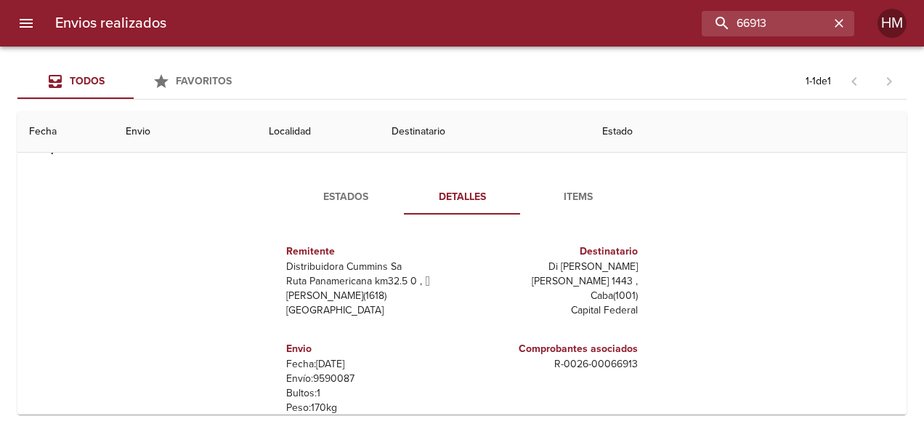
scroll to position [145, 0]
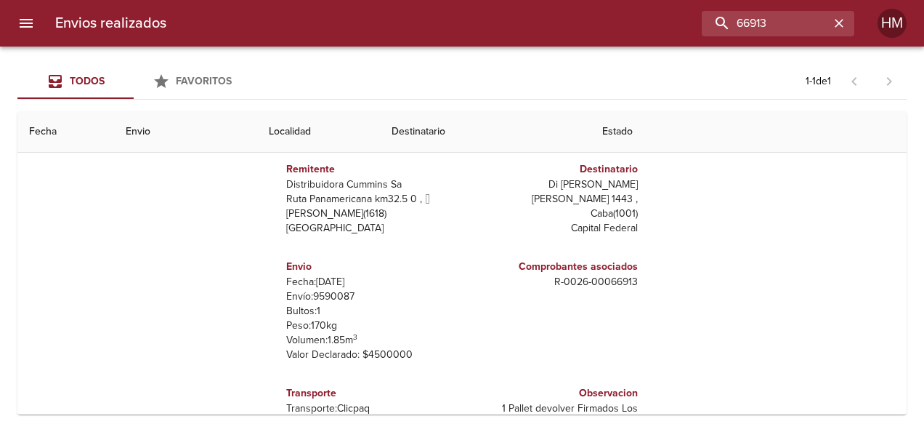
click at [336, 294] on p "Envío: 9590087" at bounding box center [371, 296] width 170 height 15
copy p "9590087"
click at [789, 12] on input "66913" at bounding box center [737, 23] width 186 height 25
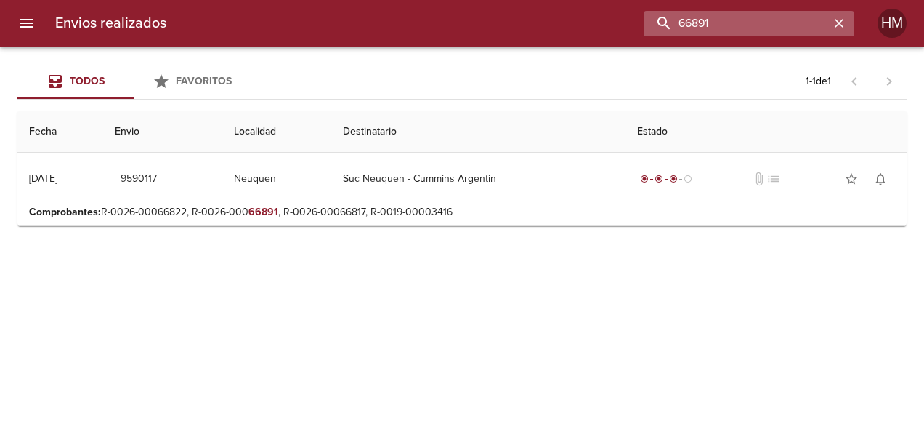
scroll to position [0, 0]
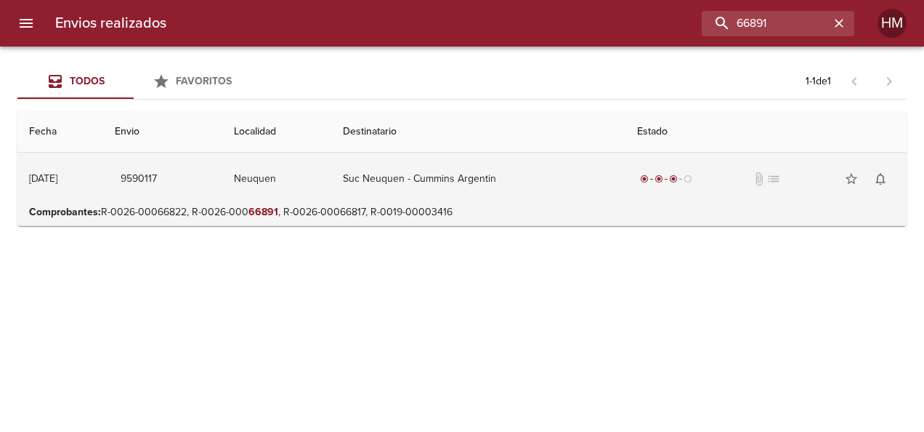
click at [535, 196] on td "Suc Neuquen - Cummins Argentin" at bounding box center [478, 179] width 294 height 52
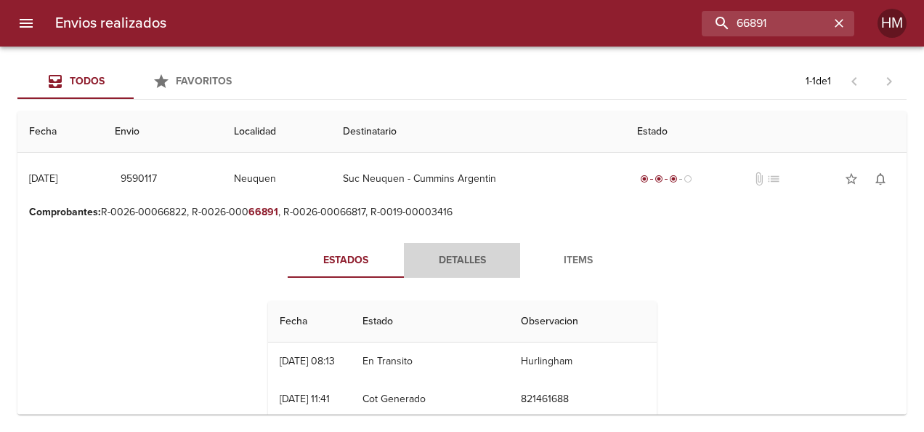
click at [469, 253] on span "Detalles" at bounding box center [462, 260] width 99 height 18
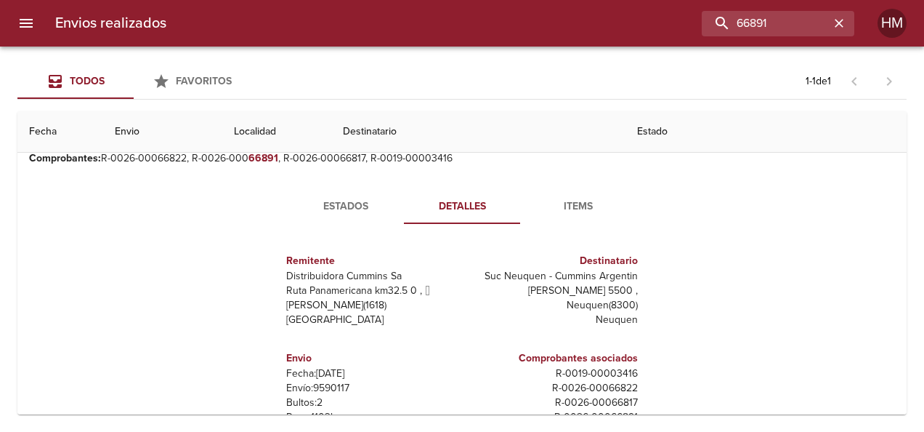
scroll to position [145, 0]
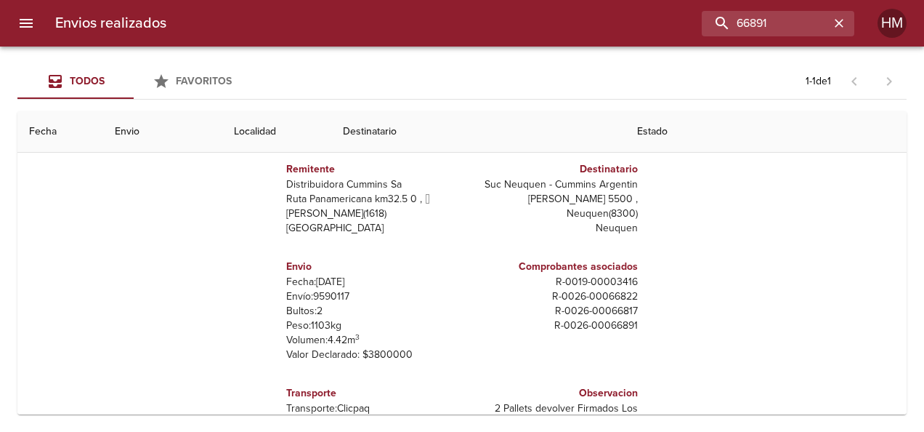
click at [322, 296] on p "Envío: 9590117" at bounding box center [371, 296] width 170 height 15
copy p "9590117"
click at [823, 31] on input "66891" at bounding box center [737, 23] width 186 height 25
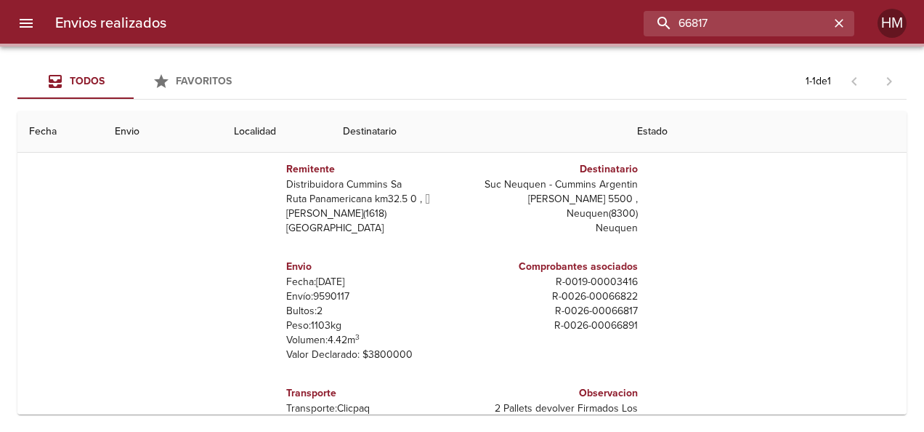
scroll to position [0, 0]
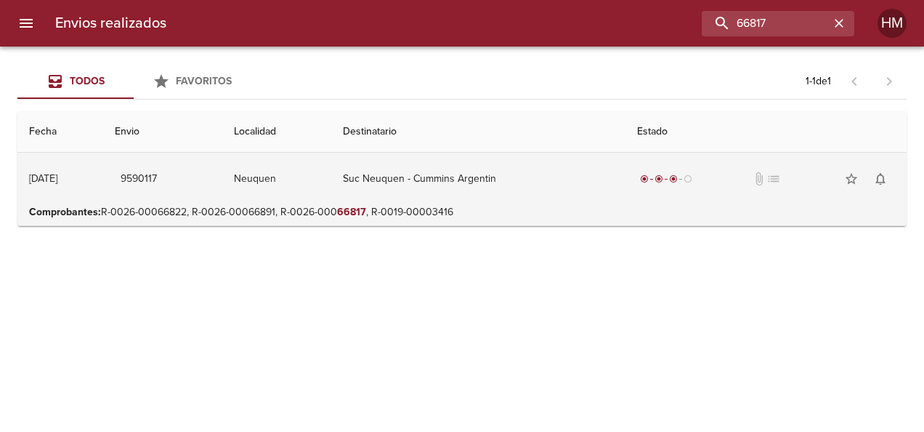
click at [496, 170] on td "Suc Neuquen - Cummins Argentin" at bounding box center [478, 179] width 294 height 52
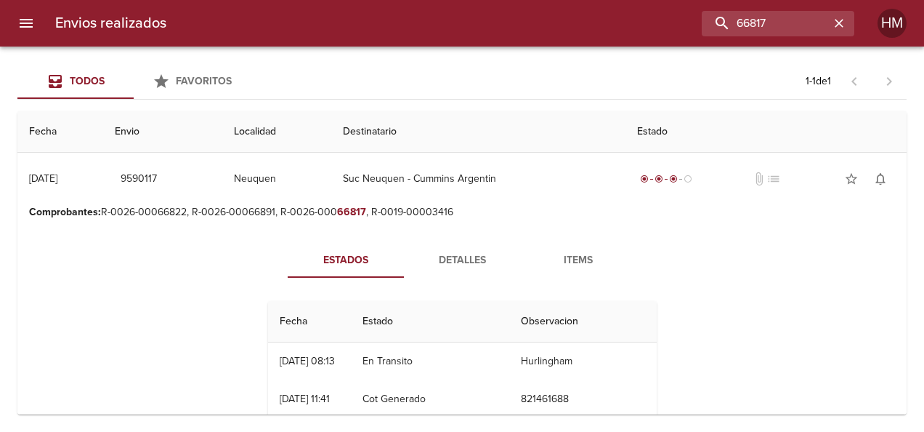
click at [440, 267] on span "Detalles" at bounding box center [462, 260] width 99 height 18
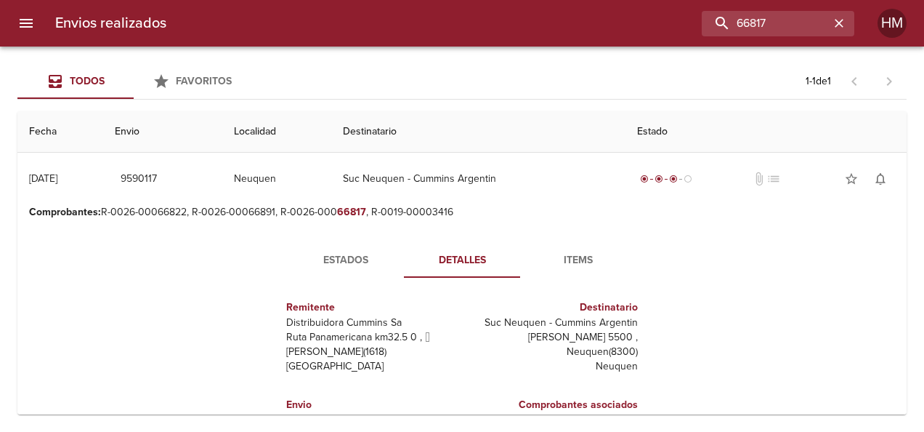
scroll to position [73, 0]
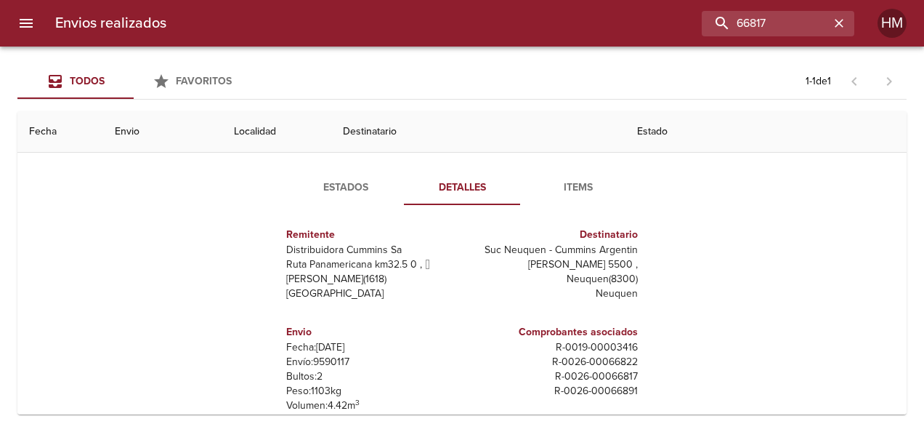
click at [318, 358] on p "Envío: 9590117" at bounding box center [371, 362] width 170 height 15
copy p "9590117"
click at [791, 22] on input "66817" at bounding box center [737, 23] width 186 height 25
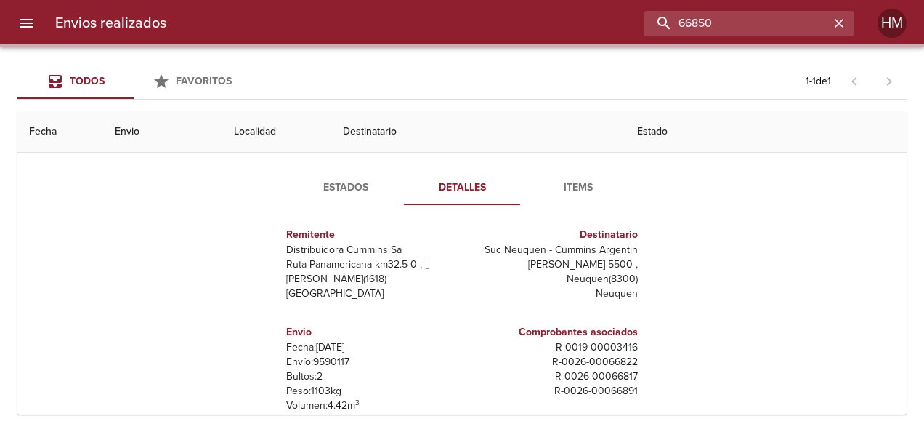
scroll to position [0, 0]
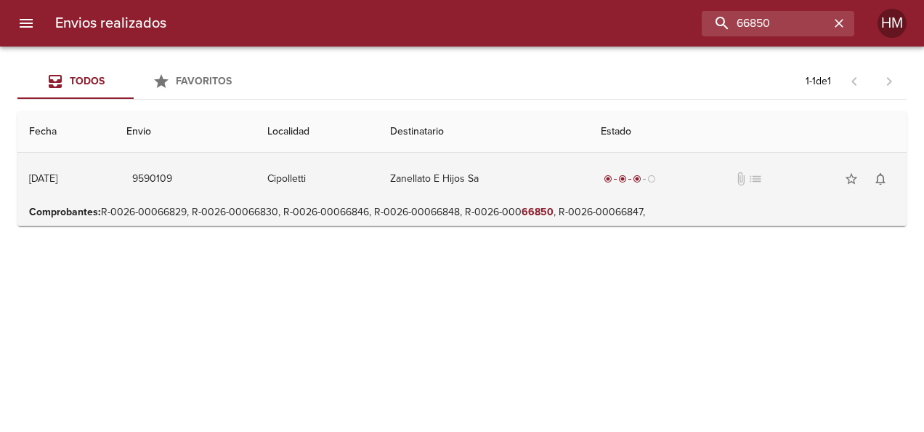
click at [374, 187] on td "Cipolletti" at bounding box center [317, 179] width 123 height 52
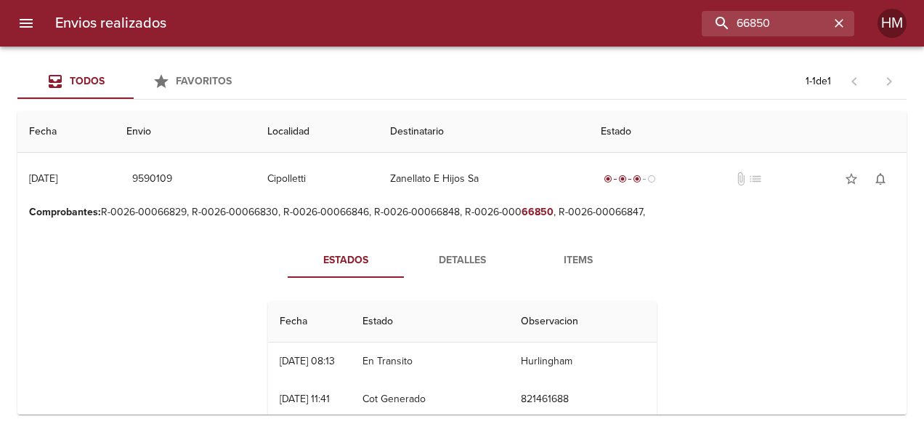
click at [429, 259] on span "Detalles" at bounding box center [462, 260] width 99 height 18
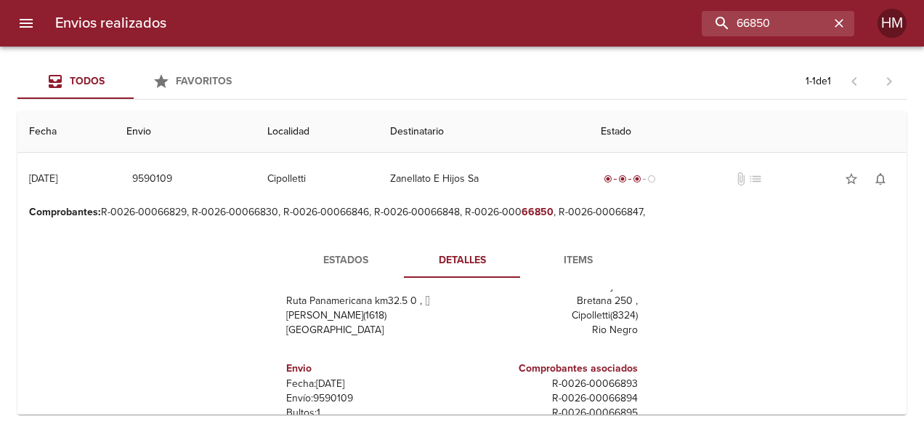
scroll to position [65, 0]
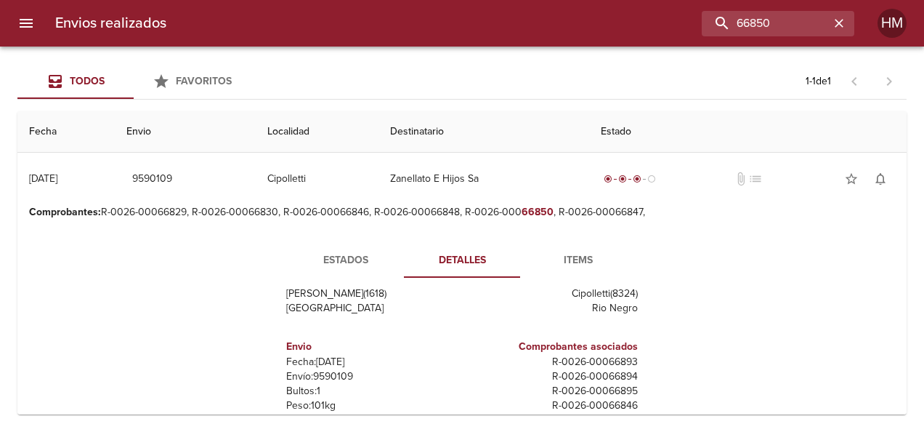
click at [324, 378] on p "Envío: 9590109" at bounding box center [371, 376] width 170 height 15
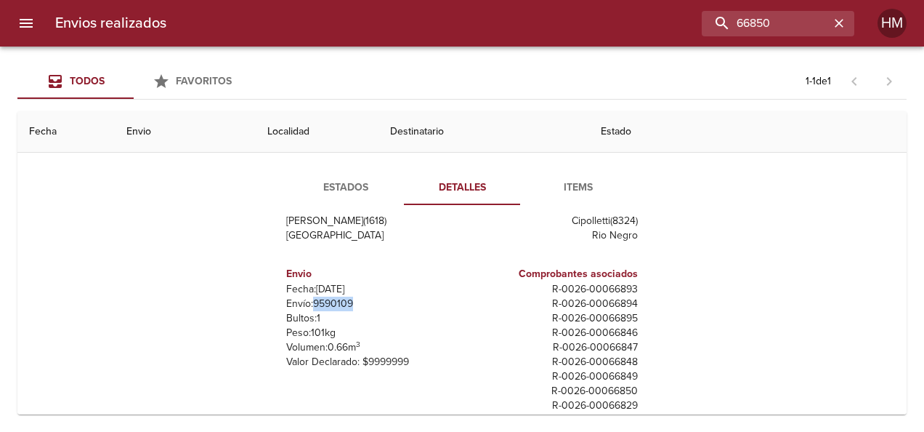
scroll to position [145, 0]
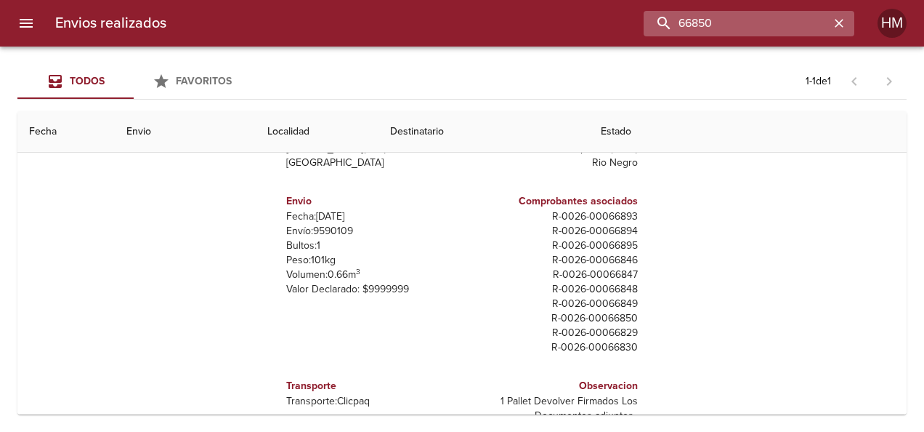
click at [791, 24] on input "66850" at bounding box center [737, 23] width 186 height 25
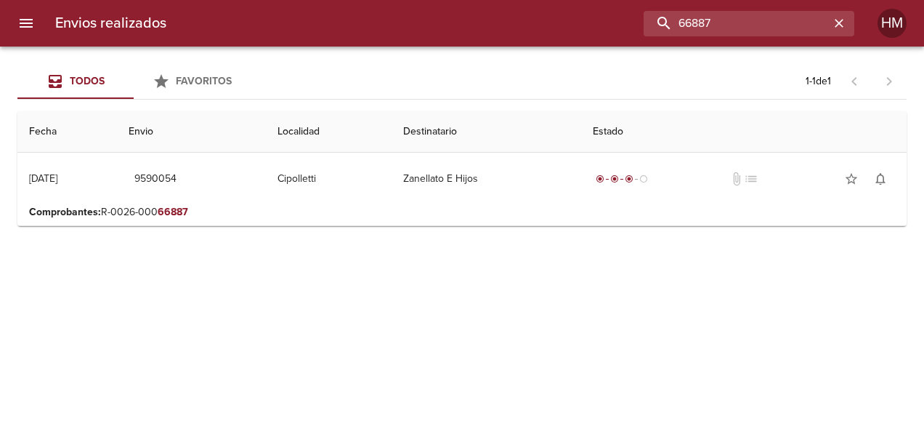
scroll to position [0, 0]
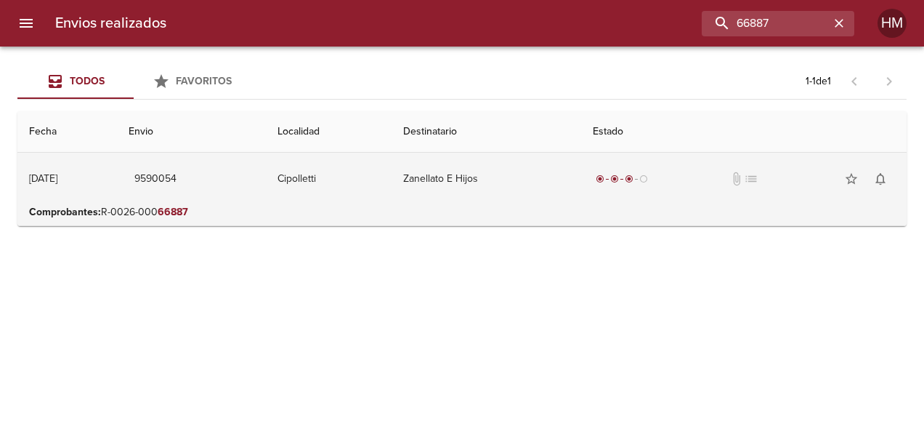
click at [366, 183] on td "Cipolletti" at bounding box center [329, 179] width 126 height 52
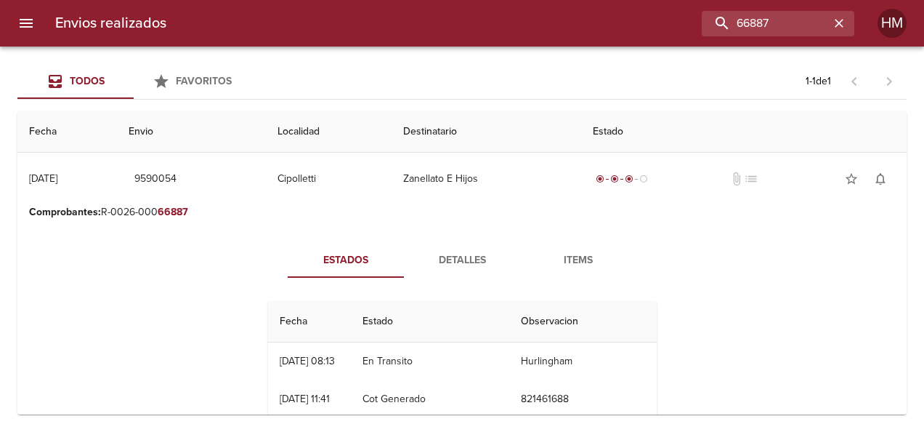
drag, startPoint x: 437, startPoint y: 269, endPoint x: 417, endPoint y: 262, distance: 20.7
click at [437, 269] on button "Detalles" at bounding box center [462, 260] width 116 height 35
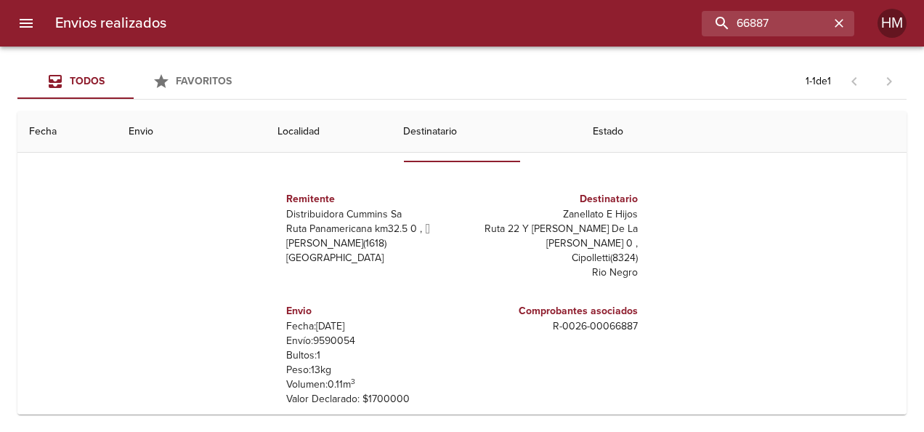
scroll to position [145, 0]
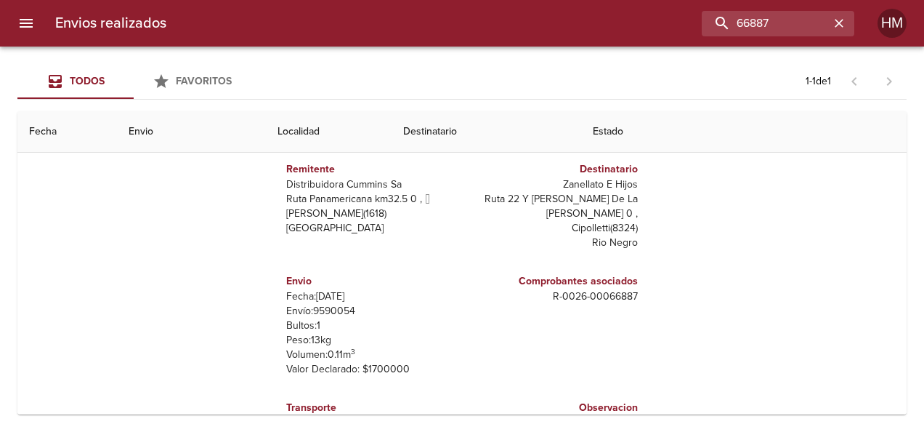
click at [339, 304] on p "Envío: 9590054" at bounding box center [371, 311] width 170 height 15
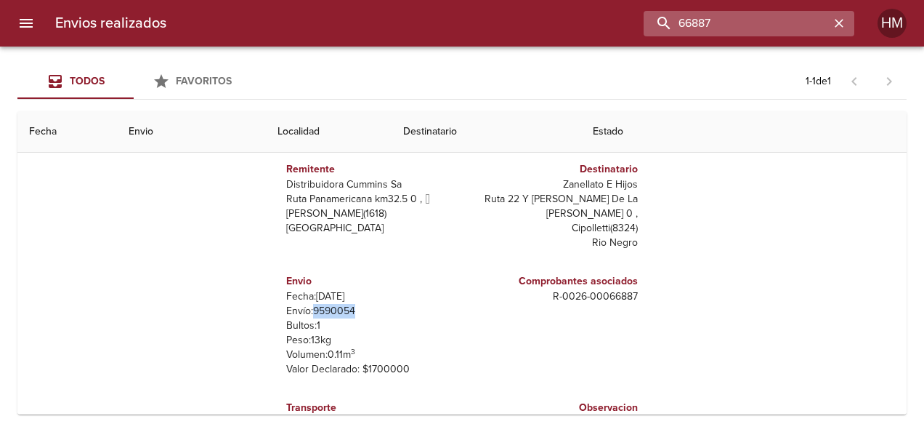
click at [789, 23] on input "66887" at bounding box center [737, 23] width 186 height 25
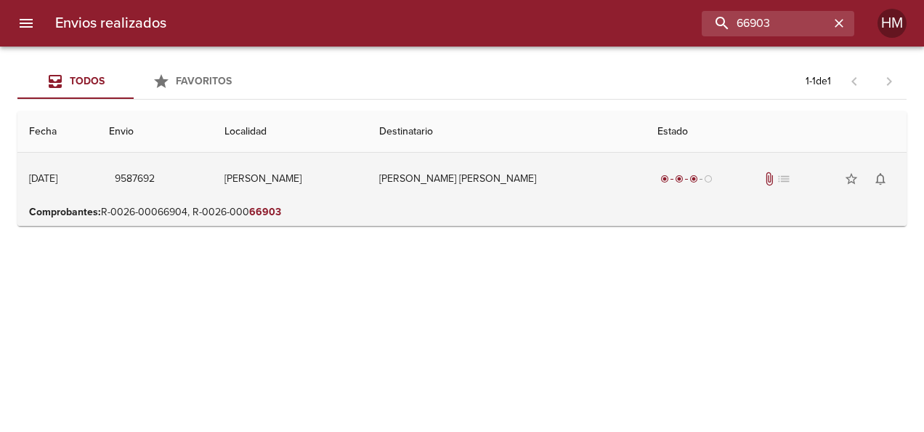
click at [488, 187] on td "[PERSON_NAME] [PERSON_NAME]" at bounding box center [507, 179] width 278 height 52
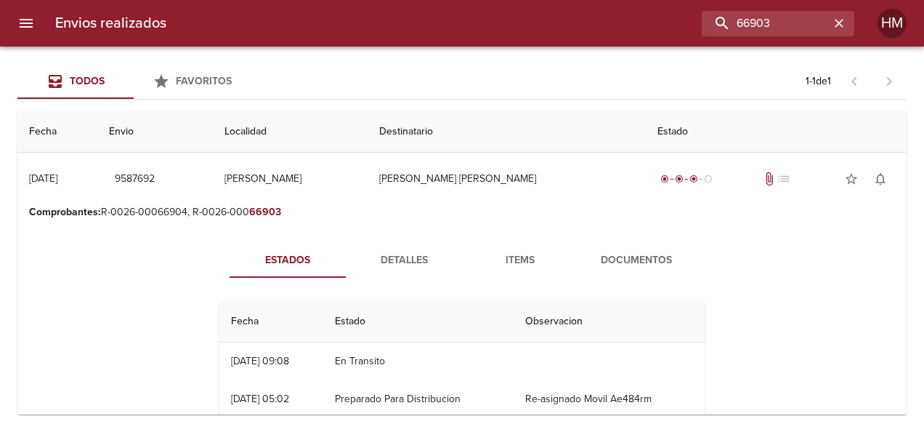
click at [386, 249] on button "Detalles" at bounding box center [404, 260] width 116 height 35
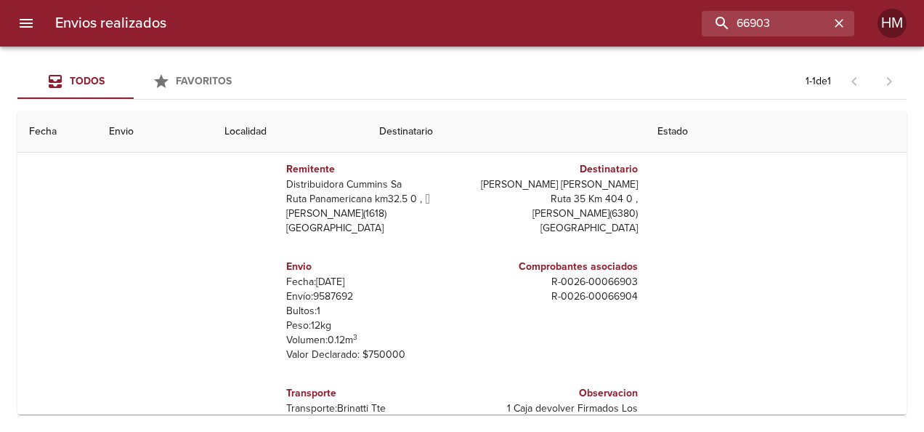
click at [326, 292] on p "Envío: 9587692" at bounding box center [371, 296] width 170 height 15
click at [780, 15] on input "66903" at bounding box center [737, 23] width 186 height 25
type input "6"
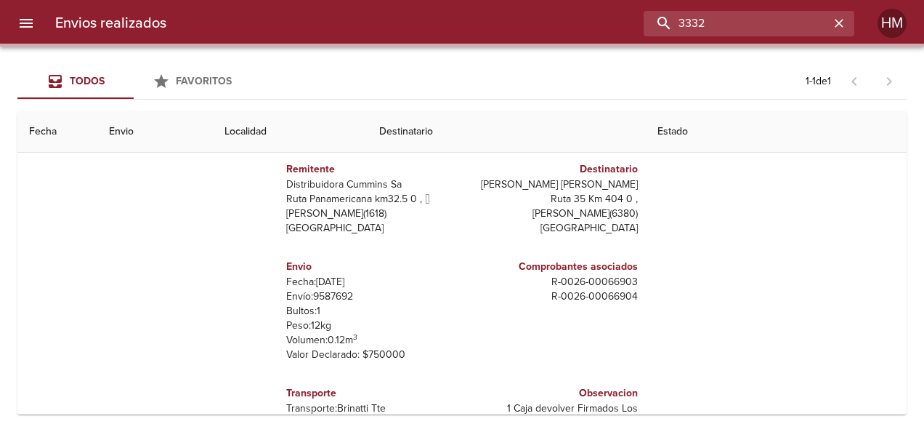
scroll to position [0, 0]
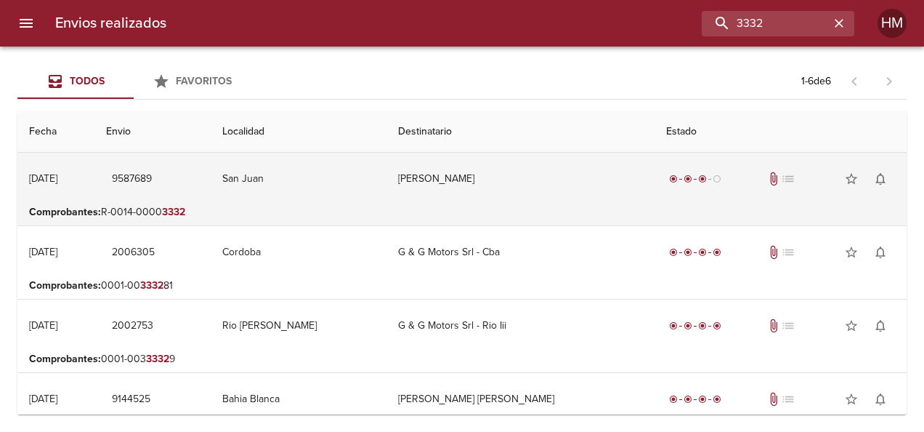
click at [369, 176] on td "San Juan" at bounding box center [299, 179] width 176 height 52
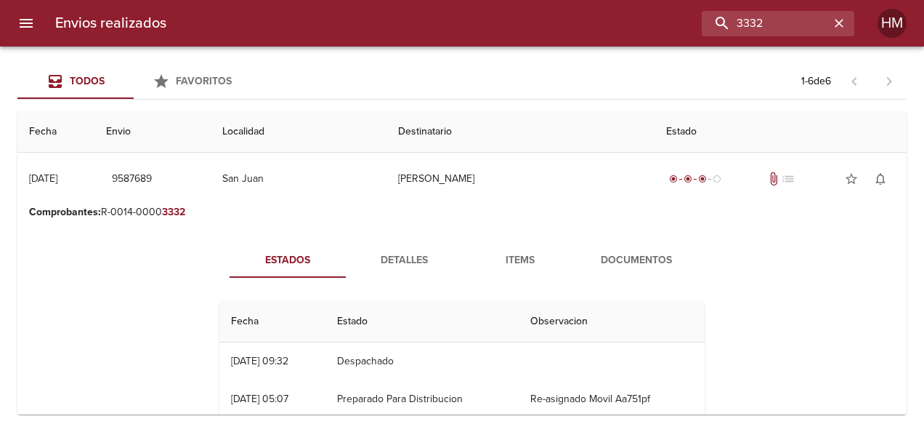
click at [389, 251] on span "Detalles" at bounding box center [404, 260] width 99 height 18
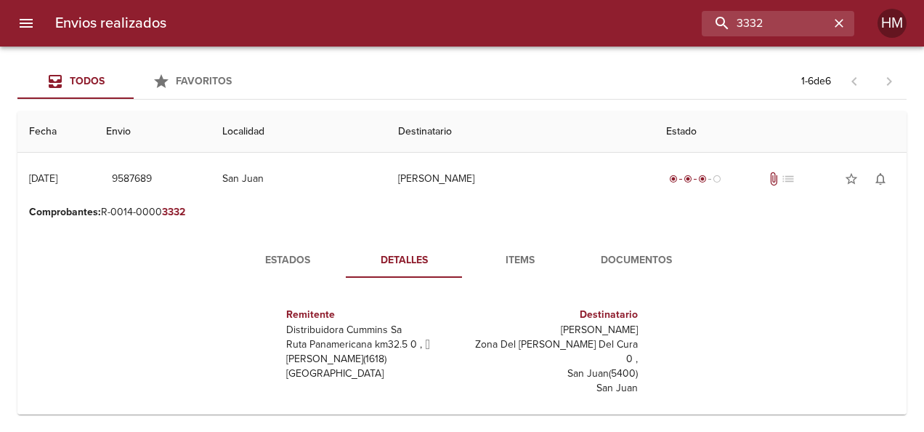
scroll to position [145, 0]
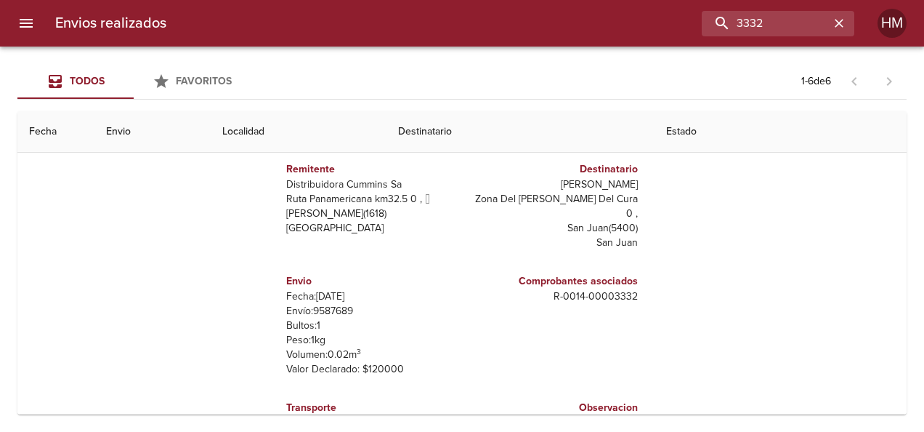
click at [333, 304] on p "Envío: 9587689" at bounding box center [371, 311] width 170 height 15
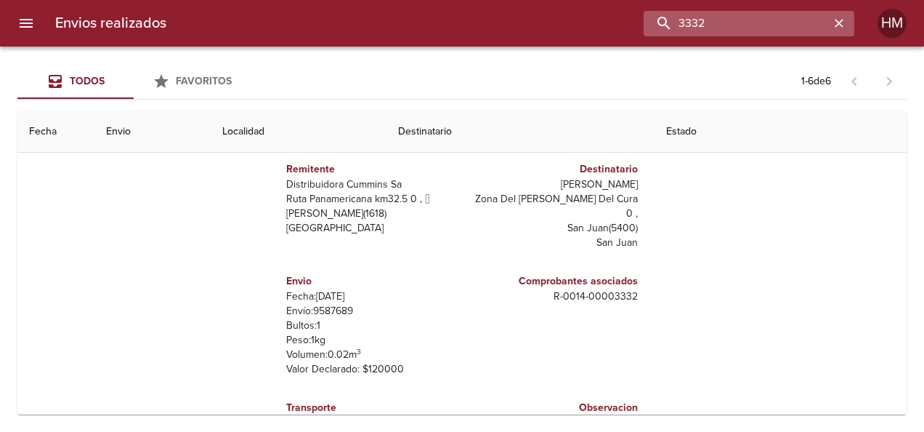
click at [778, 17] on input "3332" at bounding box center [737, 23] width 186 height 25
type input "3"
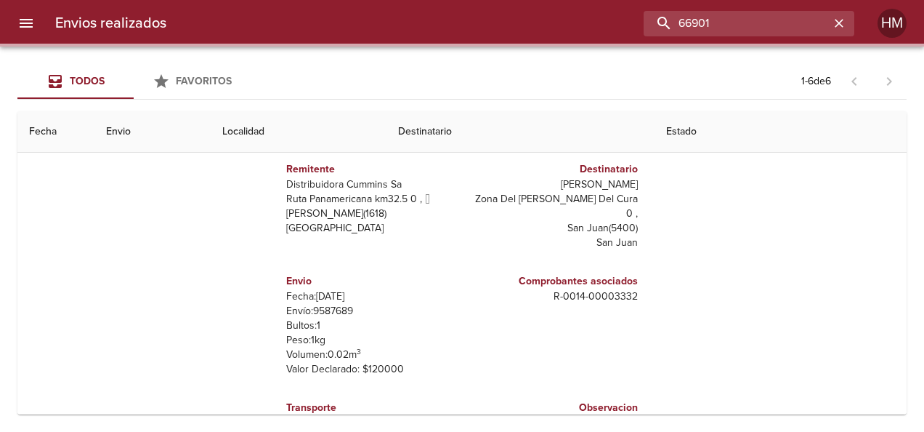
scroll to position [0, 0]
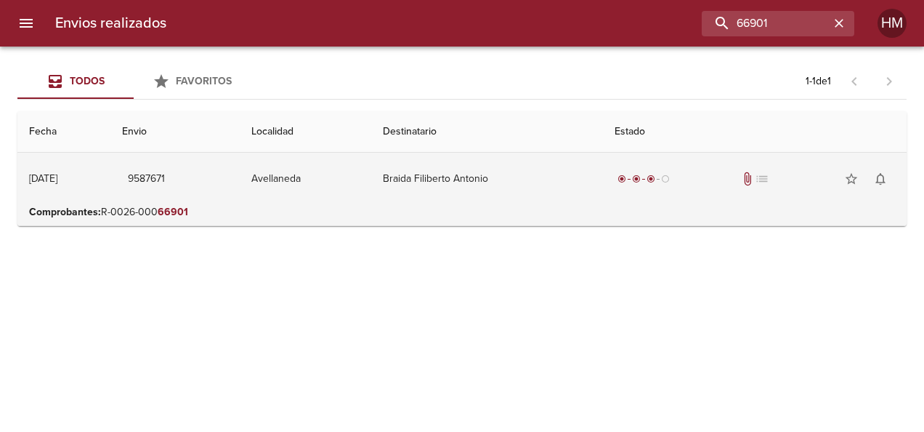
click at [533, 182] on td "Braida Filiberto Antonio" at bounding box center [487, 179] width 232 height 52
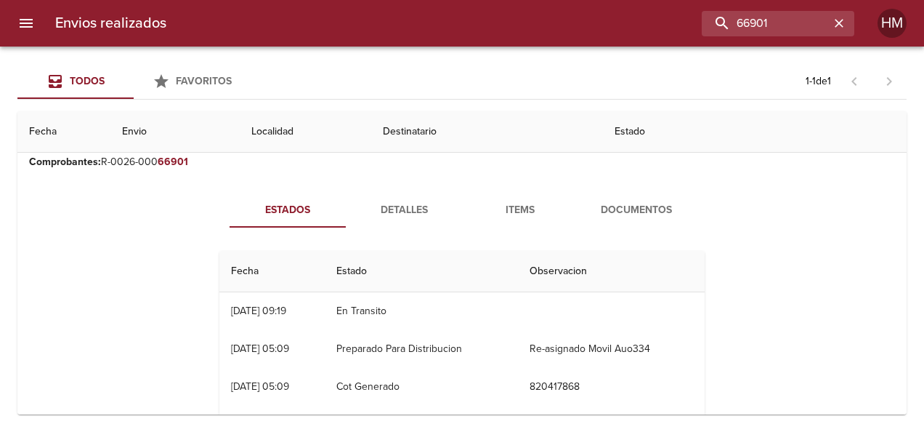
scroll to position [73, 0]
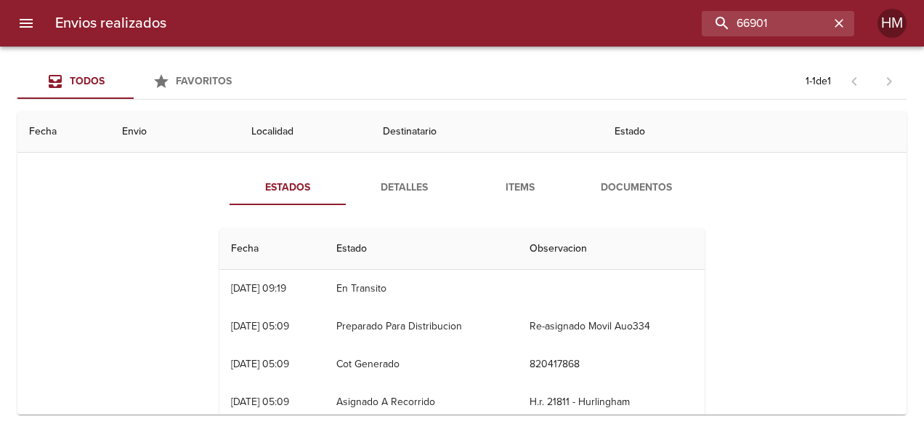
click at [403, 198] on button "Detalles" at bounding box center [404, 187] width 116 height 35
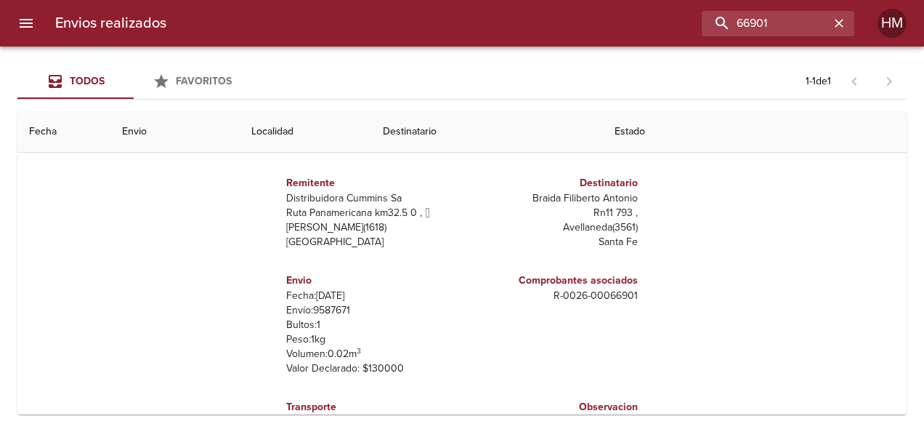
scroll to position [145, 0]
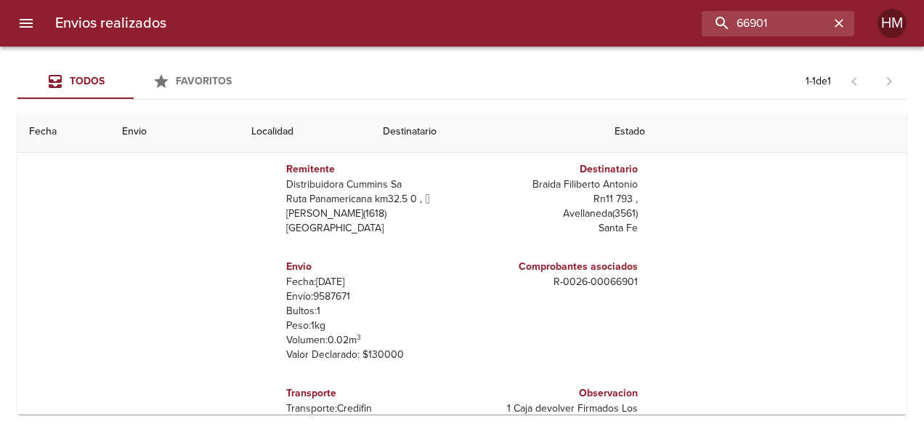
click at [311, 296] on p "Envío: 9587671" at bounding box center [371, 296] width 170 height 15
click at [795, 15] on input "66901" at bounding box center [737, 23] width 186 height 25
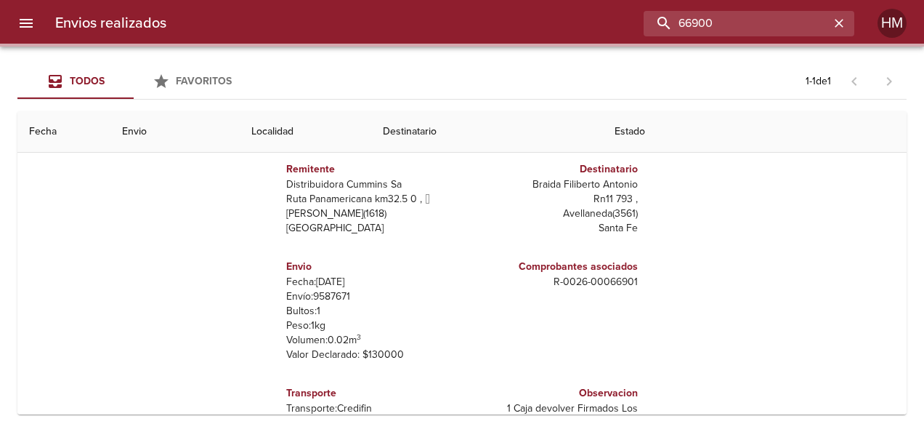
scroll to position [0, 0]
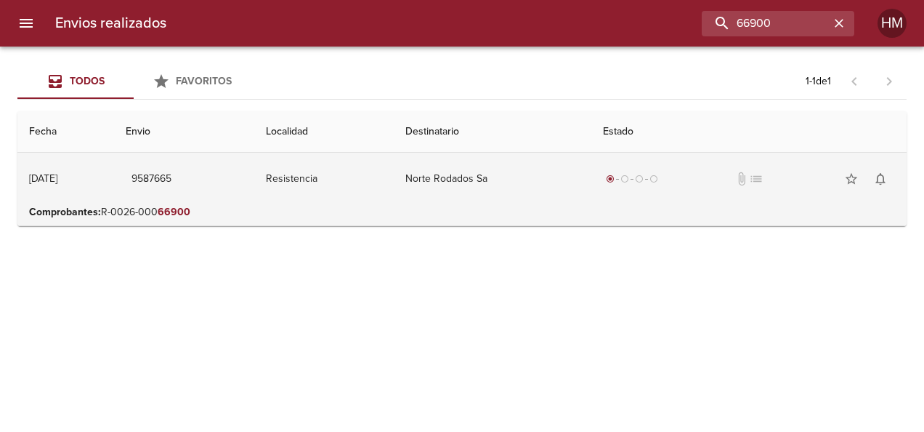
click at [501, 185] on td "Norte Rodados Sa" at bounding box center [492, 179] width 197 height 52
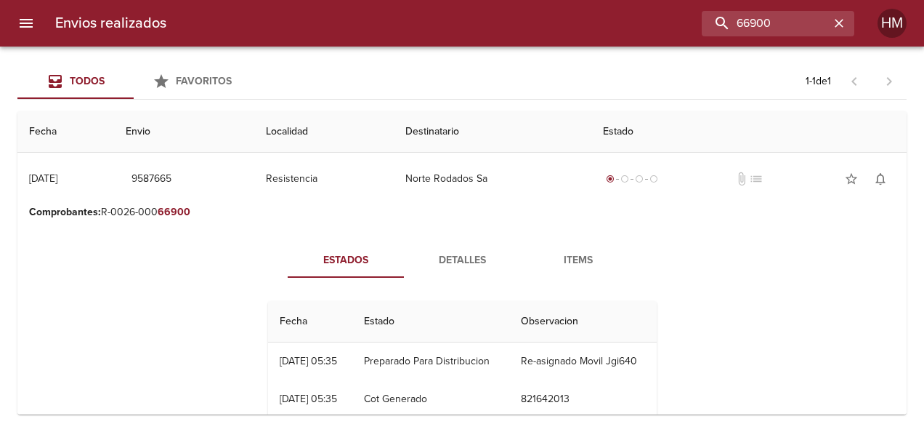
click at [468, 253] on span "Detalles" at bounding box center [462, 260] width 99 height 18
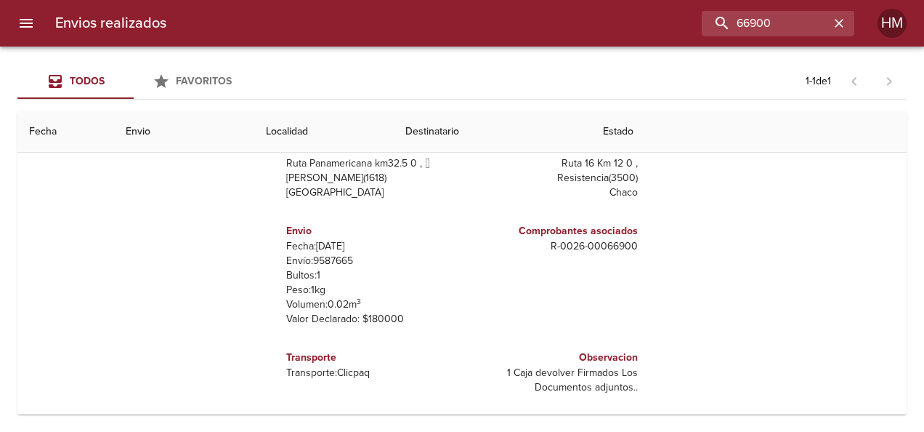
scroll to position [183, 0]
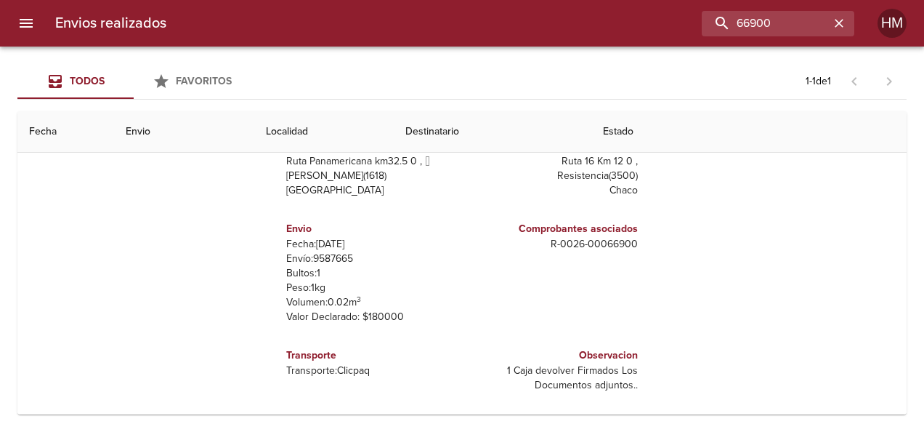
click at [333, 251] on p "Envío: 9587665" at bounding box center [371, 258] width 170 height 15
click at [333, 260] on p "Envío: 9587665" at bounding box center [371, 258] width 170 height 15
click at [774, 25] on input "66900" at bounding box center [737, 23] width 186 height 25
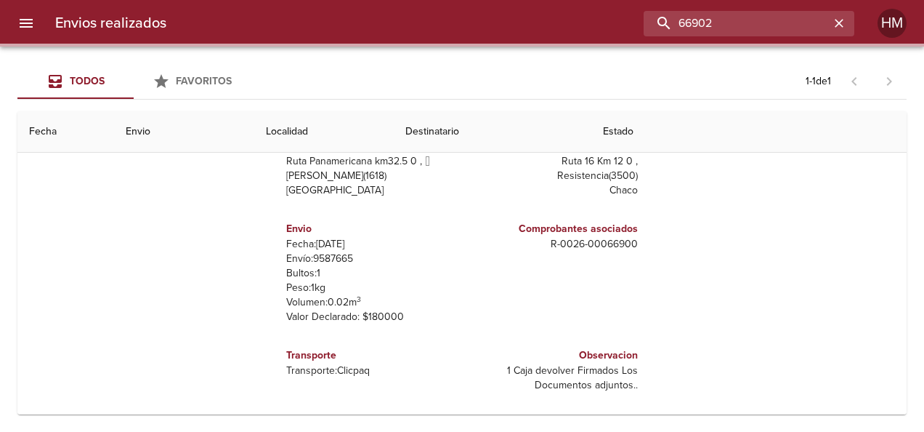
scroll to position [0, 0]
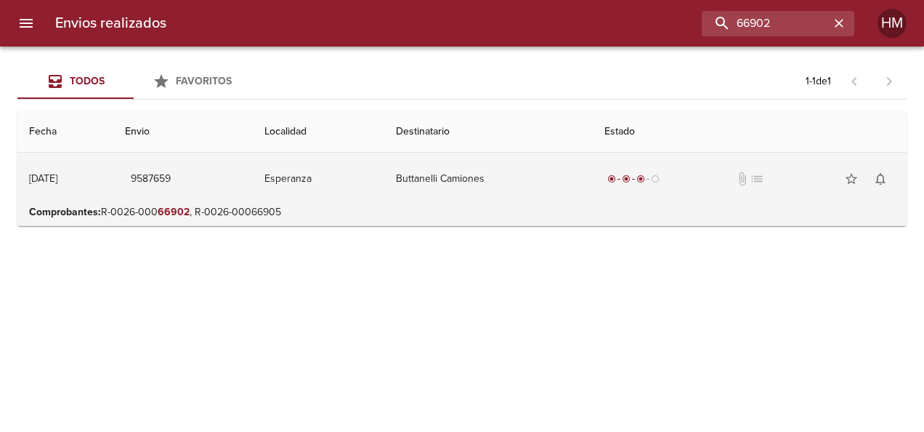
click at [456, 182] on td "Buttanelli Camiones" at bounding box center [488, 179] width 209 height 52
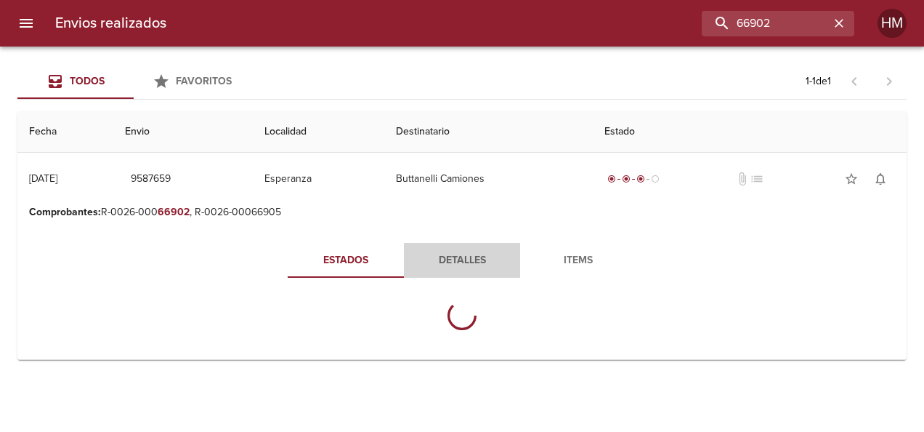
click at [432, 263] on span "Detalles" at bounding box center [462, 260] width 99 height 18
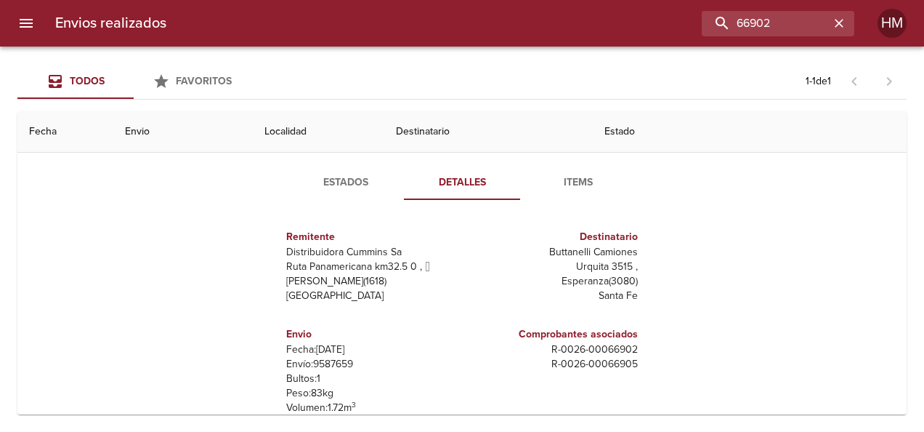
scroll to position [145, 0]
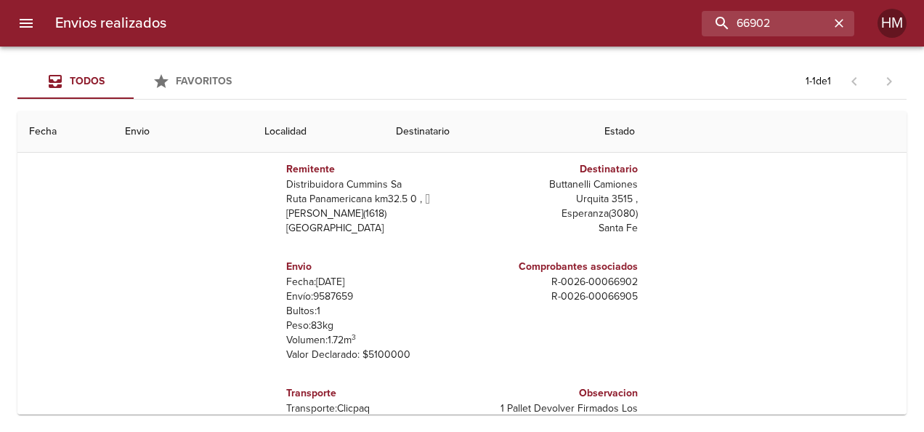
click at [326, 291] on p "Envío: 9587659" at bounding box center [371, 296] width 170 height 15
click at [793, 20] on input "66902" at bounding box center [737, 23] width 186 height 25
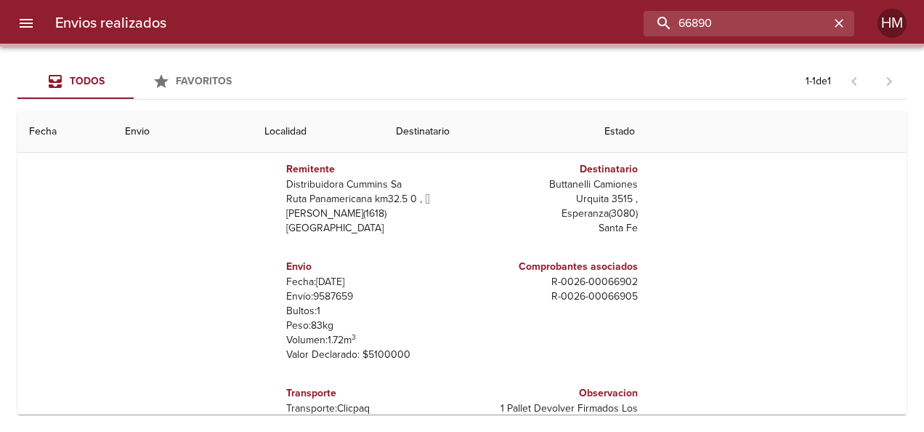
scroll to position [0, 0]
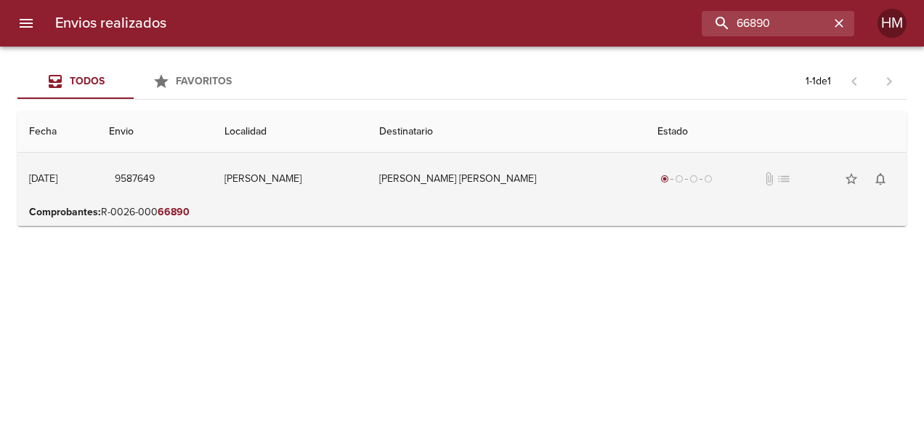
click at [584, 185] on td "[PERSON_NAME] [PERSON_NAME]" at bounding box center [507, 179] width 278 height 52
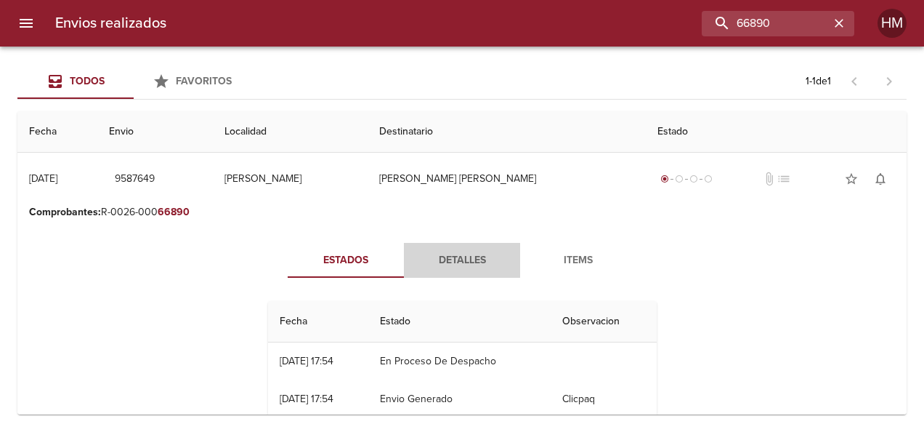
click at [472, 257] on span "Detalles" at bounding box center [462, 260] width 99 height 18
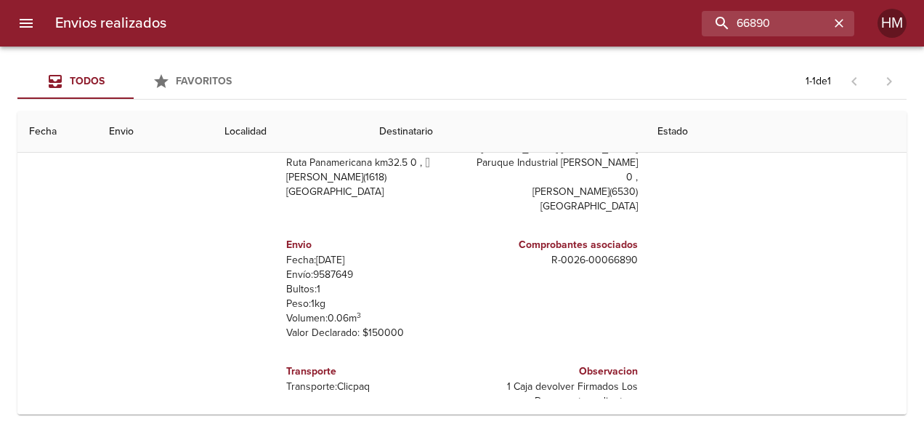
scroll to position [183, 0]
click at [334, 266] on p "Envío: 9587649" at bounding box center [371, 273] width 170 height 15
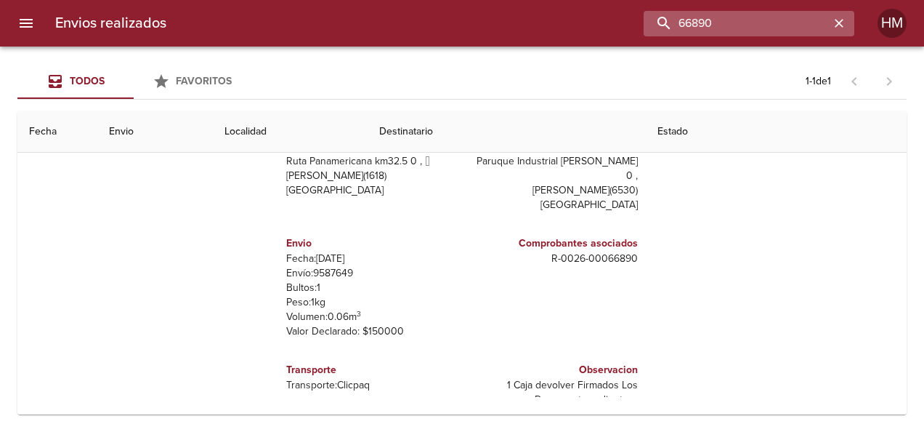
click at [808, 22] on input "66890" at bounding box center [737, 23] width 186 height 25
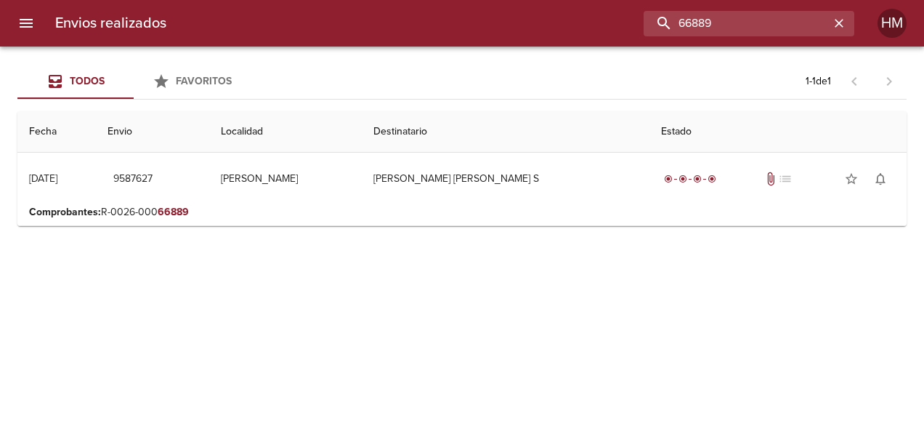
scroll to position [0, 0]
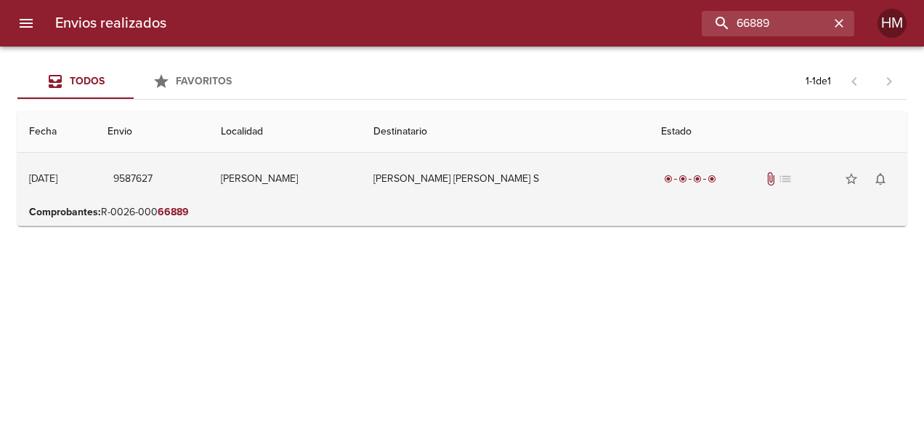
click at [530, 189] on td "[PERSON_NAME] [PERSON_NAME] S" at bounding box center [506, 179] width 288 height 52
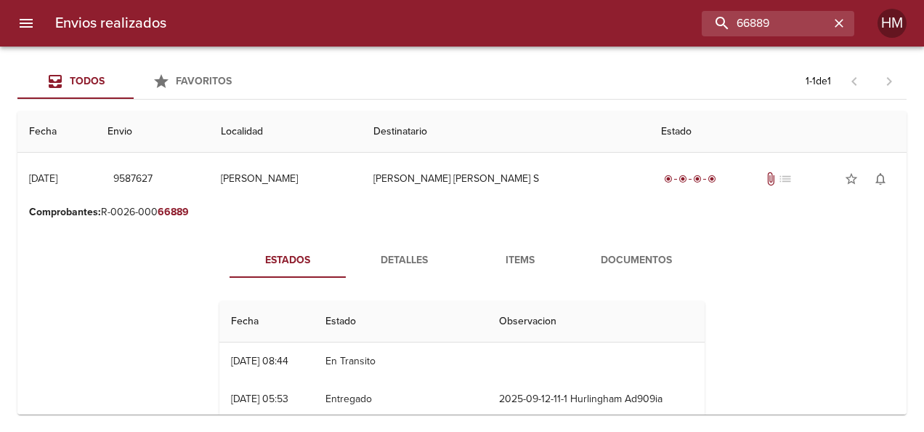
scroll to position [73, 0]
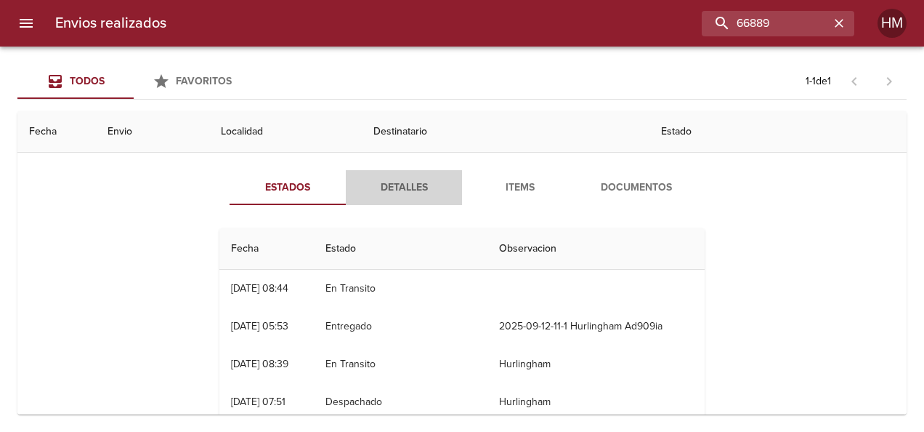
click at [398, 187] on span "Detalles" at bounding box center [404, 188] width 99 height 18
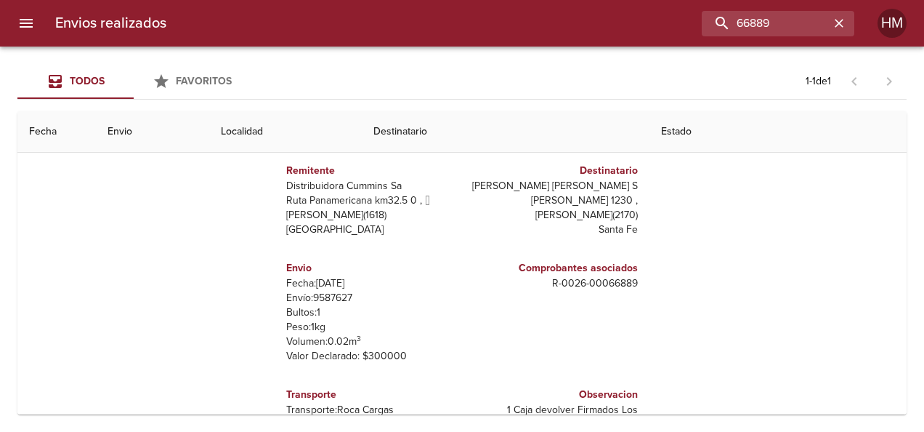
scroll to position [145, 0]
click at [324, 297] on p "Envío: 9587627" at bounding box center [371, 296] width 170 height 15
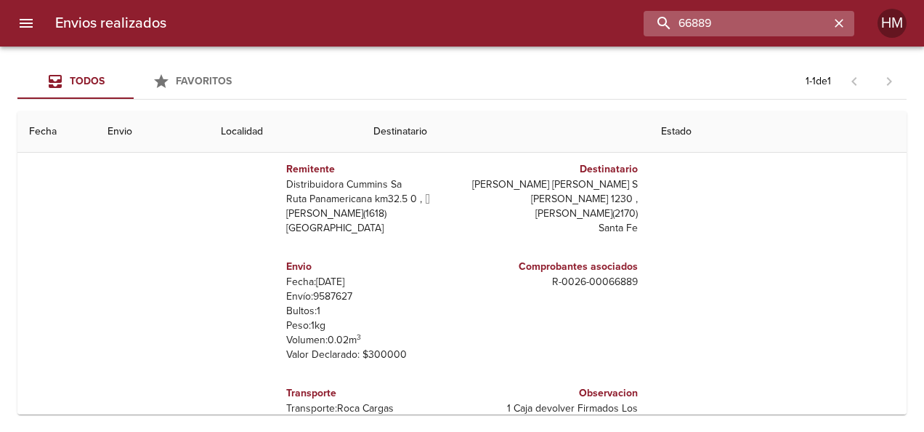
click at [807, 23] on input "66889" at bounding box center [737, 23] width 186 height 25
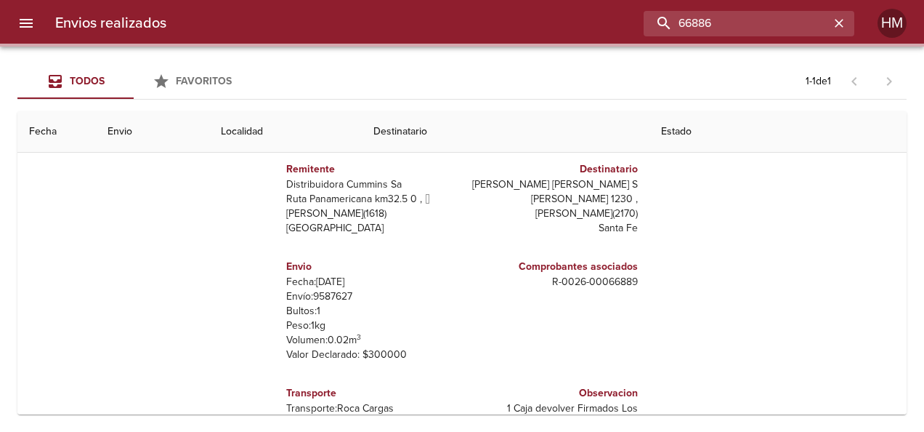
scroll to position [0, 0]
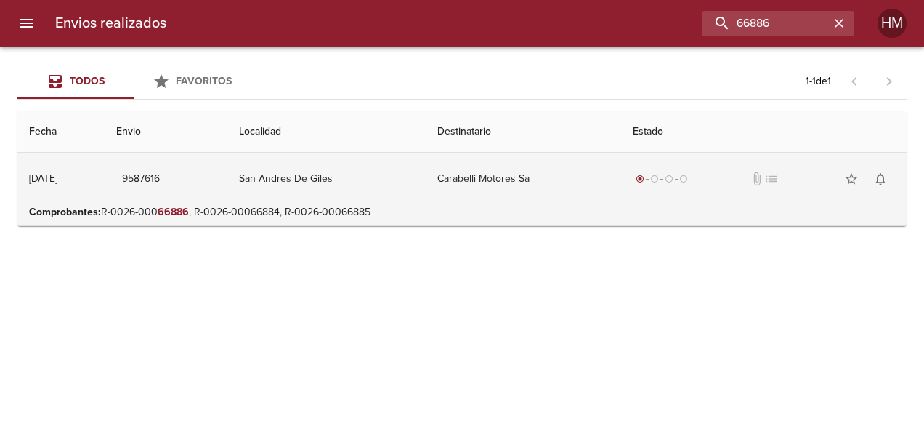
click at [369, 177] on td "San Andres De Giles" at bounding box center [326, 179] width 198 height 52
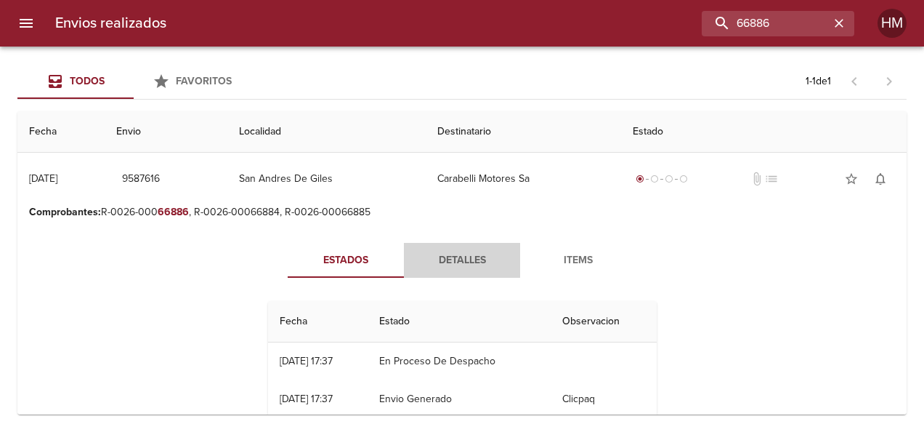
click at [451, 251] on span "Detalles" at bounding box center [462, 260] width 99 height 18
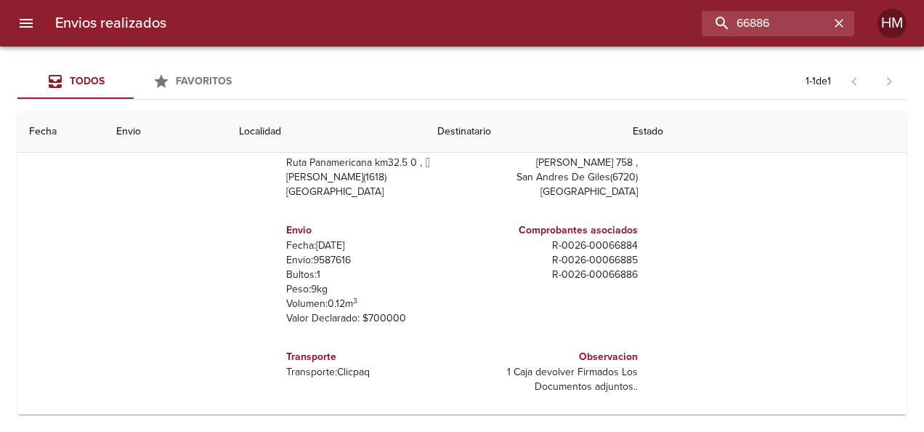
scroll to position [183, 0]
click at [320, 259] on p "Envío: 9587616" at bounding box center [371, 258] width 170 height 15
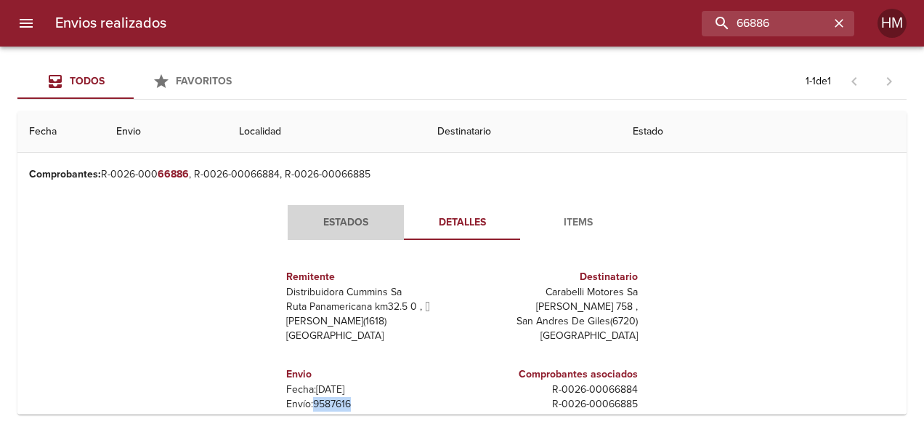
click at [352, 217] on span "Estados" at bounding box center [345, 223] width 99 height 18
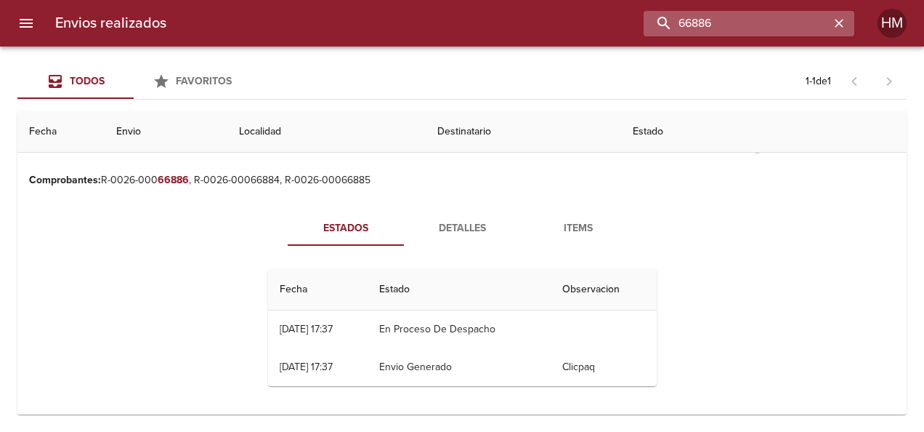
click at [795, 20] on input "66886" at bounding box center [737, 23] width 186 height 25
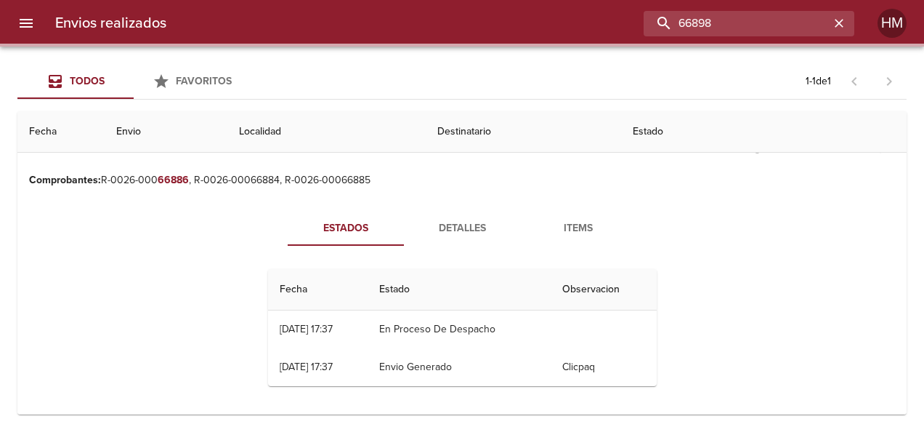
scroll to position [0, 0]
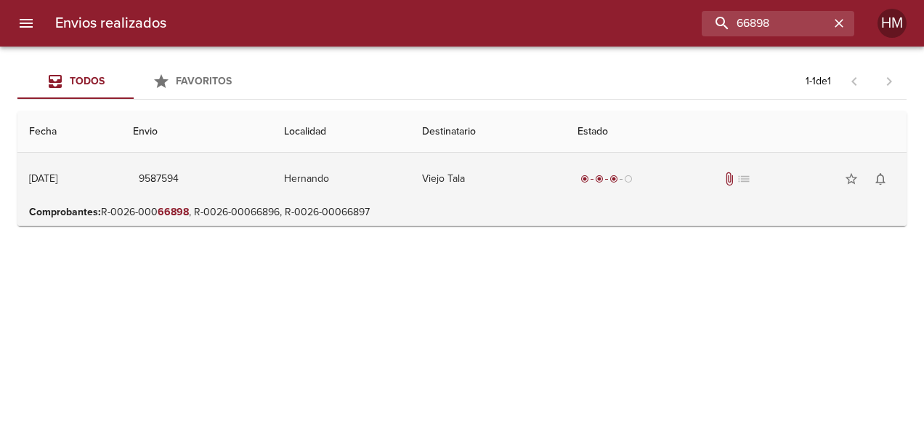
click at [370, 191] on td "Hernando" at bounding box center [342, 179] width 138 height 52
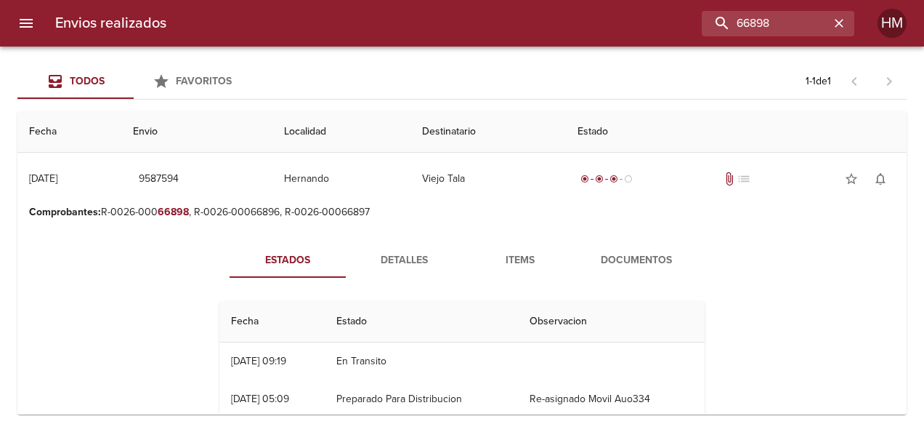
click at [410, 251] on span "Detalles" at bounding box center [404, 260] width 99 height 18
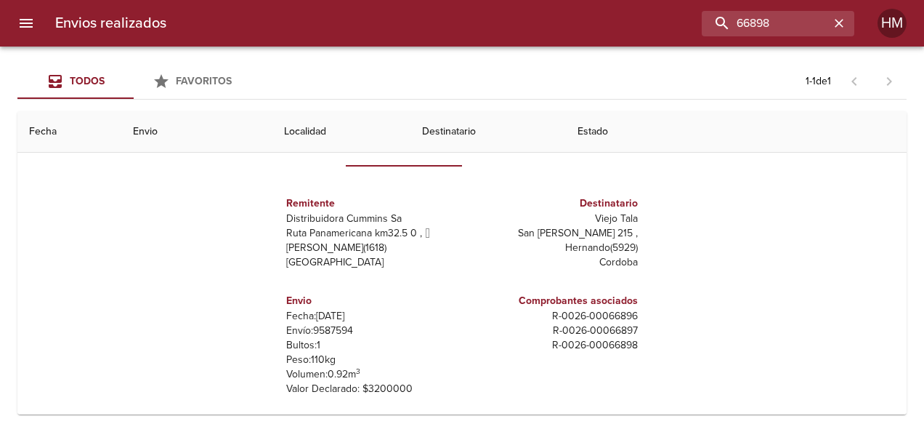
scroll to position [145, 0]
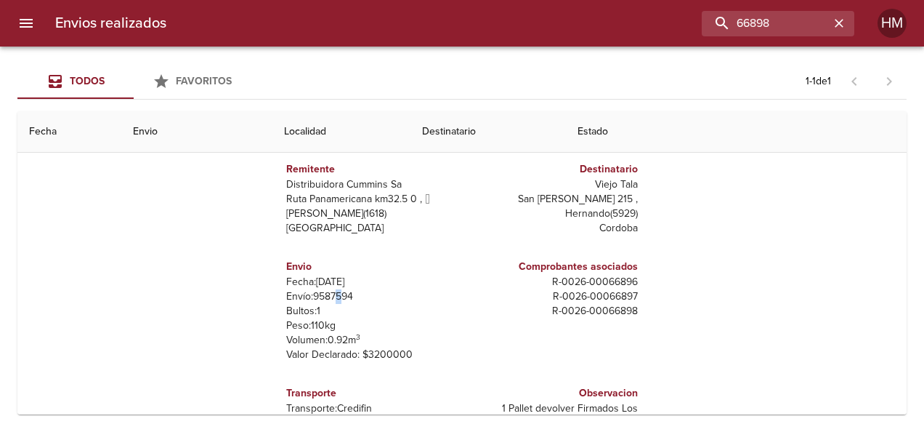
click at [330, 294] on p "Envío: 9587594" at bounding box center [371, 296] width 170 height 15
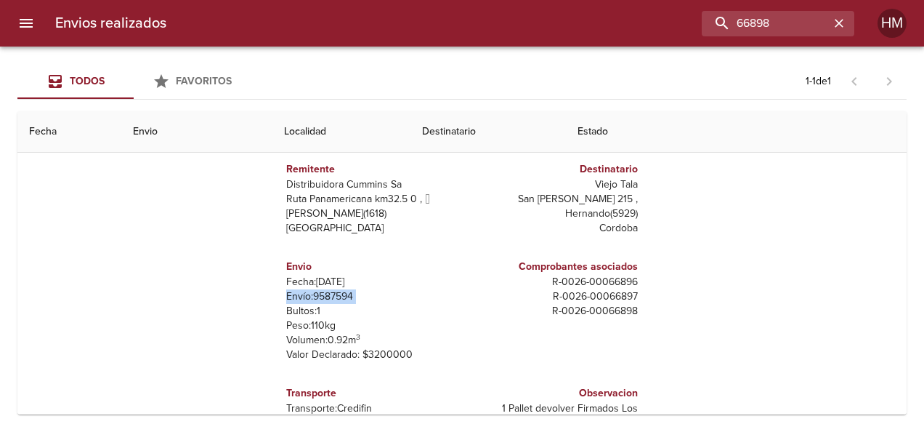
drag, startPoint x: 330, startPoint y: 294, endPoint x: 357, endPoint y: 299, distance: 27.5
click at [357, 299] on p "Envío: 9587594" at bounding box center [371, 296] width 170 height 15
click at [347, 297] on p "Envío: 9587594" at bounding box center [371, 296] width 170 height 15
click at [329, 295] on p "Envío: 9587594" at bounding box center [371, 296] width 170 height 15
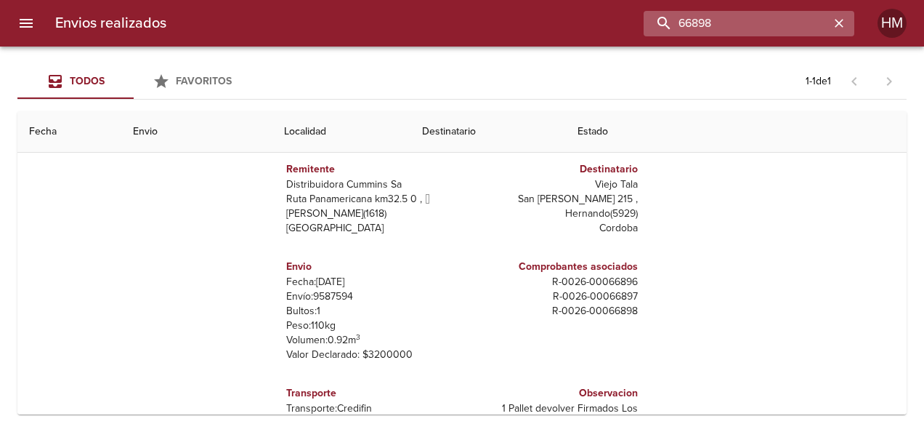
click at [804, 17] on input "66898" at bounding box center [737, 23] width 186 height 25
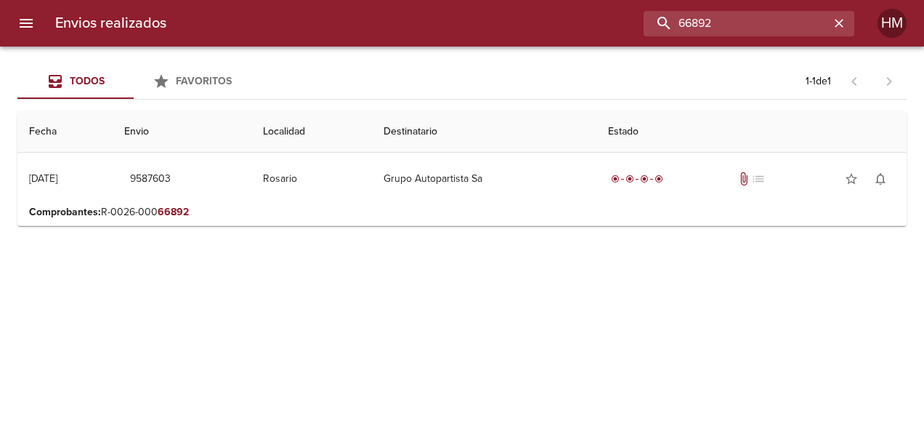
scroll to position [0, 0]
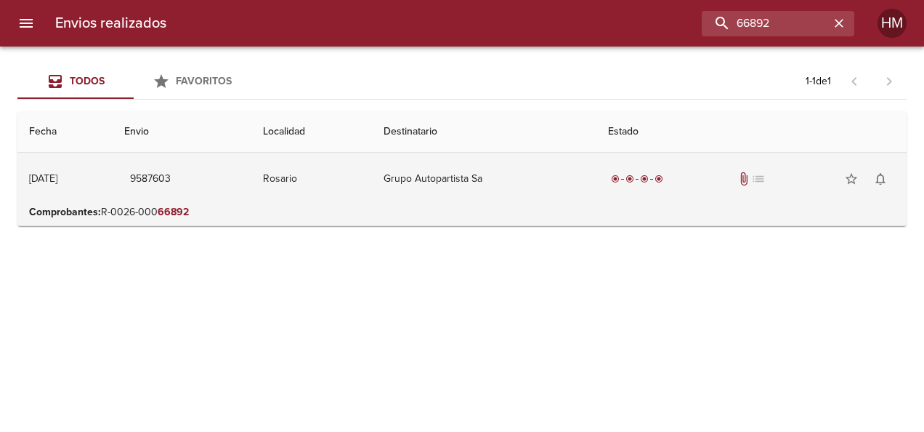
click at [525, 165] on td "Grupo Autopartista Sa" at bounding box center [484, 179] width 225 height 52
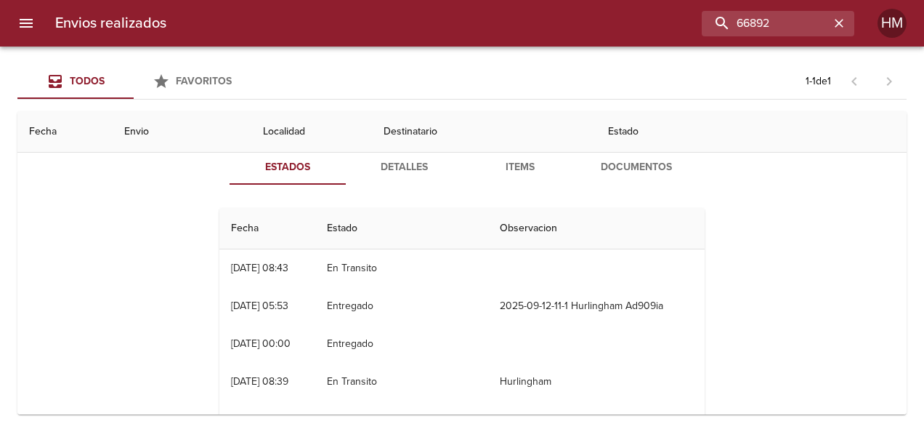
scroll to position [73, 0]
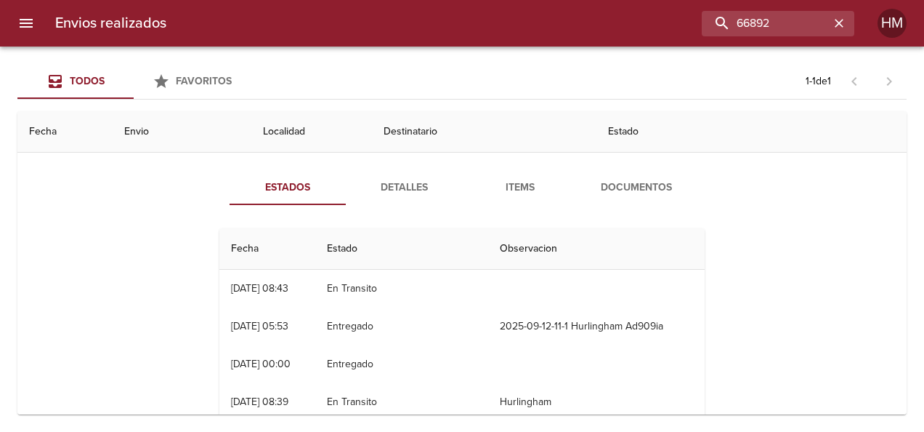
click at [400, 182] on span "Detalles" at bounding box center [404, 188] width 99 height 18
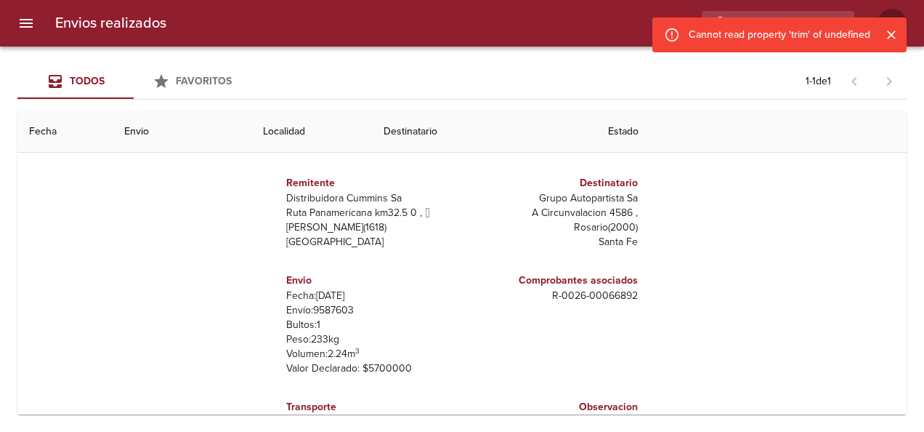
scroll to position [145, 0]
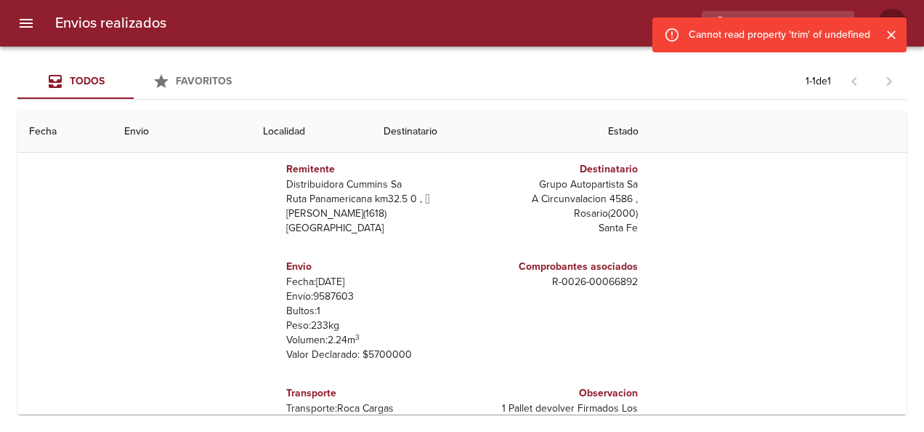
click at [325, 296] on p "Envío: 9587603" at bounding box center [371, 296] width 170 height 15
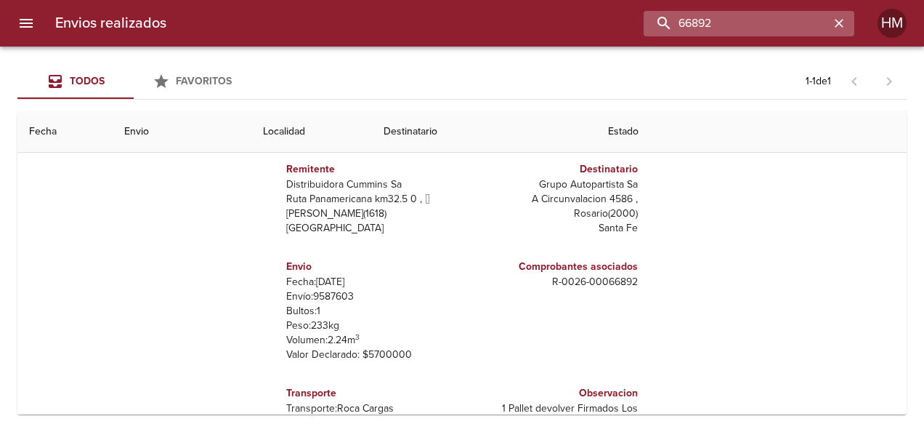
click at [782, 21] on input "66892" at bounding box center [737, 23] width 186 height 25
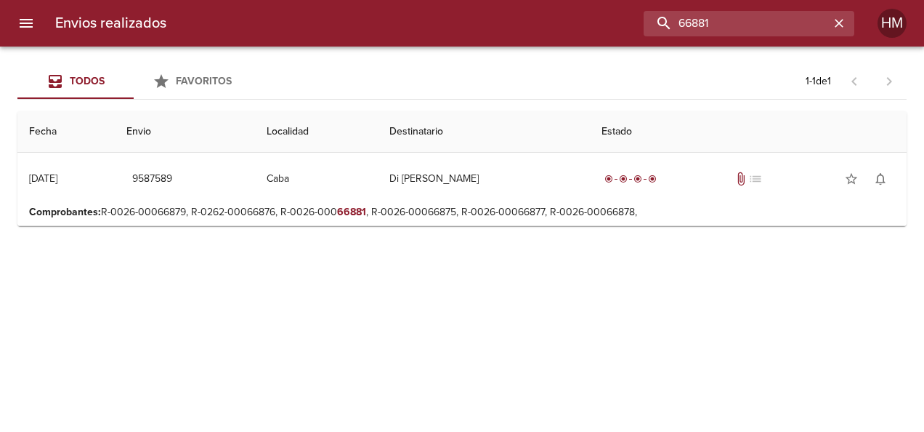
scroll to position [0, 0]
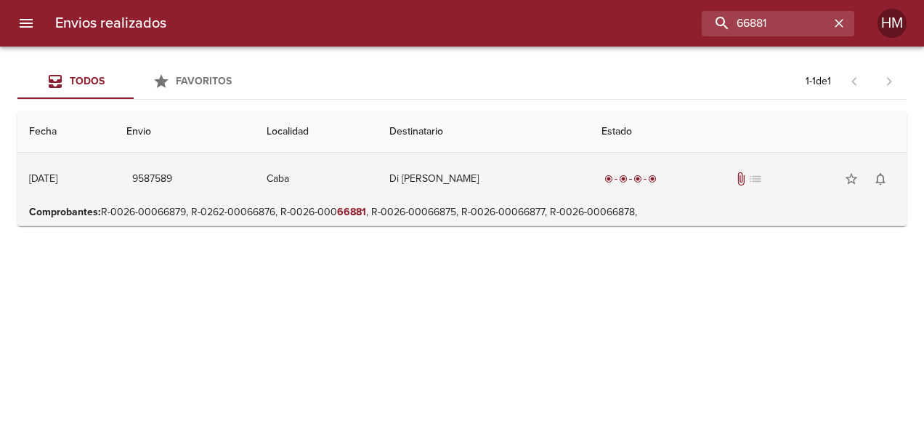
click at [378, 183] on td "Caba" at bounding box center [316, 179] width 123 height 52
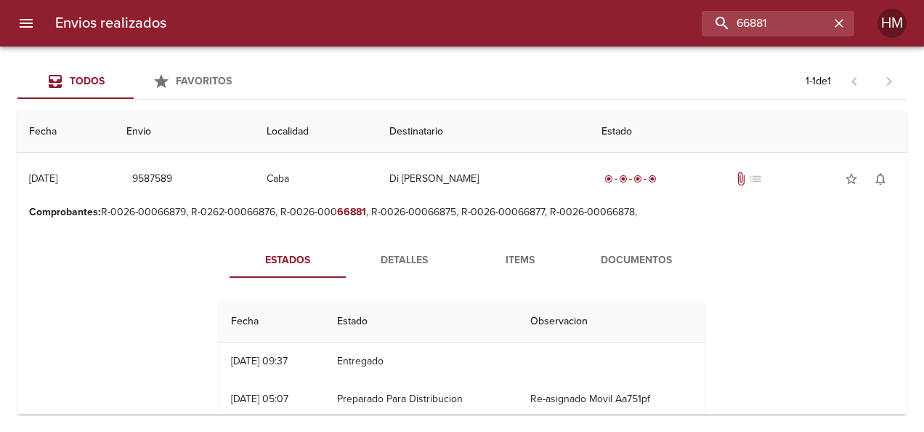
click at [396, 251] on span "Detalles" at bounding box center [404, 260] width 99 height 18
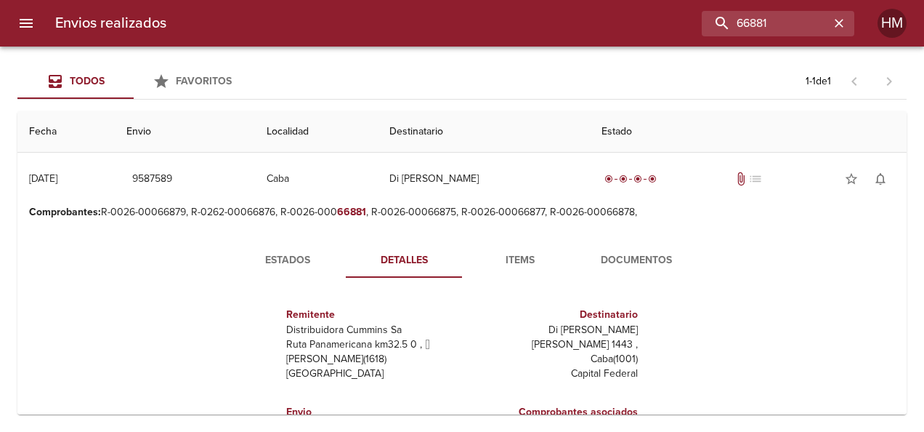
scroll to position [145, 0]
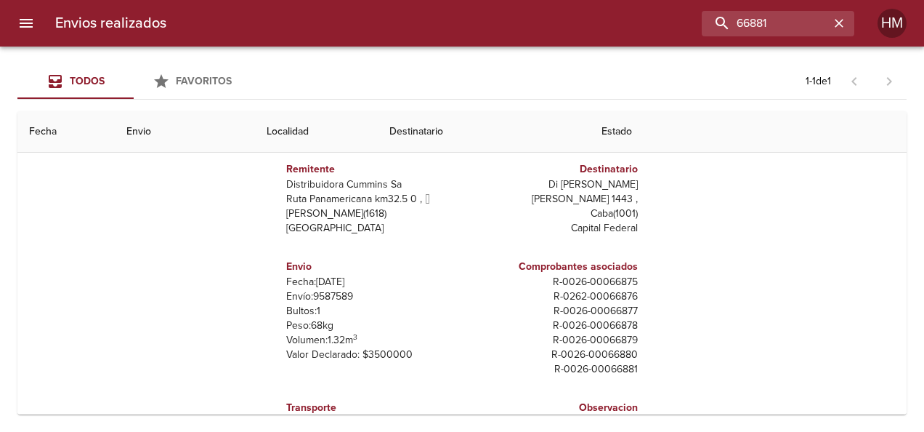
click at [332, 296] on p "Envío: 9587589" at bounding box center [371, 296] width 170 height 15
click at [799, 19] on input "66881" at bounding box center [737, 23] width 186 height 25
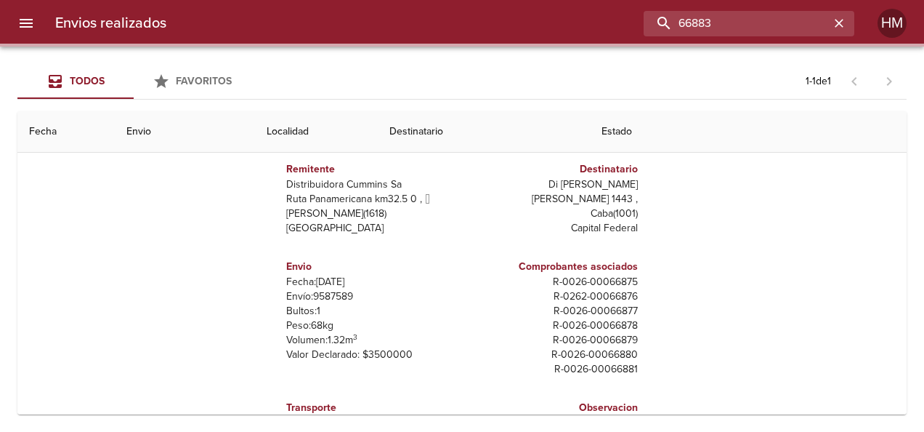
scroll to position [0, 0]
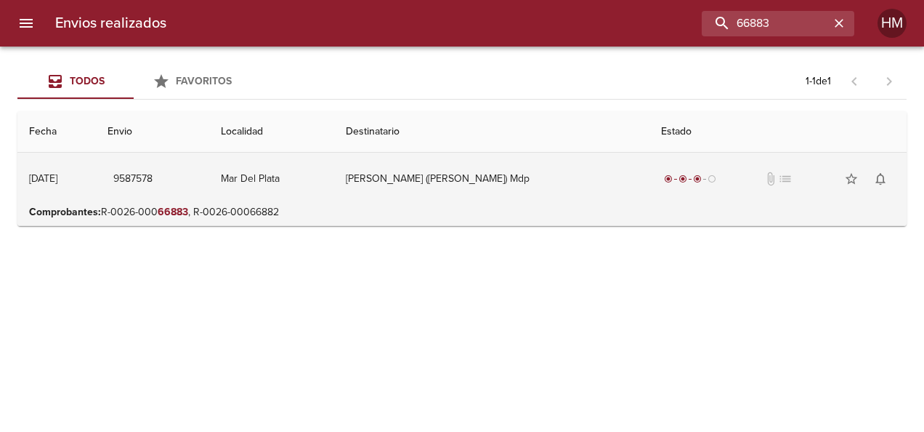
click at [562, 203] on td "[PERSON_NAME] ([PERSON_NAME]) Mdp" at bounding box center [491, 179] width 315 height 52
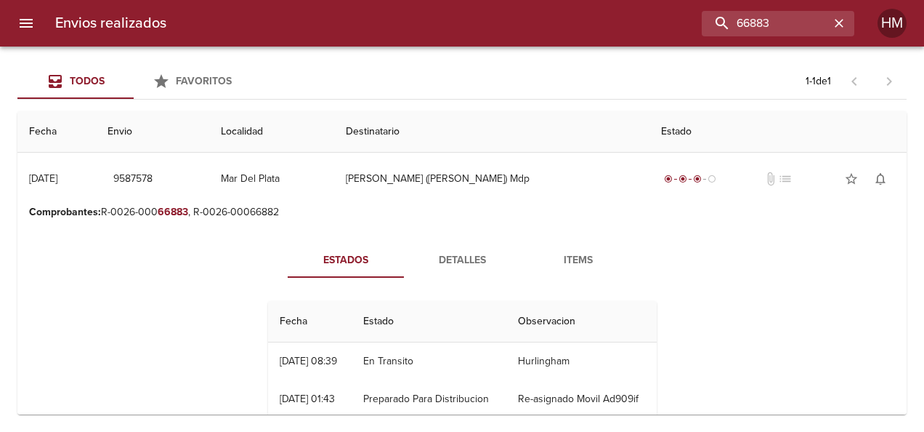
click at [429, 262] on span "Detalles" at bounding box center [462, 260] width 99 height 18
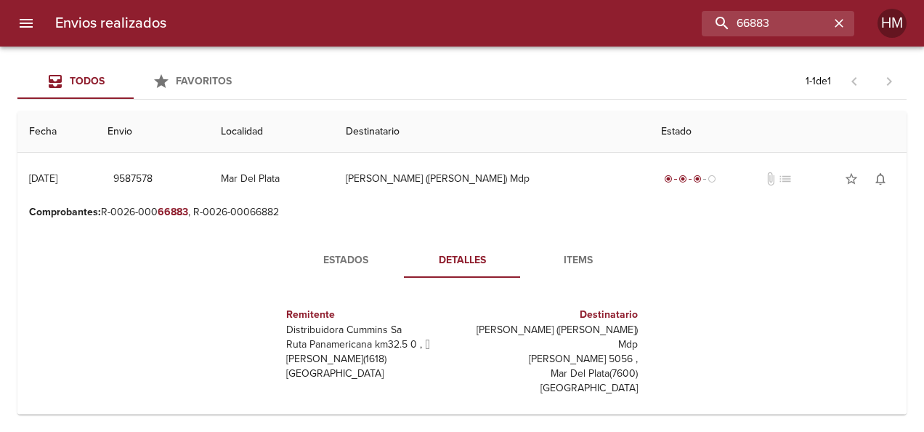
scroll to position [145, 0]
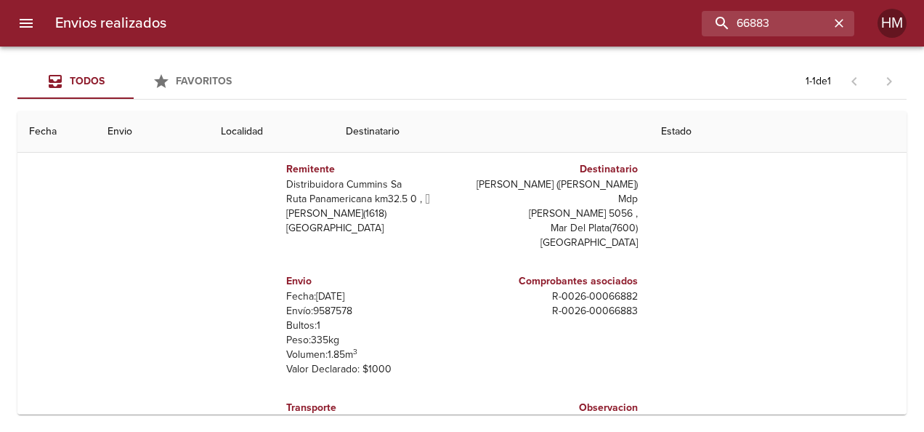
click at [334, 304] on p "Envío: 9587578" at bounding box center [371, 311] width 170 height 15
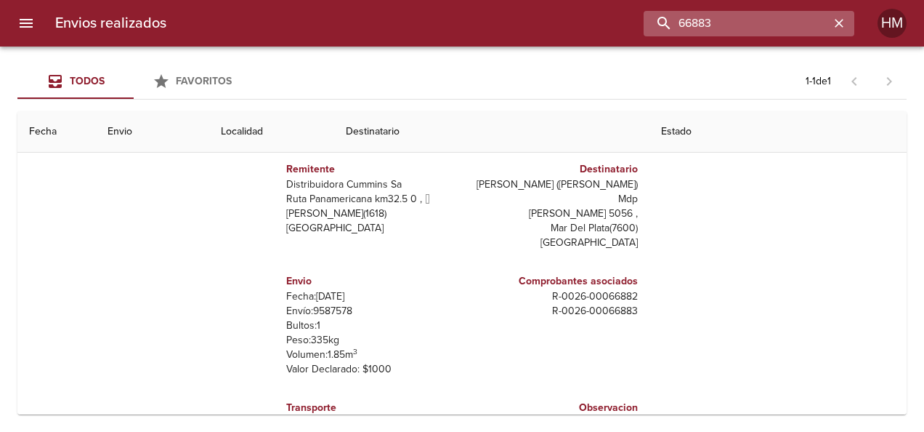
click at [772, 20] on input "66883" at bounding box center [737, 23] width 186 height 25
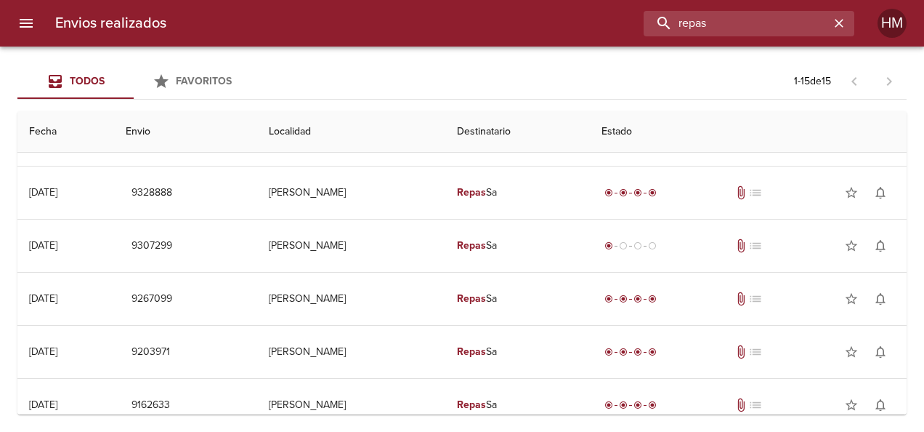
scroll to position [0, 0]
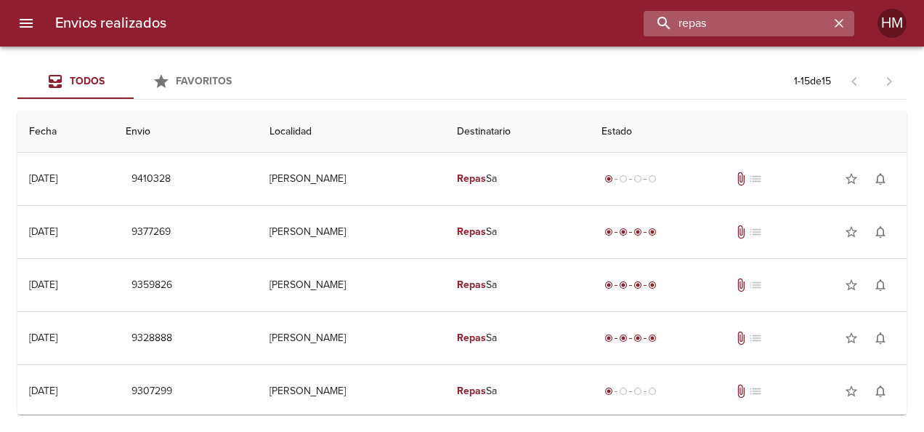
click at [782, 23] on input "repas" at bounding box center [737, 23] width 186 height 25
paste input "66648"
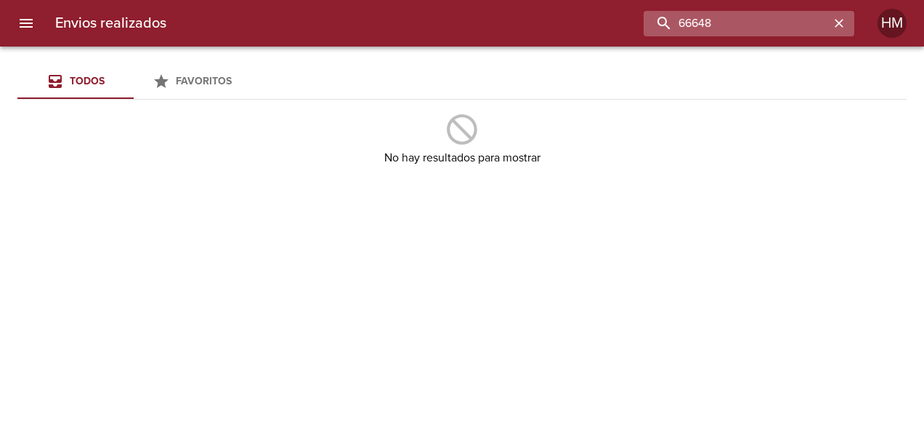
click at [773, 24] on input "66648" at bounding box center [737, 23] width 186 height 25
paste input "7"
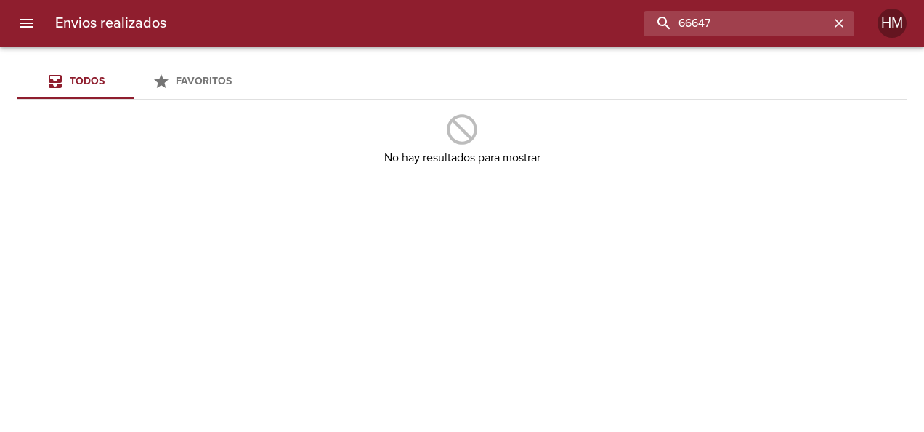
drag, startPoint x: 764, startPoint y: 22, endPoint x: 638, endPoint y: 3, distance: 127.8
click at [634, 9] on div "Envios realizados 66647 HM" at bounding box center [462, 23] width 924 height 47
type input "powgen diesel"
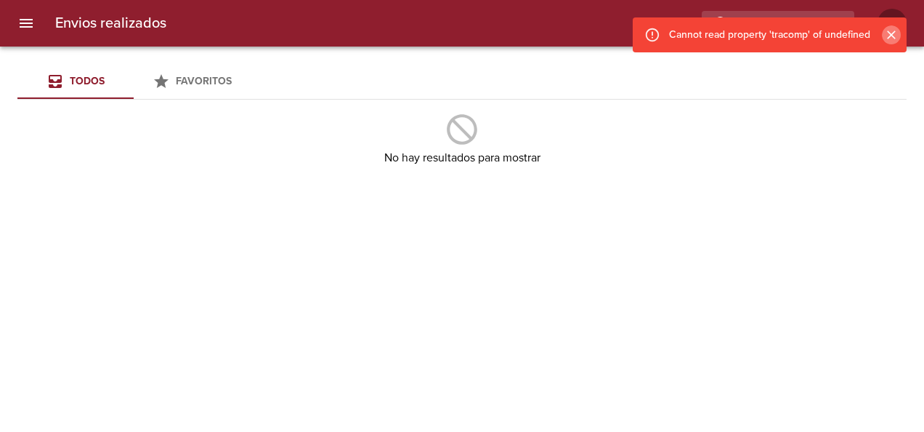
click at [897, 35] on icon "Cerrar" at bounding box center [891, 35] width 15 height 15
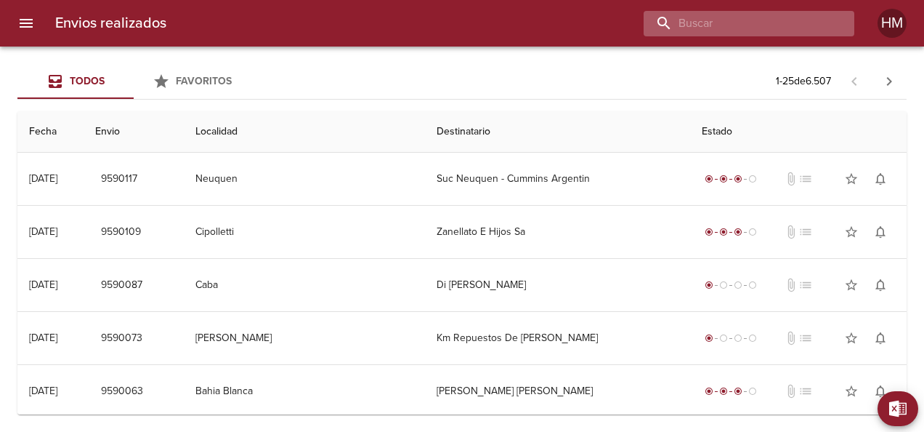
click at [797, 17] on input "buscar" at bounding box center [737, 23] width 186 height 25
type input "powgen"
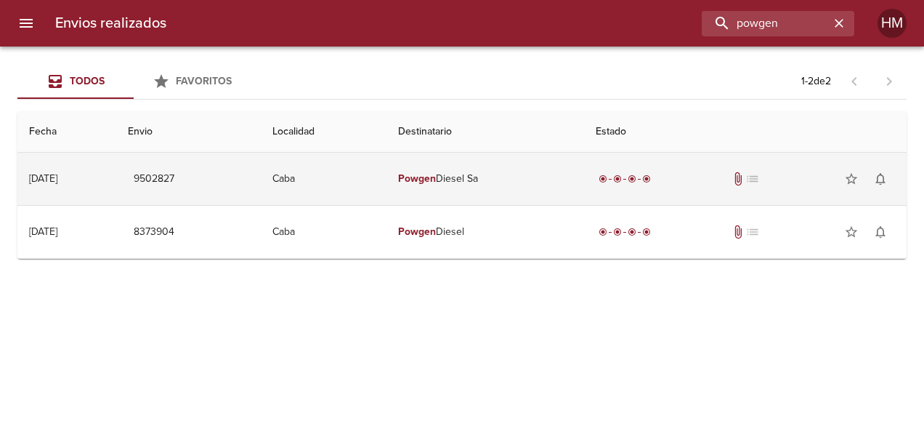
click at [385, 185] on td "Caba" at bounding box center [323, 179] width 125 height 52
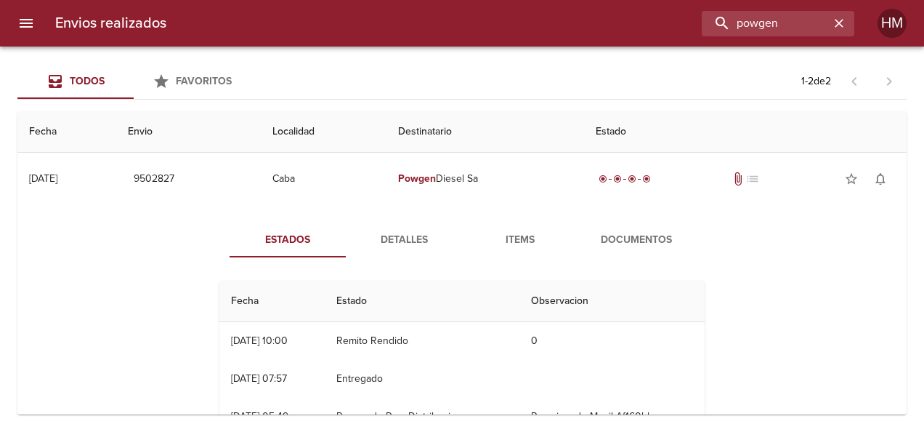
click at [107, 84] on span "Todos" at bounding box center [75, 82] width 99 height 18
click at [15, 21] on button "menu" at bounding box center [26, 23] width 35 height 35
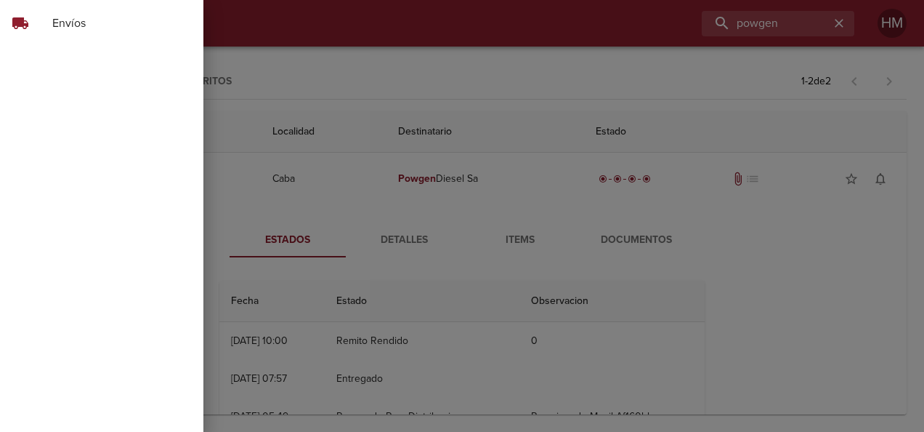
click at [189, 66] on div "local_shipping Envíos" at bounding box center [101, 216] width 203 height 432
click at [230, 81] on div at bounding box center [462, 216] width 924 height 432
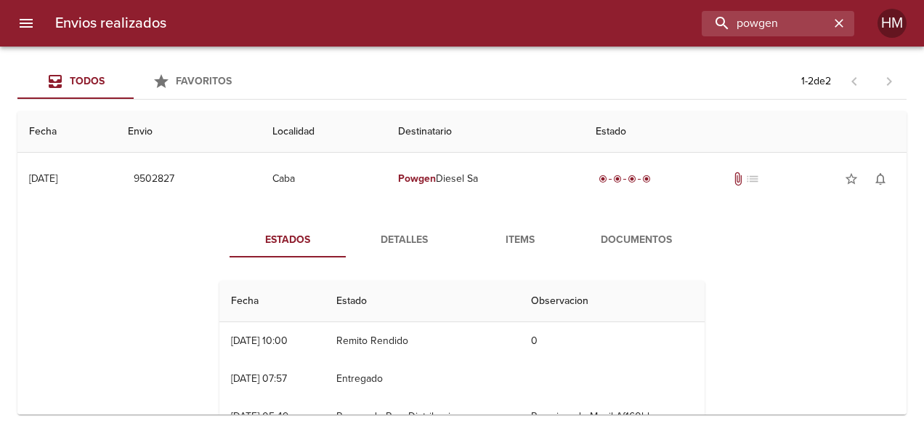
click at [205, 80] on span "Favoritos" at bounding box center [204, 81] width 56 height 12
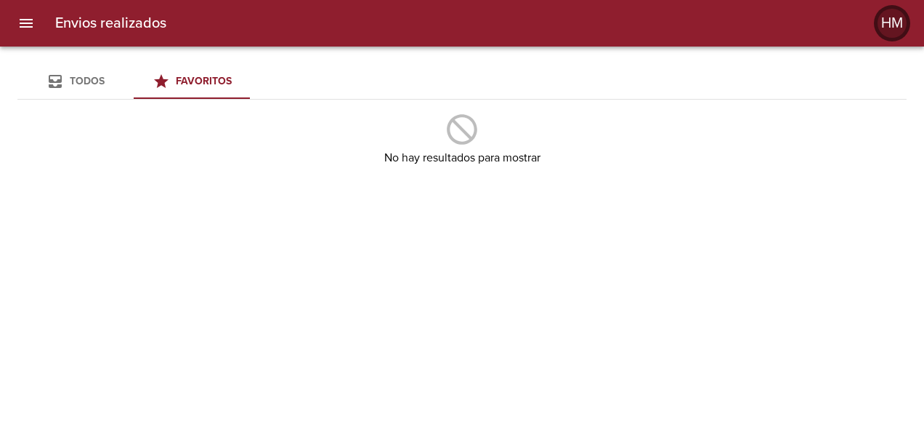
click at [883, 19] on div "HM" at bounding box center [892, 23] width 29 height 29
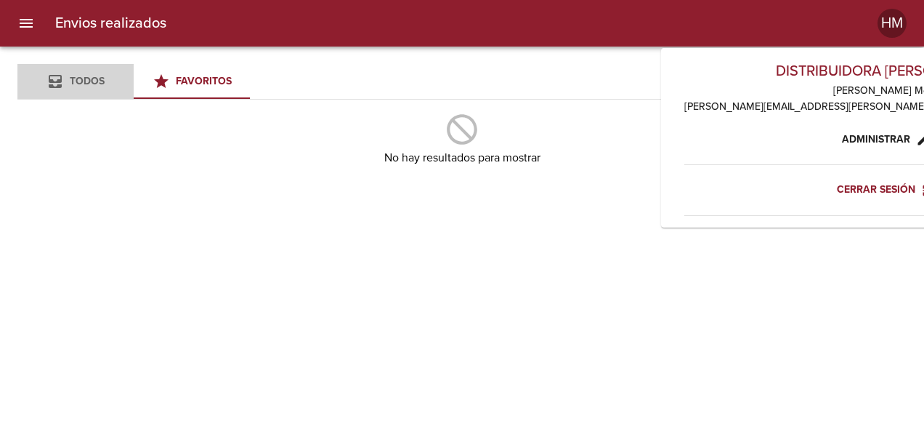
click at [89, 73] on div "Todos" at bounding box center [87, 82] width 35 height 18
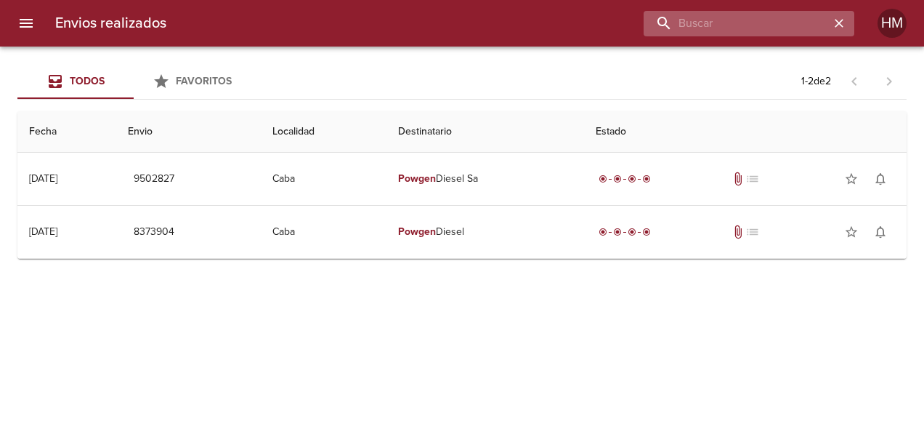
click at [778, 16] on input "buscar" at bounding box center [737, 23] width 186 height 25
type input "entregado"
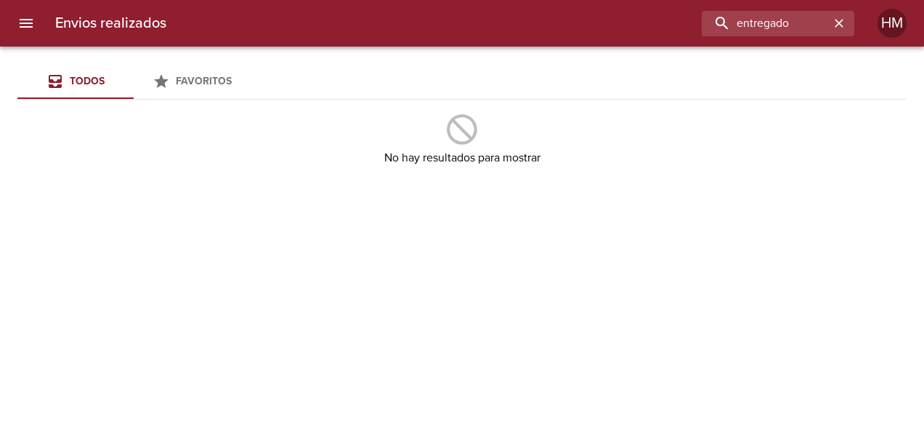
click at [87, 77] on span "Todos" at bounding box center [87, 81] width 35 height 12
click at [836, 22] on icon "button" at bounding box center [839, 23] width 15 height 15
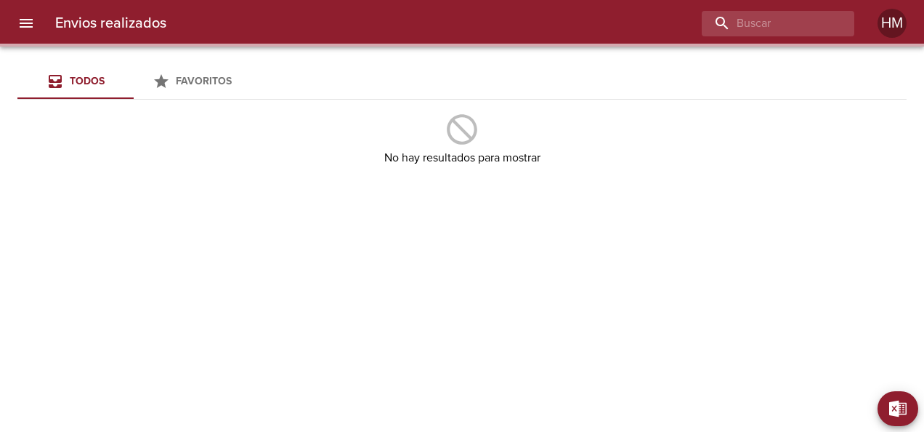
click at [86, 84] on span "Todos" at bounding box center [87, 81] width 35 height 12
